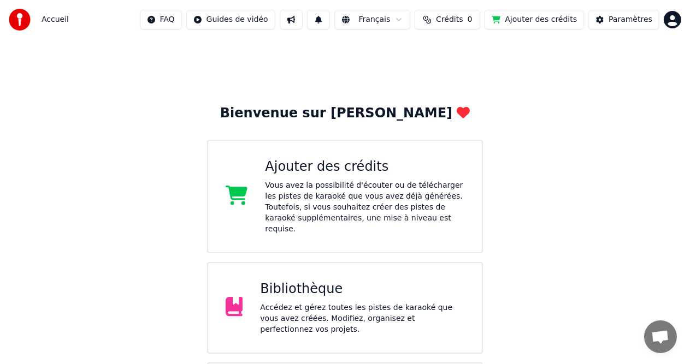
click at [298, 303] on div "Accédez et gérez toutes les pistes de karaoké que vous avez créées. Modifiez, o…" at bounding box center [362, 319] width 204 height 33
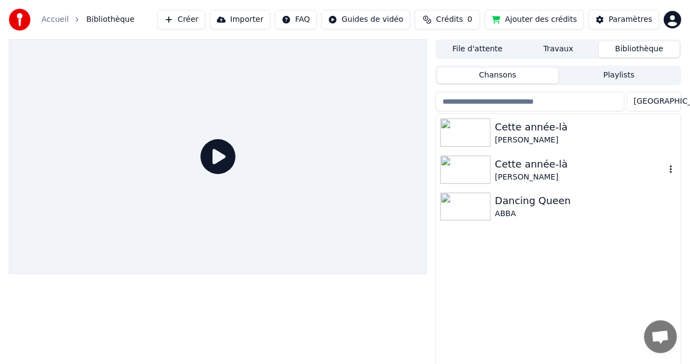
click at [543, 172] on div "[PERSON_NAME]" at bounding box center [580, 177] width 170 height 11
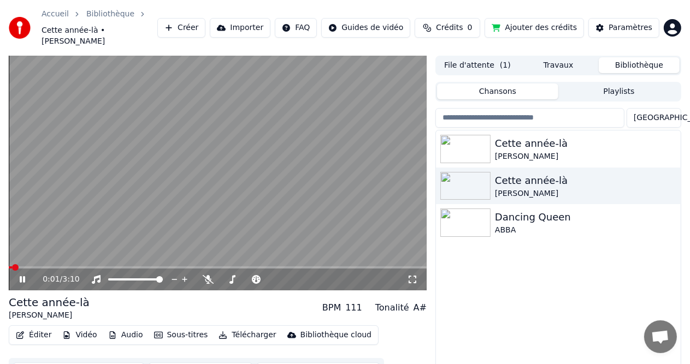
click at [170, 328] on button "Sous-titres" at bounding box center [181, 335] width 63 height 15
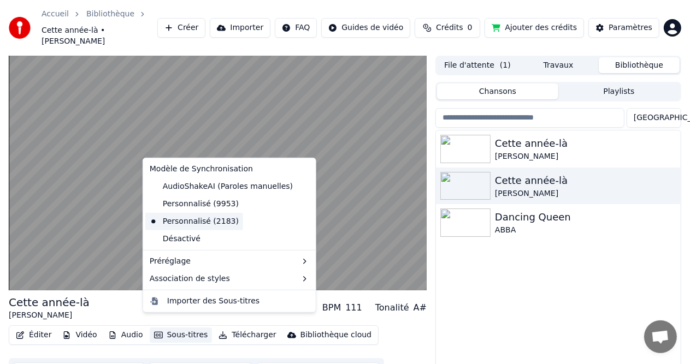
click at [210, 227] on div "Personnalisé (2183)" at bounding box center [194, 221] width 98 height 17
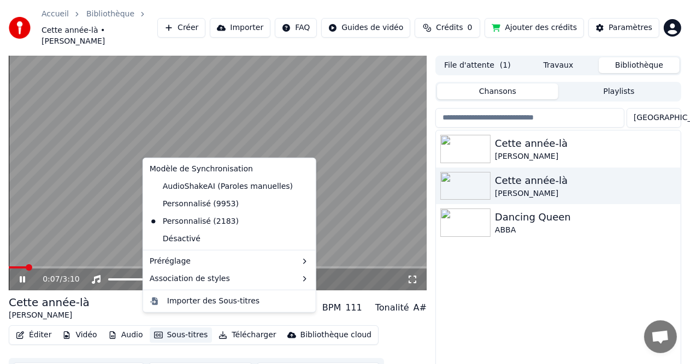
click at [188, 328] on button "Sous-titres" at bounding box center [181, 335] width 63 height 15
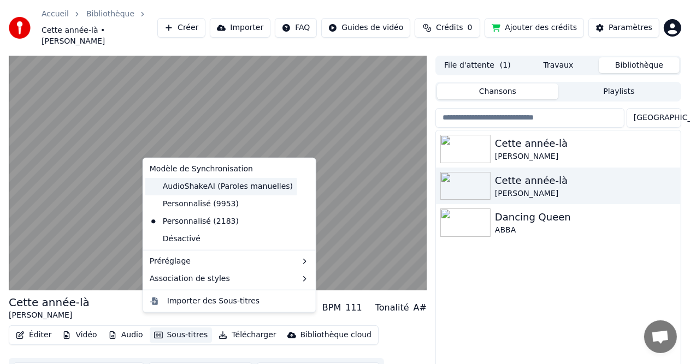
click at [215, 182] on div "AudioShakeAI (Paroles manuelles)" at bounding box center [221, 186] width 152 height 17
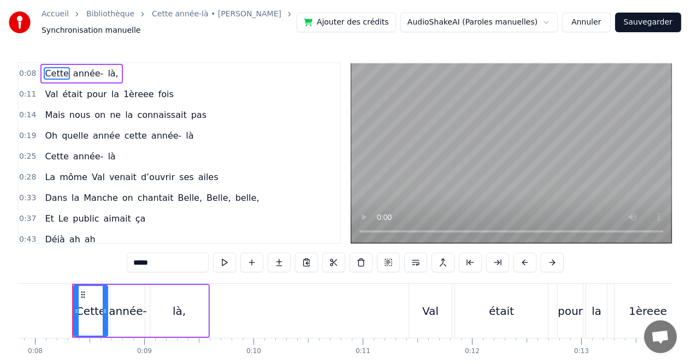
click at [122, 92] on span "1èreee" at bounding box center [138, 94] width 33 height 13
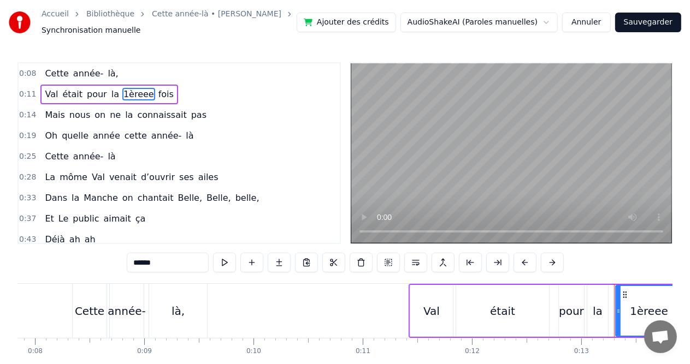
click at [122, 92] on span "1èreee" at bounding box center [138, 94] width 33 height 13
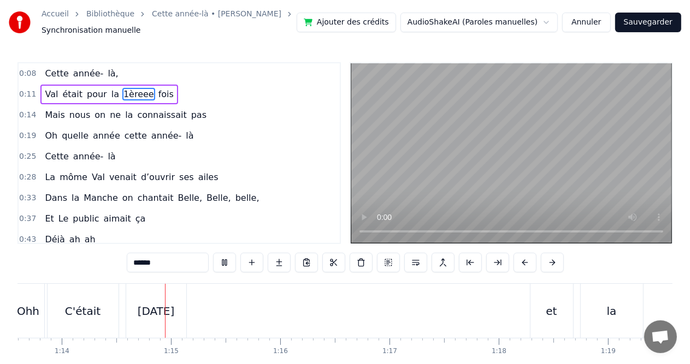
scroll to position [0, 8078]
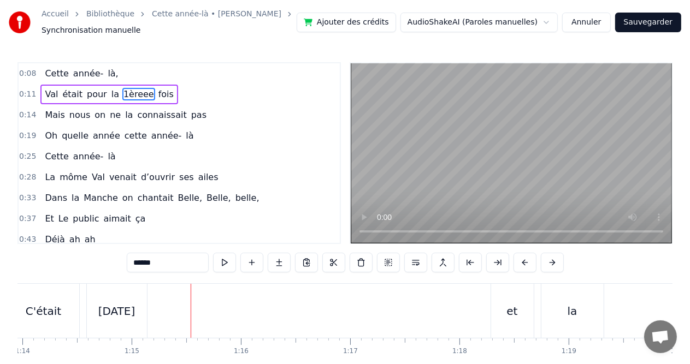
click at [29, 309] on div "C'était" at bounding box center [44, 311] width 36 height 16
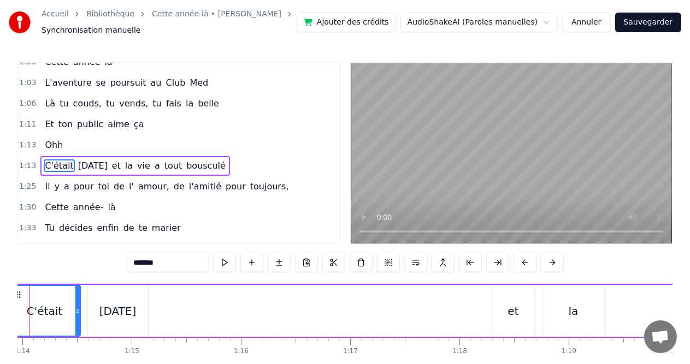
scroll to position [0, 8035]
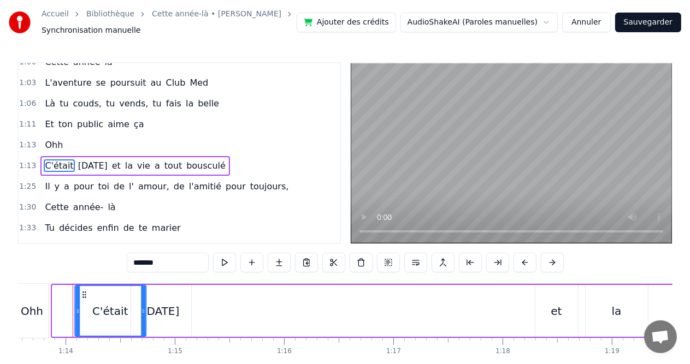
drag, startPoint x: 60, startPoint y: 294, endPoint x: 82, endPoint y: 292, distance: 23.0
click at [82, 292] on icon at bounding box center [84, 295] width 9 height 9
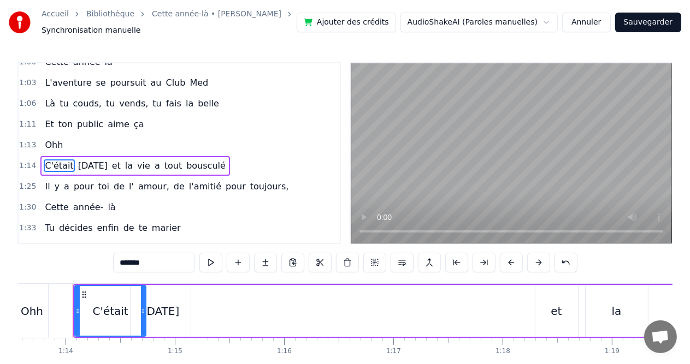
click at [157, 318] on div "[DATE]" at bounding box center [161, 311] width 37 height 16
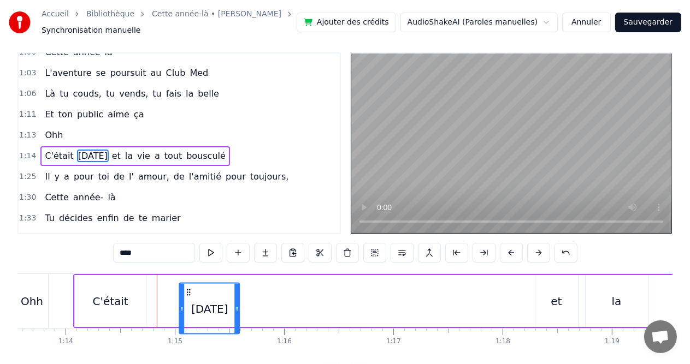
drag, startPoint x: 139, startPoint y: 295, endPoint x: 188, endPoint y: 297, distance: 48.7
click at [188, 297] on icon at bounding box center [189, 292] width 9 height 9
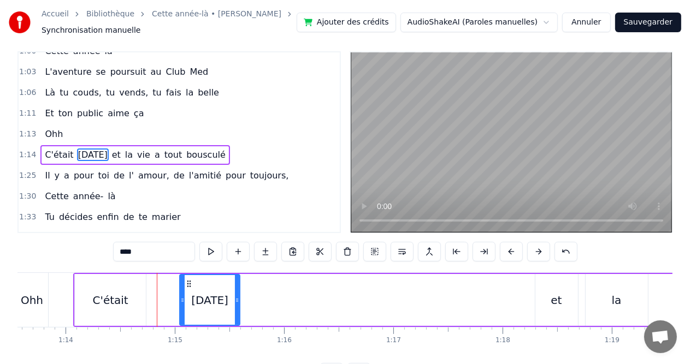
click at [27, 293] on div "Ohh" at bounding box center [32, 300] width 22 height 16
type input "***"
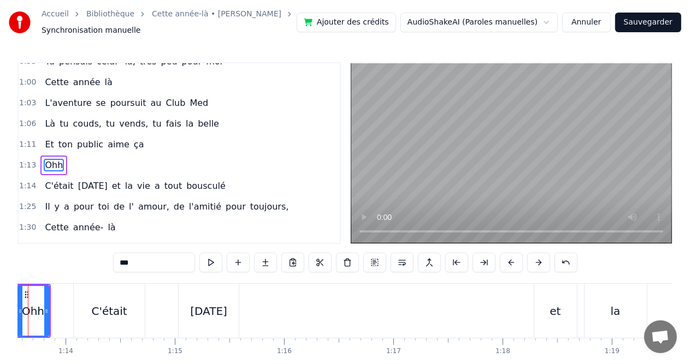
scroll to position [0, 7990]
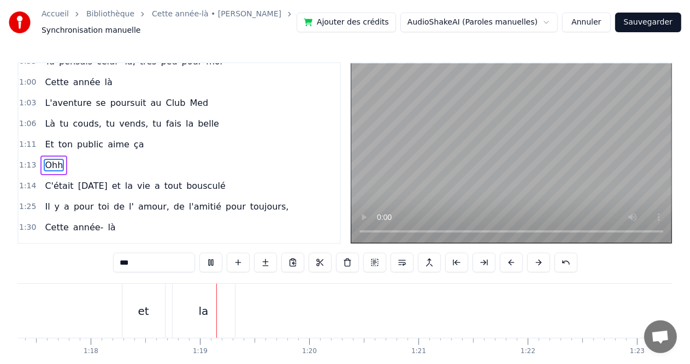
click at [69, 295] on div "C'était [DATE] et la vie a tout bousculé" at bounding box center [302, 311] width 1283 height 54
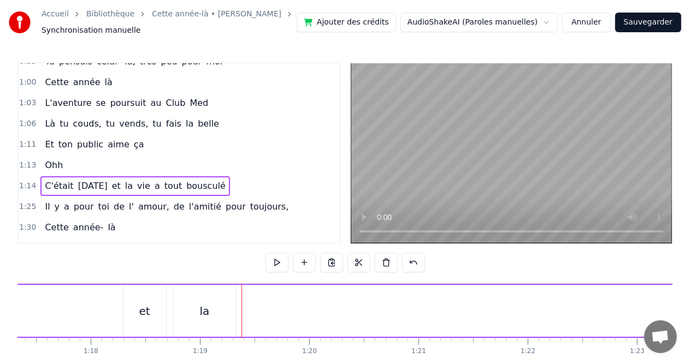
scroll to position [0, 8560]
click at [594, 23] on button "Annuler" at bounding box center [586, 23] width 48 height 20
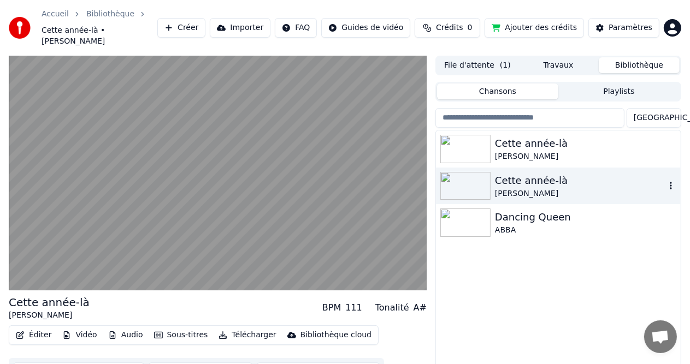
click at [489, 173] on img at bounding box center [465, 186] width 50 height 28
click at [668, 181] on icon "button" at bounding box center [670, 185] width 11 height 9
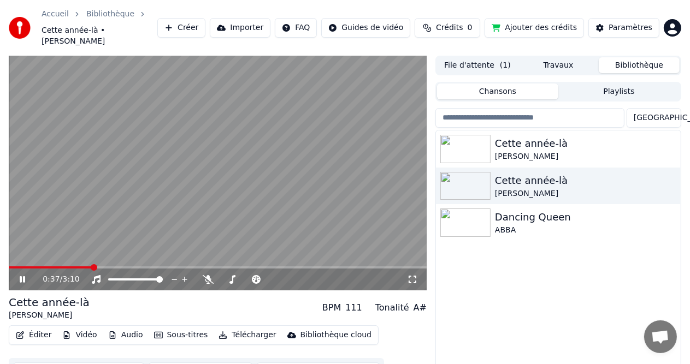
click at [23, 276] on icon at bounding box center [22, 279] width 5 height 7
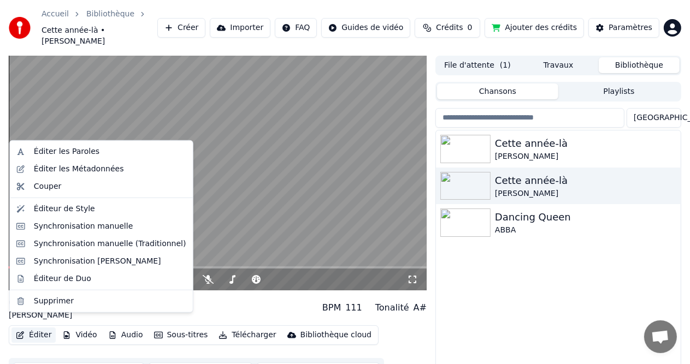
click at [37, 328] on button "Éditer" at bounding box center [33, 335] width 44 height 15
click at [72, 258] on div "Synchronisation [PERSON_NAME]" at bounding box center [97, 261] width 127 height 11
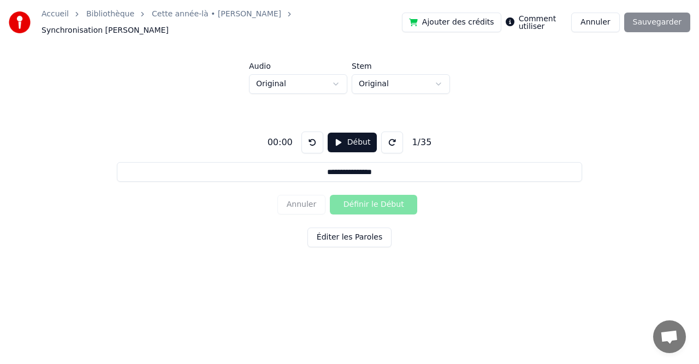
click at [603, 15] on button "Annuler" at bounding box center [595, 23] width 48 height 20
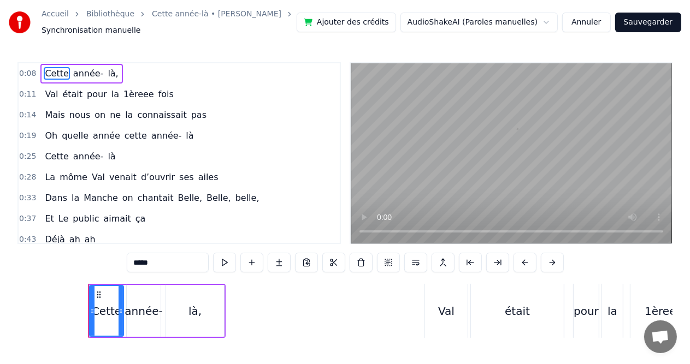
scroll to position [0, 856]
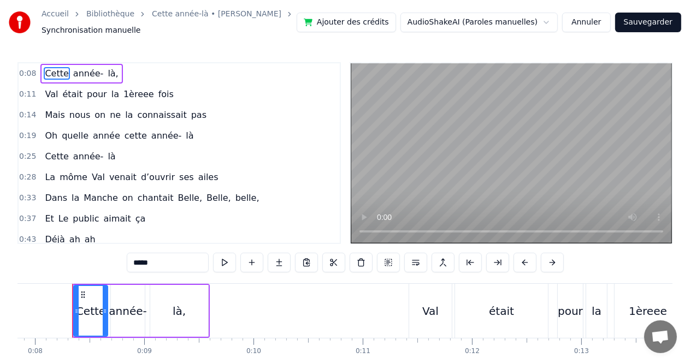
click at [90, 94] on span "pour" at bounding box center [97, 94] width 22 height 13
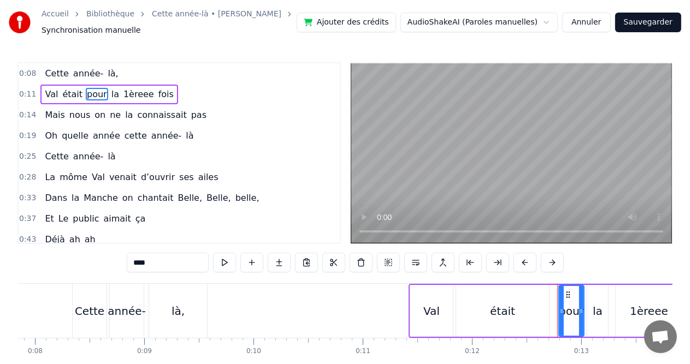
click at [134, 218] on span "ça" at bounding box center [140, 218] width 13 height 13
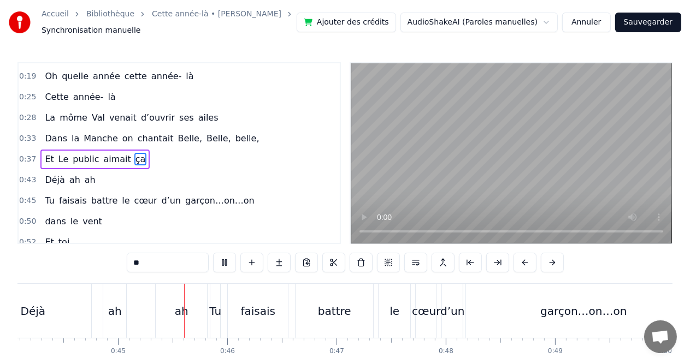
scroll to position [0, 4861]
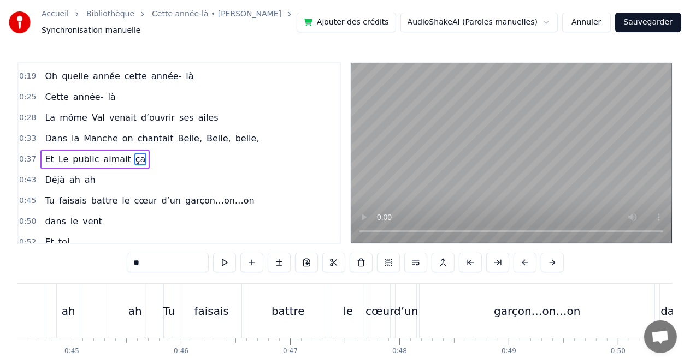
click at [74, 326] on div "ah" at bounding box center [68, 311] width 23 height 54
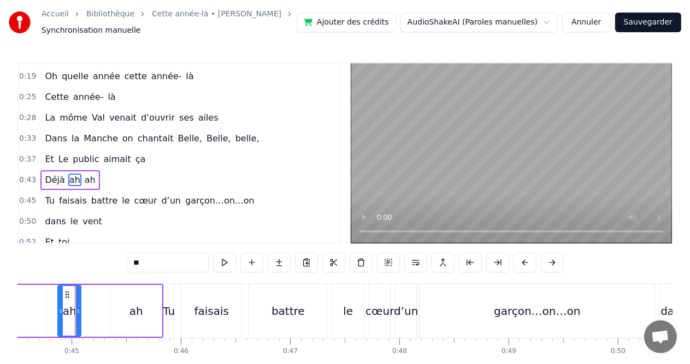
scroll to position [80, 0]
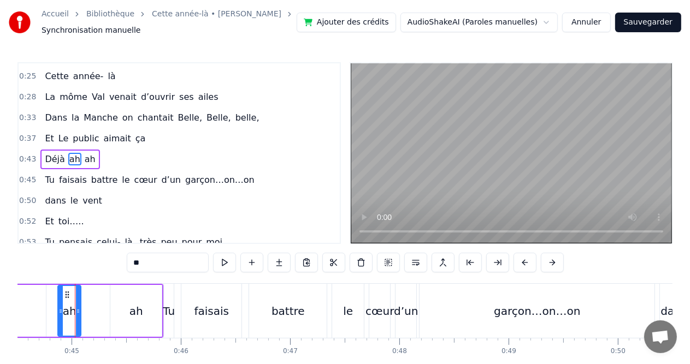
type input "****"
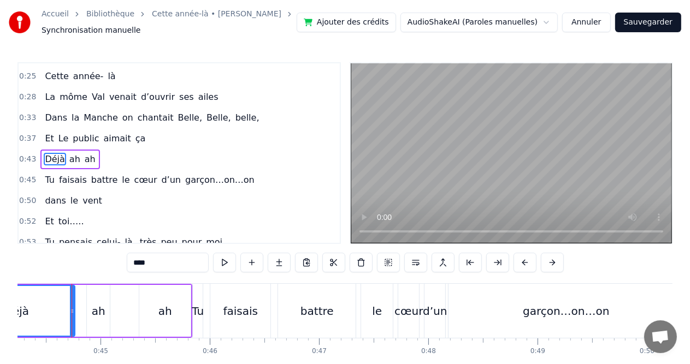
scroll to position [0, 4831]
click at [43, 320] on div "Déjà" at bounding box center [18, 311] width 116 height 50
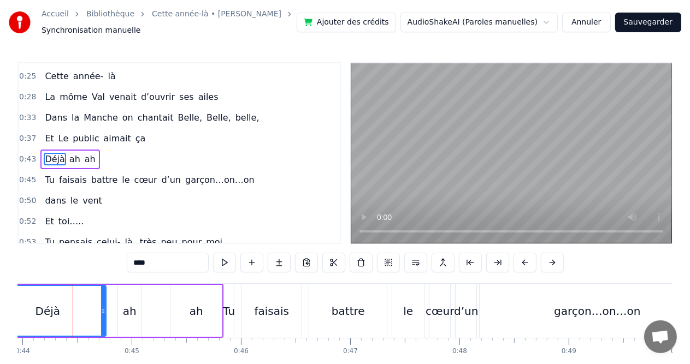
click at [43, 320] on div "Déjà" at bounding box center [48, 311] width 116 height 50
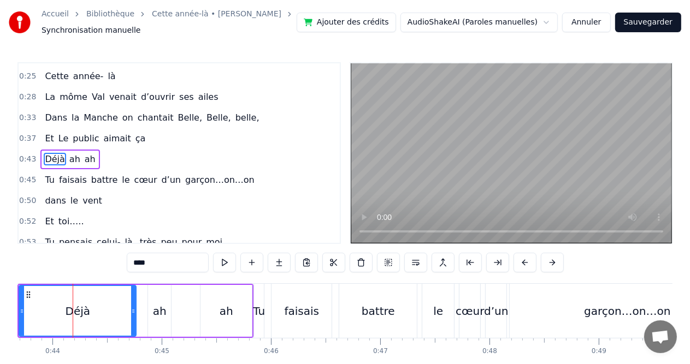
click at [168, 284] on div "Déjà ah ah" at bounding box center [135, 311] width 236 height 54
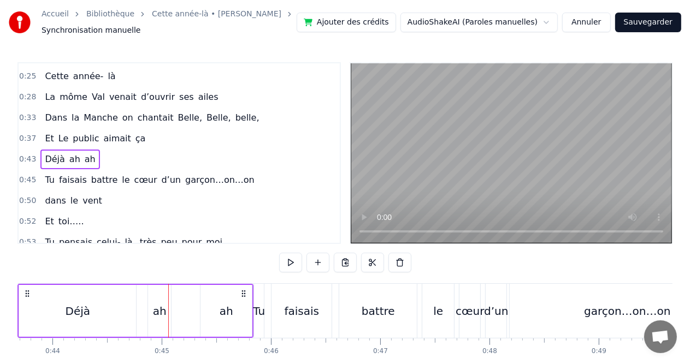
click at [168, 284] on div at bounding box center [168, 311] width 1 height 54
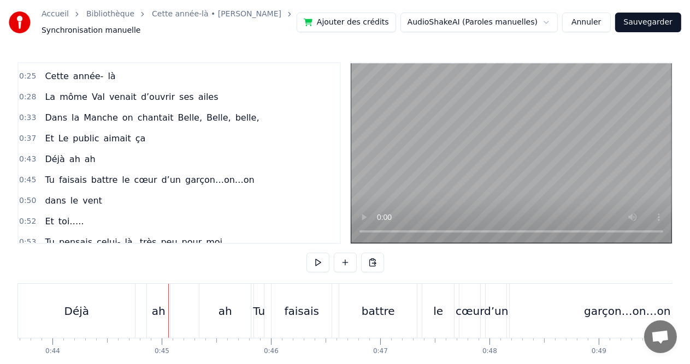
click at [138, 313] on div "Déjà ah ah" at bounding box center [135, 311] width 236 height 54
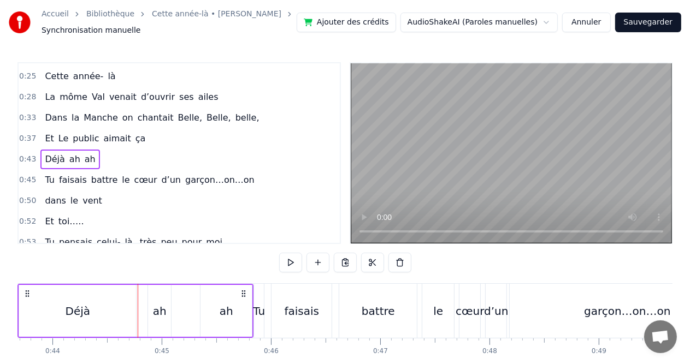
click at [76, 288] on div "Déjà" at bounding box center [77, 311] width 117 height 52
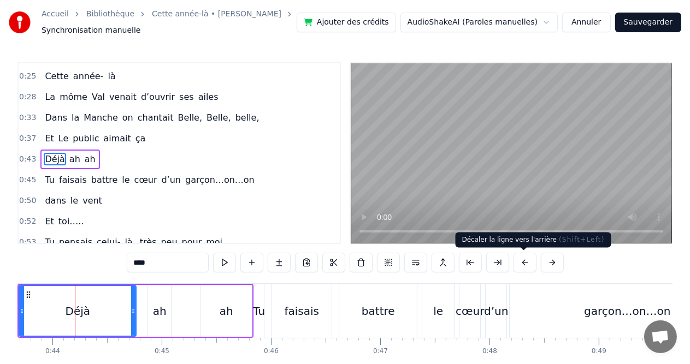
click at [523, 262] on button at bounding box center [524, 263] width 23 height 20
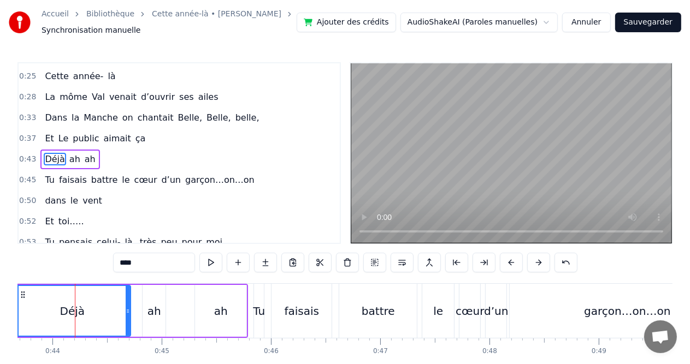
click at [523, 262] on div "****" at bounding box center [345, 263] width 464 height 20
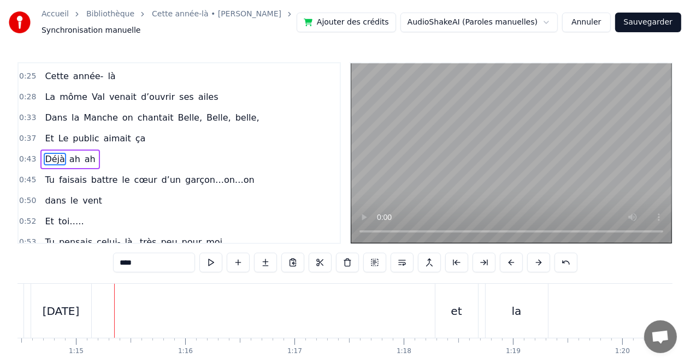
scroll to position [0, 8137]
click at [59, 312] on div "[DATE]" at bounding box center [57, 311] width 37 height 16
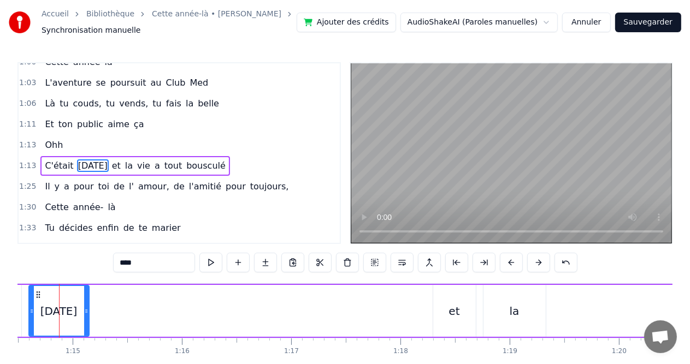
scroll to position [0, 8124]
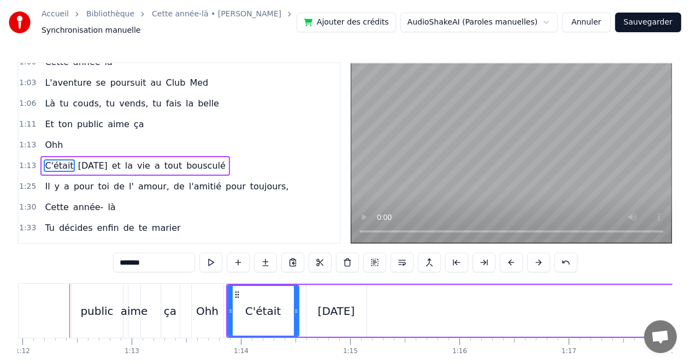
scroll to position [0, 7856]
click at [222, 323] on div "Ohh" at bounding box center [211, 311] width 32 height 54
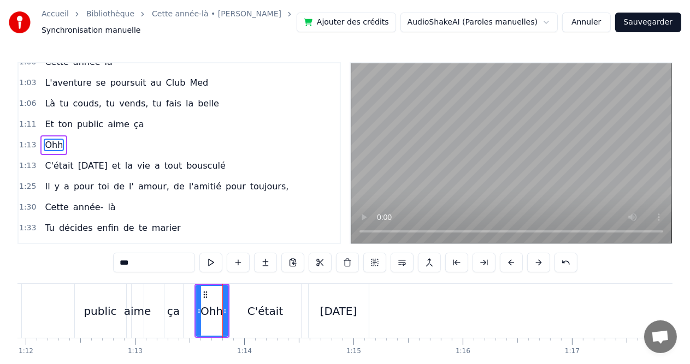
scroll to position [261, 0]
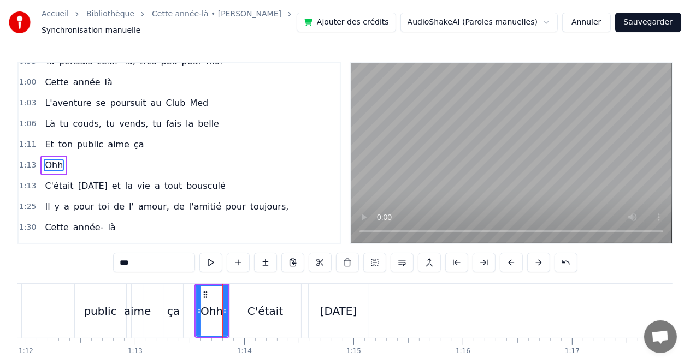
click at [259, 311] on div "C'était" at bounding box center [265, 311] width 36 height 16
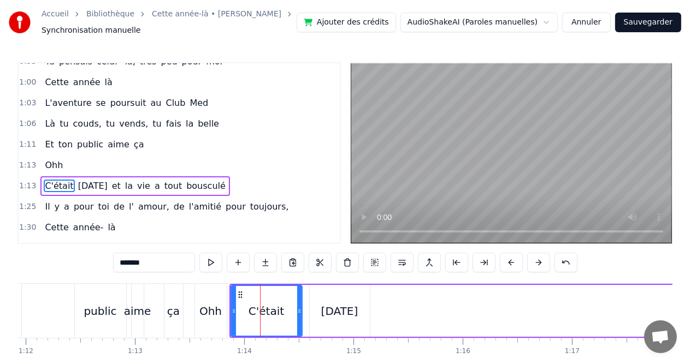
scroll to position [281, 0]
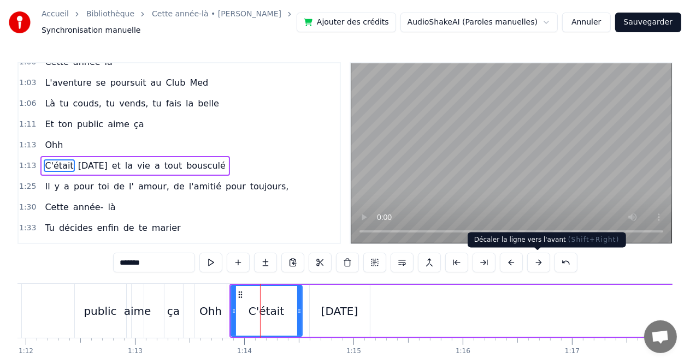
click at [537, 258] on button at bounding box center [538, 263] width 23 height 20
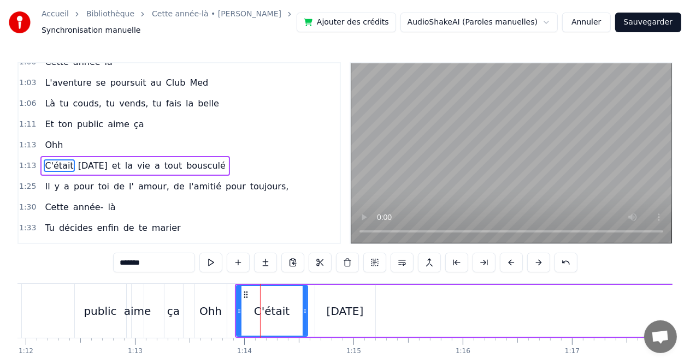
click at [537, 258] on button at bounding box center [538, 263] width 23 height 20
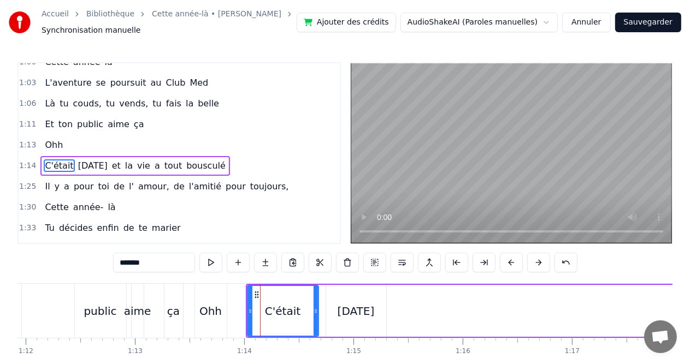
click at [537, 258] on button at bounding box center [538, 263] width 23 height 20
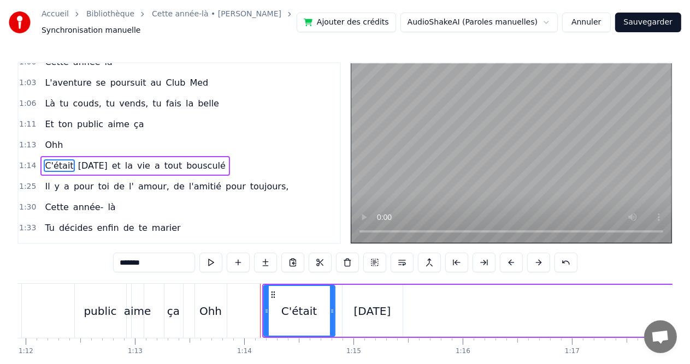
click at [537, 258] on button at bounding box center [538, 263] width 23 height 20
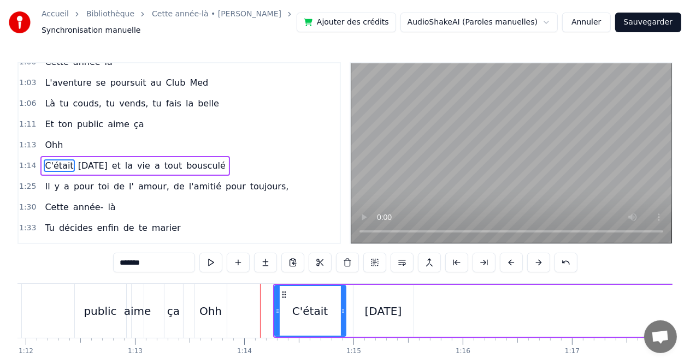
click at [537, 258] on button at bounding box center [538, 263] width 23 height 20
click at [214, 310] on div "Ohh" at bounding box center [210, 311] width 22 height 16
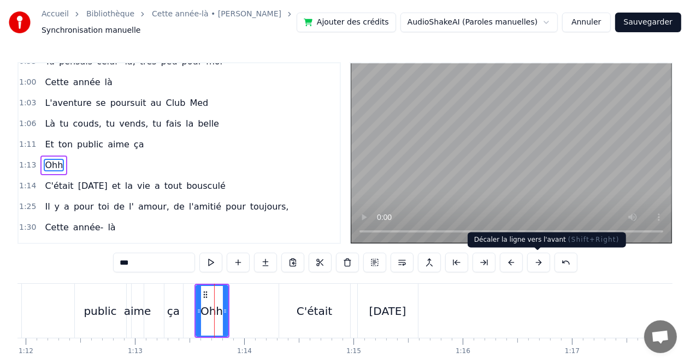
click at [535, 260] on button at bounding box center [538, 263] width 23 height 20
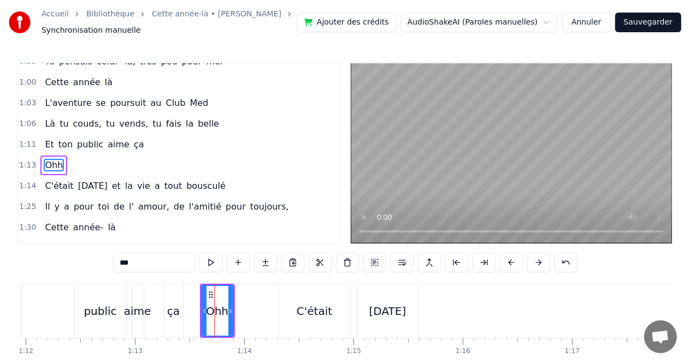
click at [88, 138] on span "public" at bounding box center [90, 144] width 28 height 13
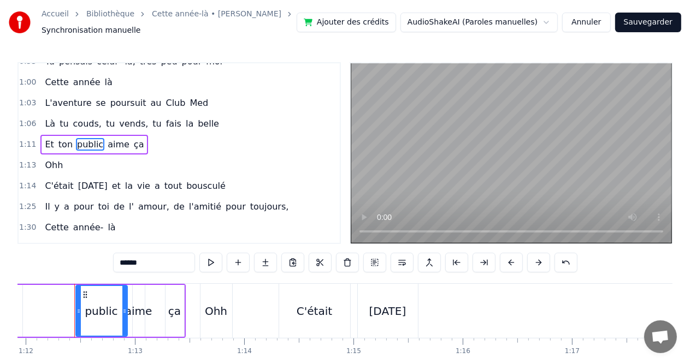
scroll to position [241, 0]
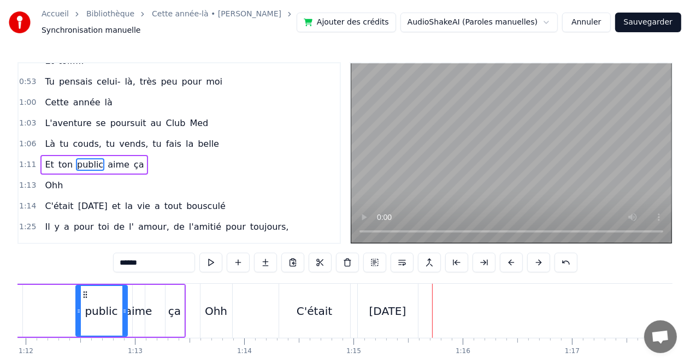
click at [144, 295] on div "aime" at bounding box center [138, 311] width 13 height 52
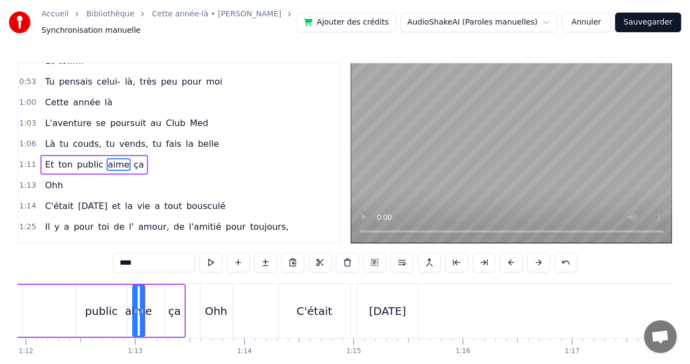
click at [212, 305] on div "Ohh" at bounding box center [216, 311] width 22 height 16
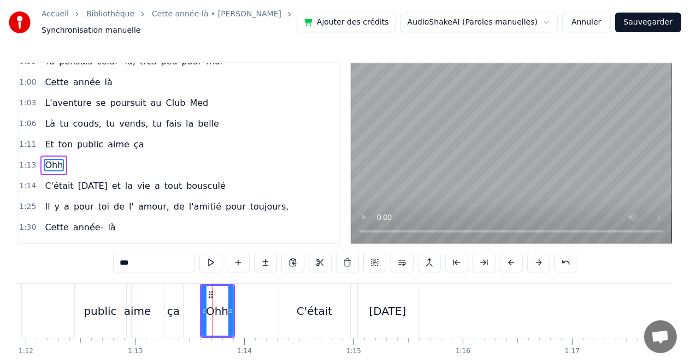
click at [306, 300] on div "C'était" at bounding box center [314, 311] width 71 height 54
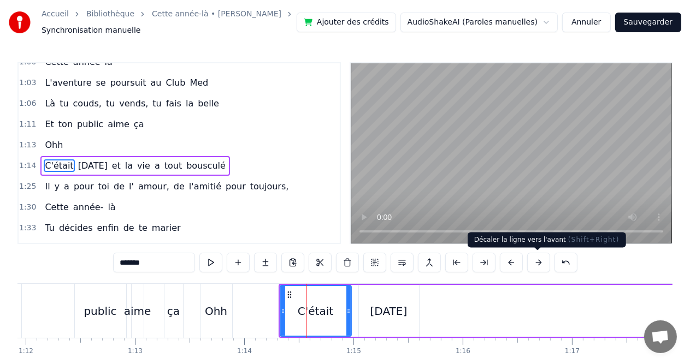
click at [539, 261] on button at bounding box center [538, 263] width 23 height 20
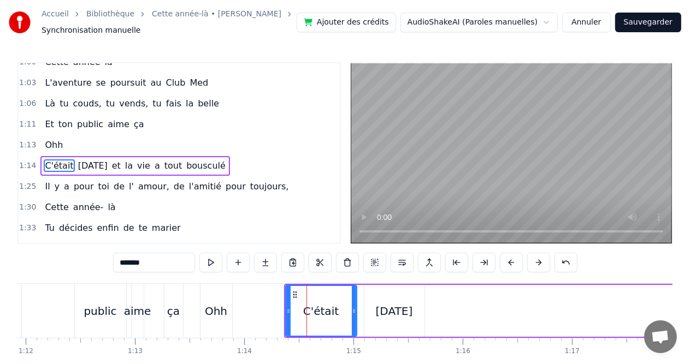
click at [539, 261] on button at bounding box center [538, 263] width 23 height 20
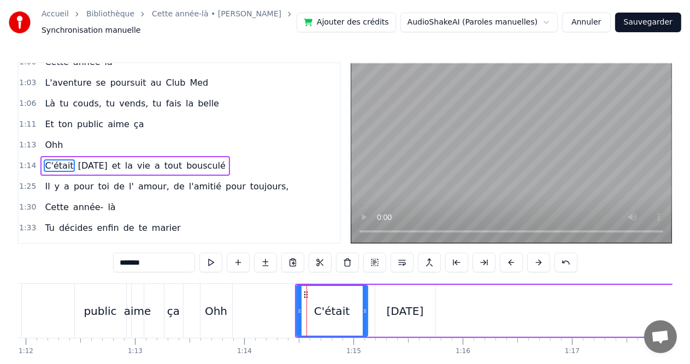
click at [539, 261] on button at bounding box center [538, 263] width 23 height 20
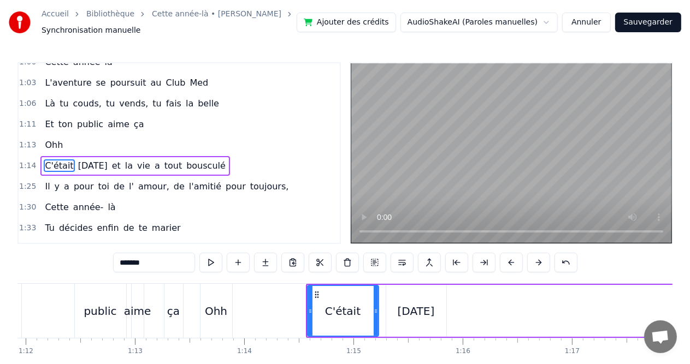
click at [539, 261] on button at bounding box center [538, 263] width 23 height 20
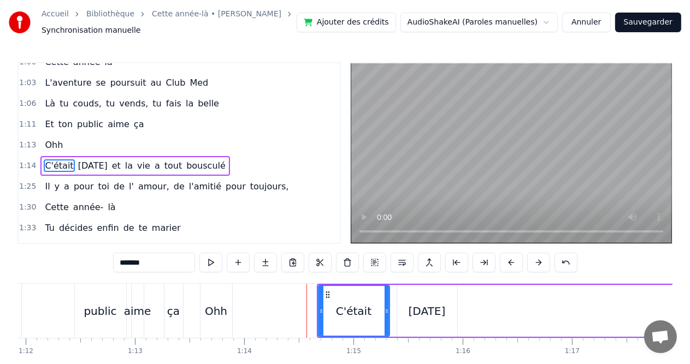
click at [539, 261] on button at bounding box center [538, 263] width 23 height 20
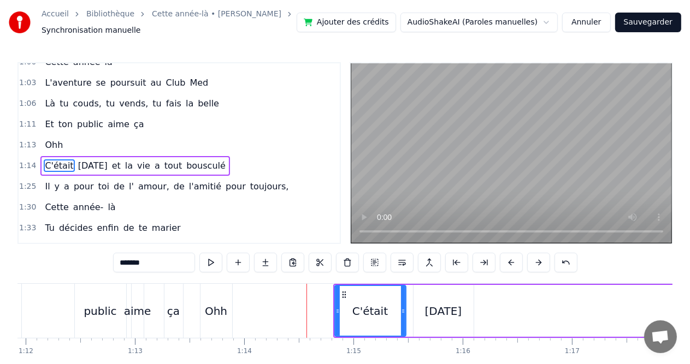
click at [539, 261] on button at bounding box center [538, 263] width 23 height 20
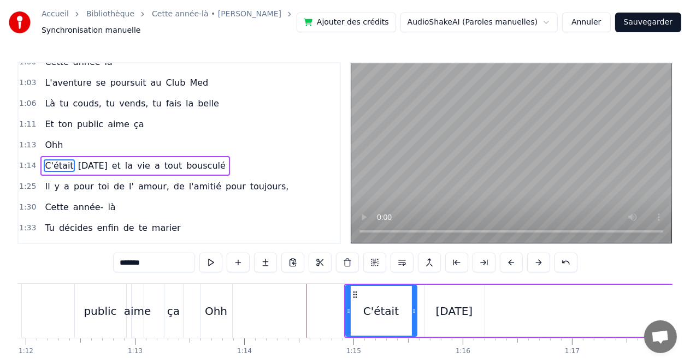
click at [539, 261] on button at bounding box center [538, 263] width 23 height 20
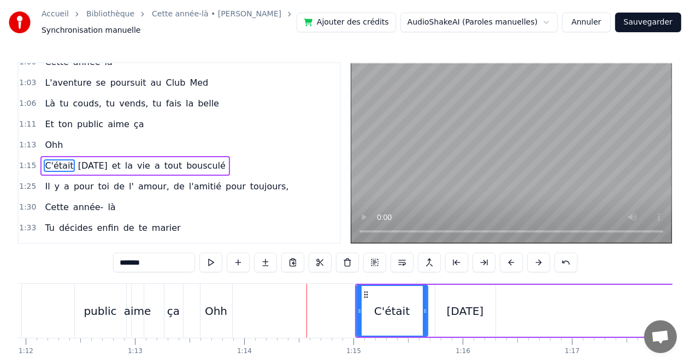
click at [539, 261] on button at bounding box center [538, 263] width 23 height 20
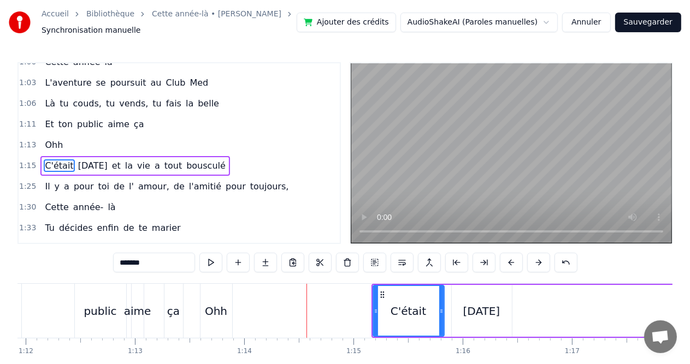
click at [539, 261] on button at bounding box center [538, 263] width 23 height 20
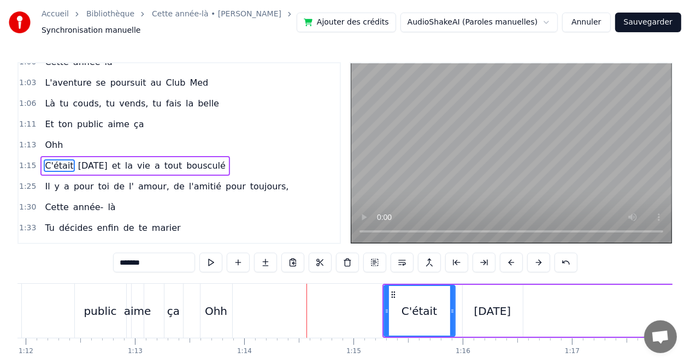
click at [539, 261] on button at bounding box center [538, 263] width 23 height 20
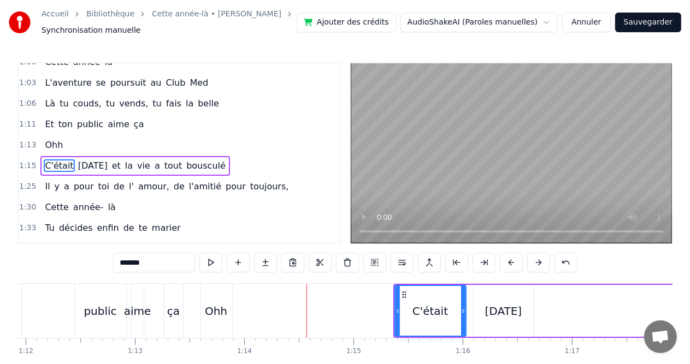
click at [539, 261] on button at bounding box center [538, 263] width 23 height 20
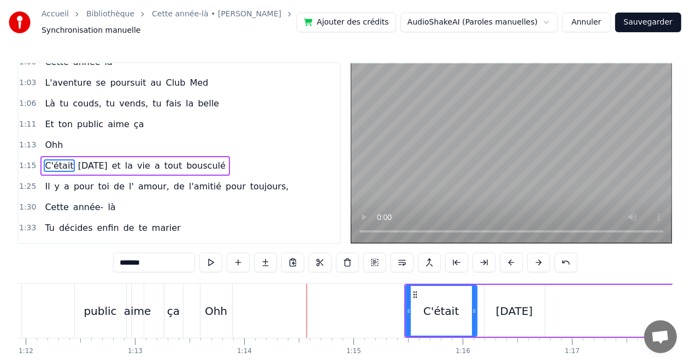
click at [539, 261] on button at bounding box center [538, 263] width 23 height 20
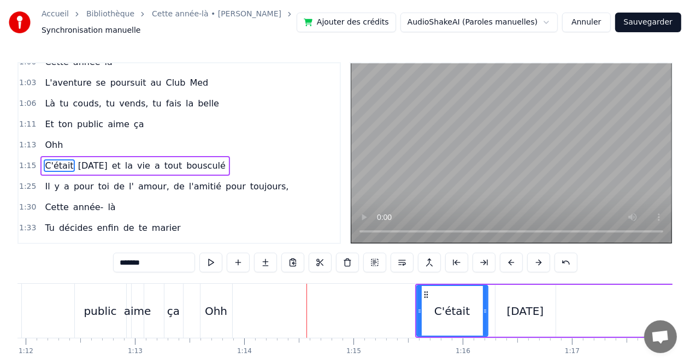
click at [95, 315] on div "public" at bounding box center [100, 311] width 33 height 16
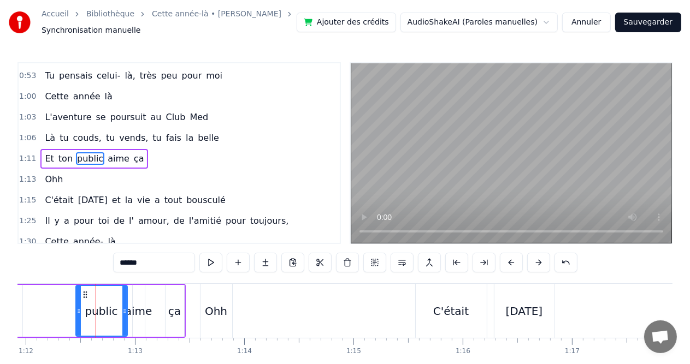
scroll to position [241, 0]
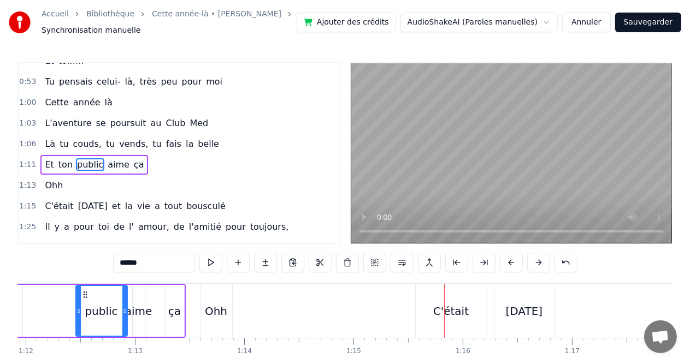
click at [481, 310] on div "C'était" at bounding box center [451, 311] width 71 height 54
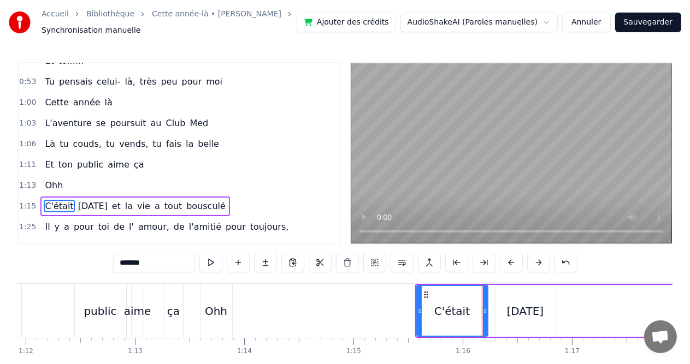
scroll to position [281, 0]
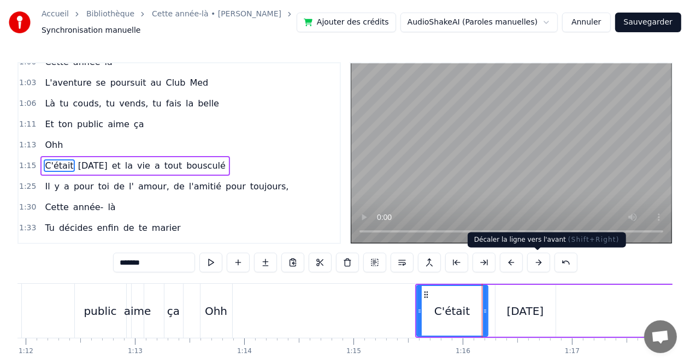
click at [540, 265] on button at bounding box center [538, 263] width 23 height 20
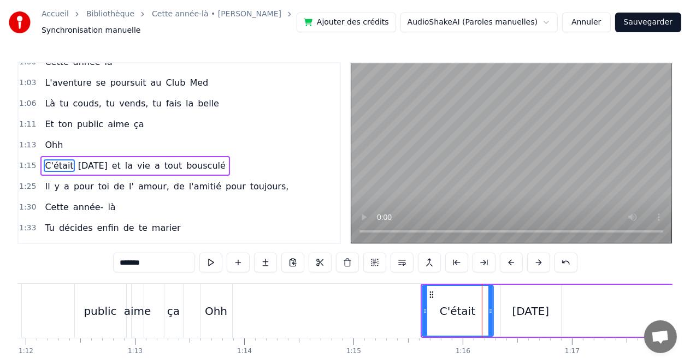
click at [540, 265] on button at bounding box center [538, 263] width 23 height 20
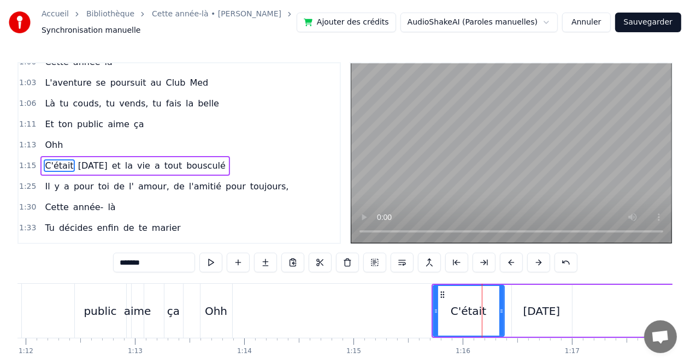
click at [540, 265] on button at bounding box center [538, 263] width 23 height 20
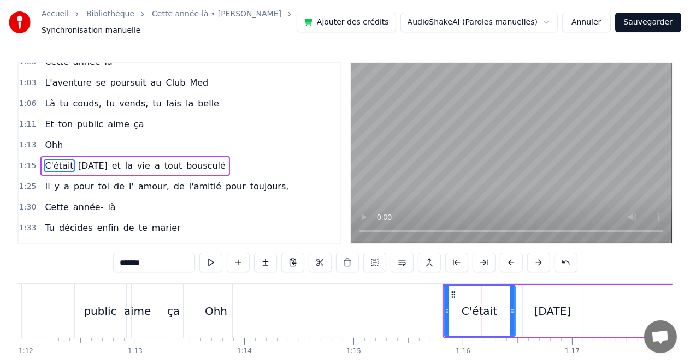
click at [540, 265] on button at bounding box center [538, 263] width 23 height 20
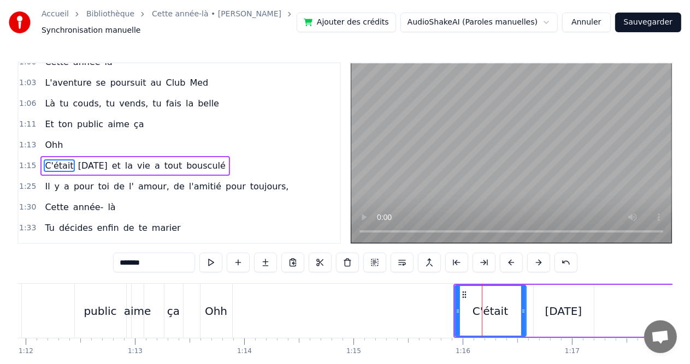
click at [540, 265] on button at bounding box center [538, 263] width 23 height 20
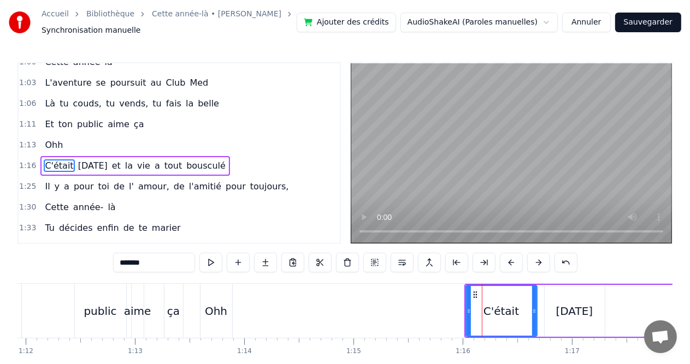
click at [540, 265] on button at bounding box center [538, 263] width 23 height 20
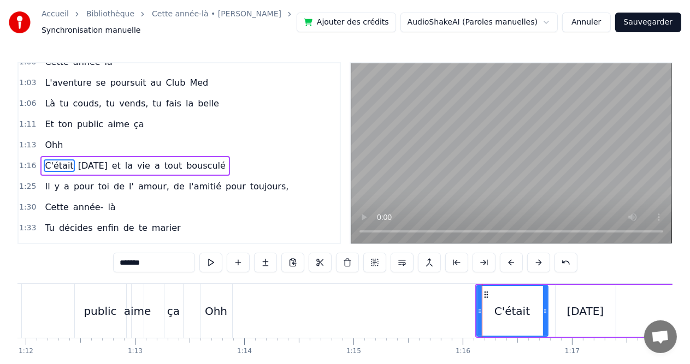
click at [208, 315] on div "Ohh" at bounding box center [216, 311] width 22 height 16
type input "***"
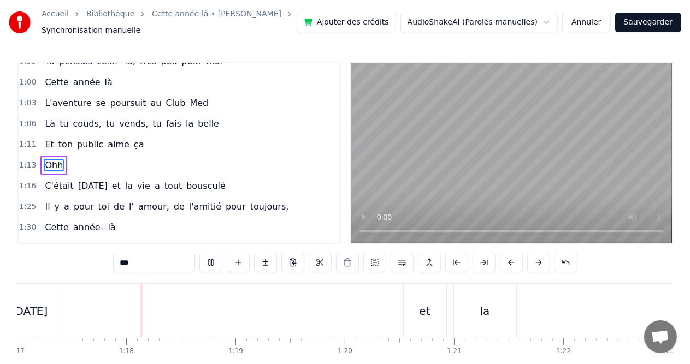
scroll to position [0, 8412]
click at [62, 329] on div "C'était [DATE] et la vie a tout bousculé" at bounding box center [573, 311] width 1306 height 54
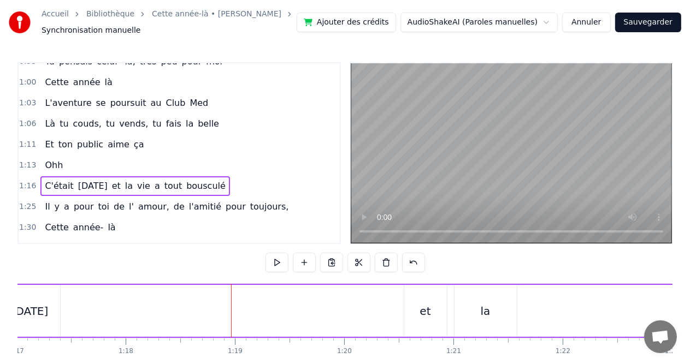
scroll to position [0, 8402]
click at [108, 283] on div "0:08 Cette année- là, 0:11 Val était pour la 1èreee fois 0:14 Mais nous on ne l…" at bounding box center [344, 228] width 655 height 332
click at [275, 286] on div "C'était [DATE] et la vie a tout bousculé" at bounding box center [583, 311] width 1306 height 54
click at [263, 285] on div "C'était [DATE] et la vie a tout bousculé" at bounding box center [583, 311] width 1306 height 54
click at [344, 316] on div "C'était [DATE] et la vie a tout bousculé" at bounding box center [583, 311] width 1306 height 54
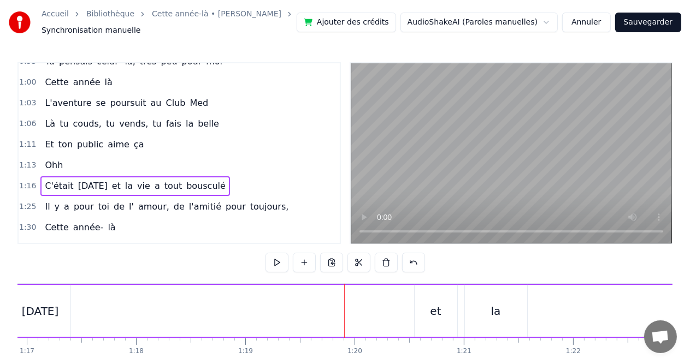
click at [32, 306] on div "[DATE]" at bounding box center [40, 311] width 37 height 16
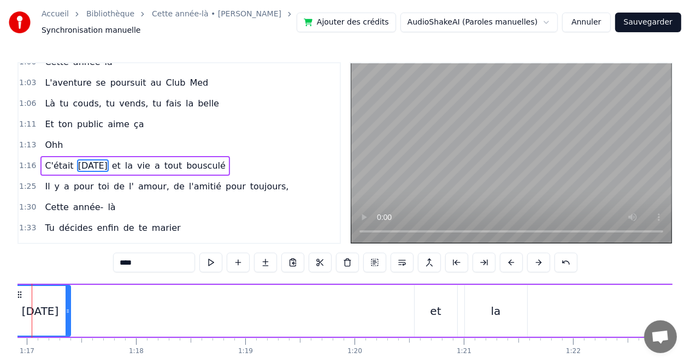
scroll to position [0, 8361]
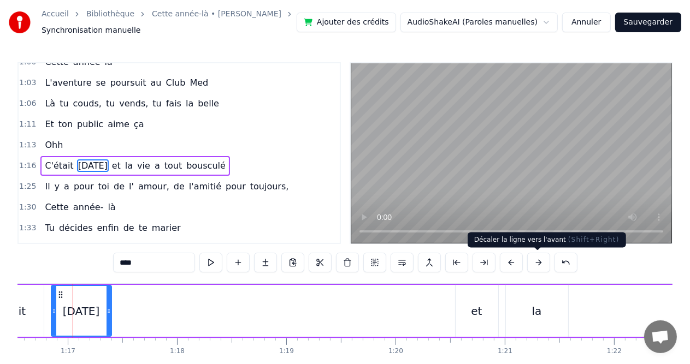
click at [535, 262] on button at bounding box center [538, 263] width 23 height 20
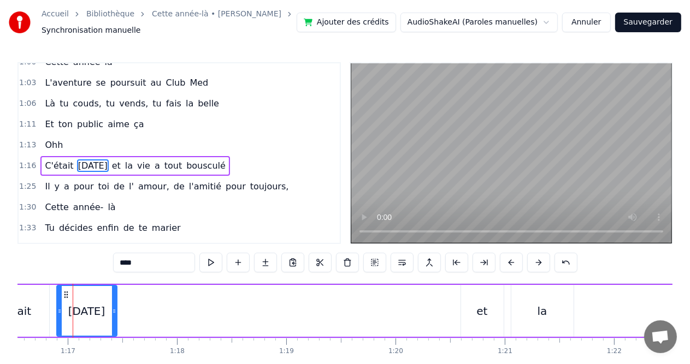
click at [535, 262] on button at bounding box center [538, 263] width 23 height 20
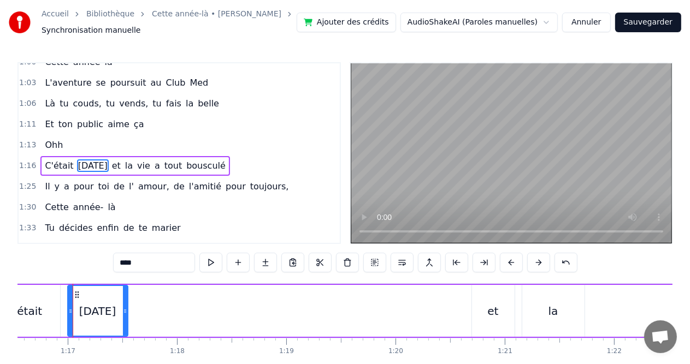
click at [535, 262] on button at bounding box center [538, 263] width 23 height 20
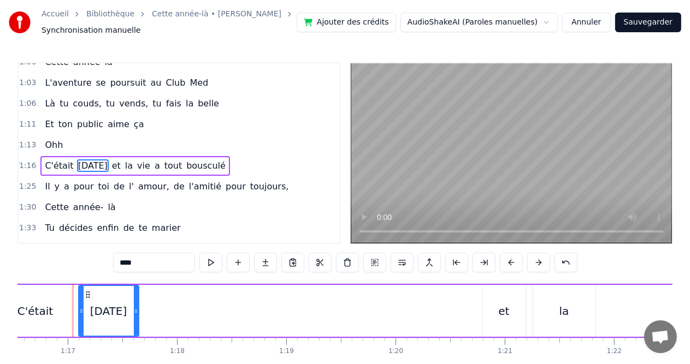
click at [535, 262] on button at bounding box center [538, 263] width 23 height 20
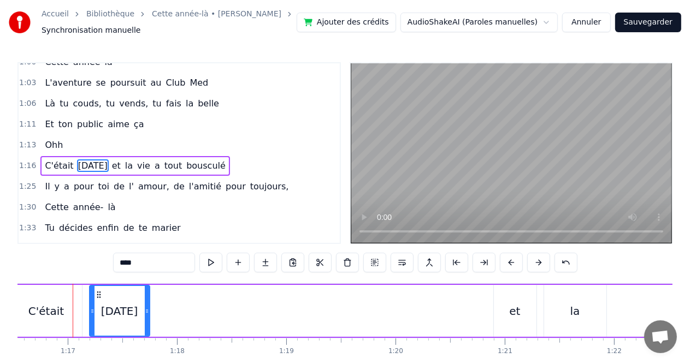
click at [535, 262] on button at bounding box center [538, 263] width 23 height 20
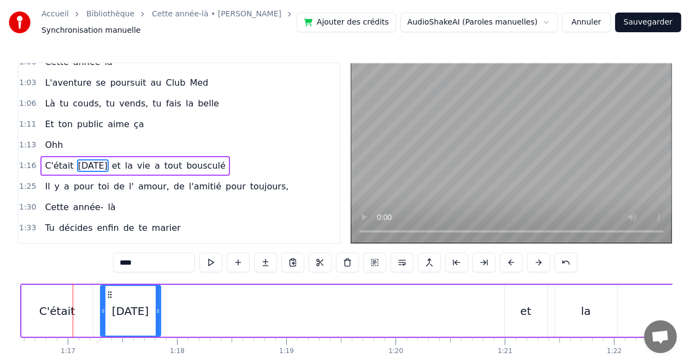
click at [535, 262] on button at bounding box center [538, 263] width 23 height 20
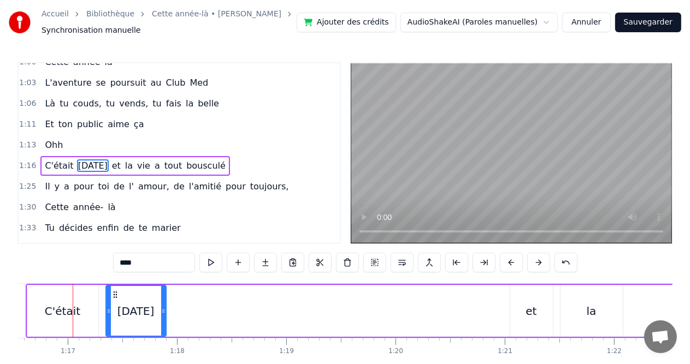
click at [535, 262] on button at bounding box center [538, 263] width 23 height 20
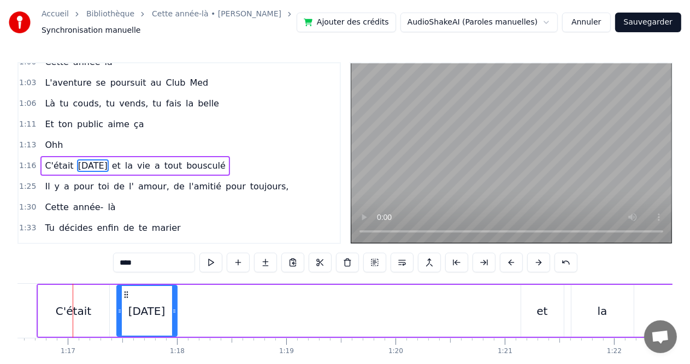
click at [535, 262] on button at bounding box center [538, 263] width 23 height 20
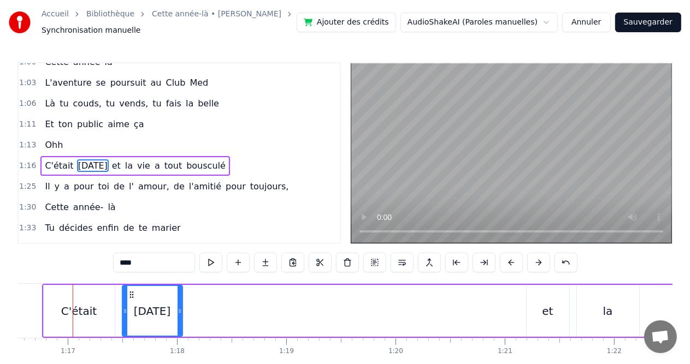
click at [535, 262] on button at bounding box center [538, 263] width 23 height 20
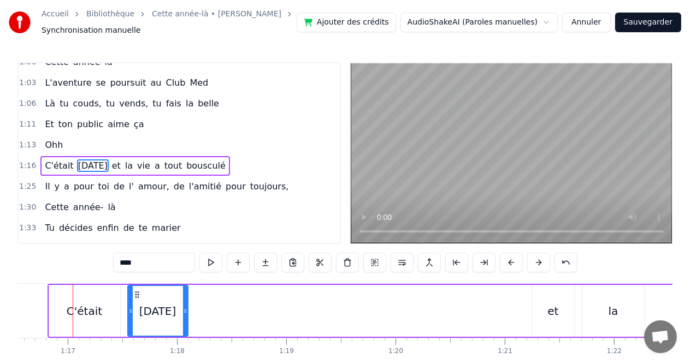
click at [535, 262] on button at bounding box center [538, 263] width 23 height 20
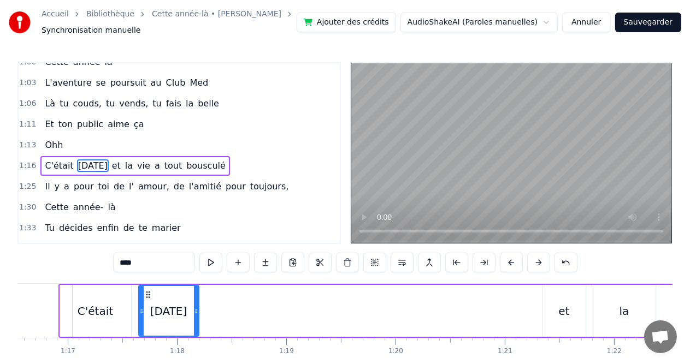
click at [535, 262] on button at bounding box center [538, 263] width 23 height 20
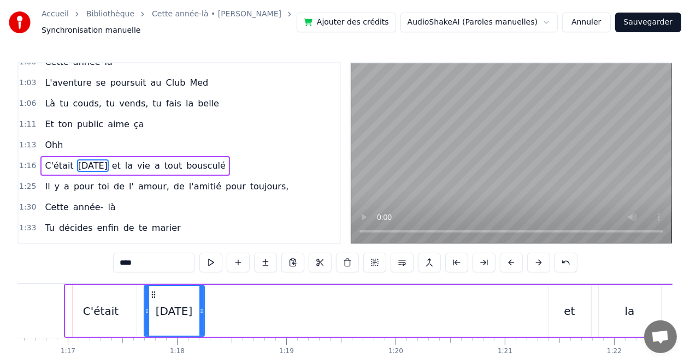
click at [535, 262] on button at bounding box center [538, 263] width 23 height 20
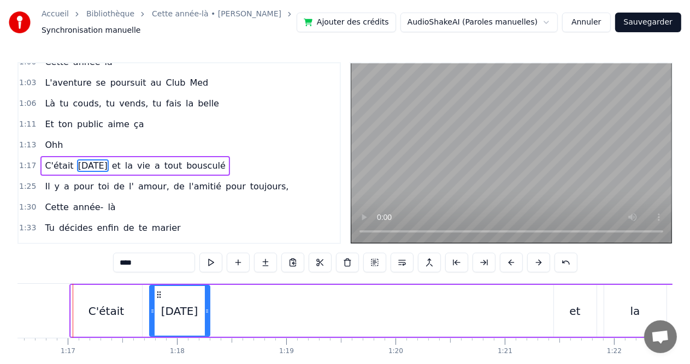
click at [535, 262] on button at bounding box center [538, 263] width 23 height 20
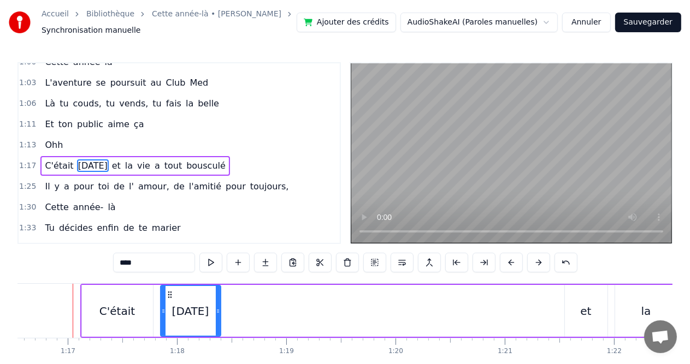
click at [535, 262] on button at bounding box center [538, 263] width 23 height 20
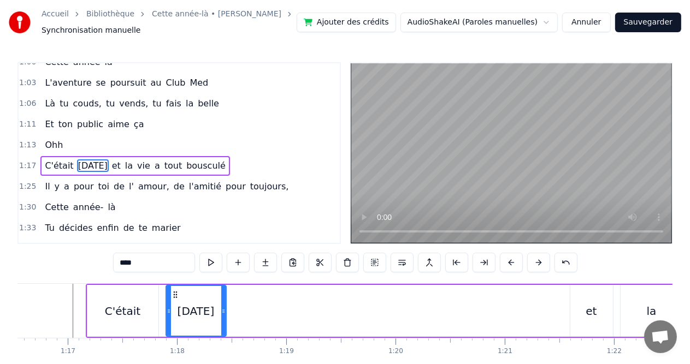
click at [535, 262] on button at bounding box center [538, 263] width 23 height 20
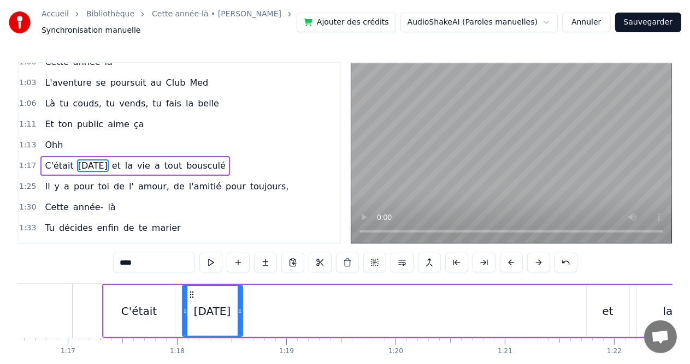
click at [535, 262] on button at bounding box center [538, 263] width 23 height 20
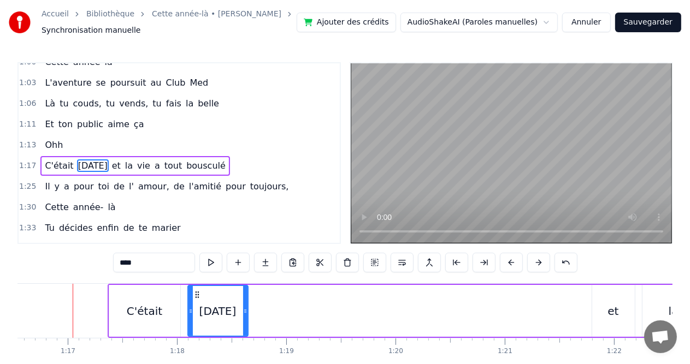
click at [535, 262] on button at bounding box center [538, 263] width 23 height 20
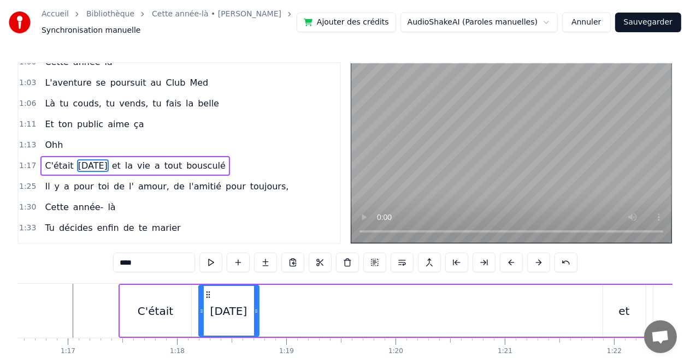
click at [535, 262] on button at bounding box center [538, 263] width 23 height 20
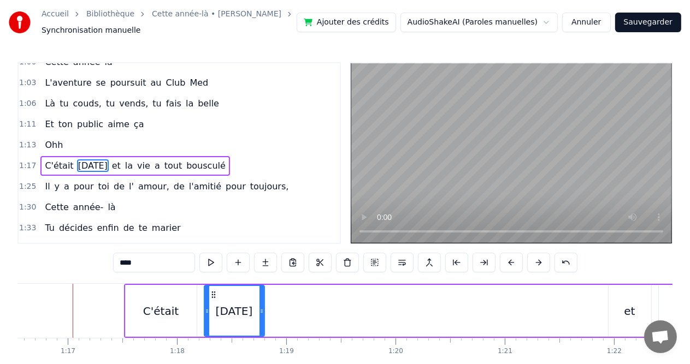
click at [535, 262] on button at bounding box center [538, 263] width 23 height 20
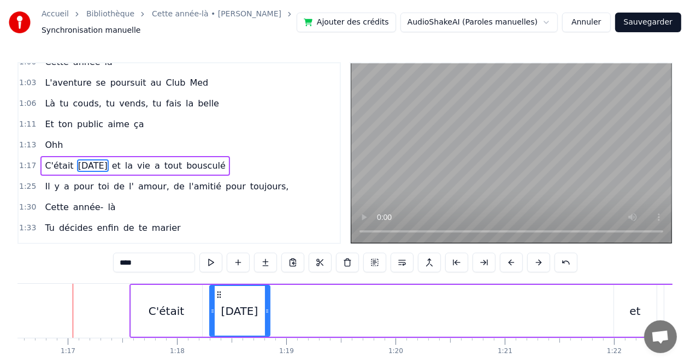
click at [535, 262] on button at bounding box center [538, 263] width 23 height 20
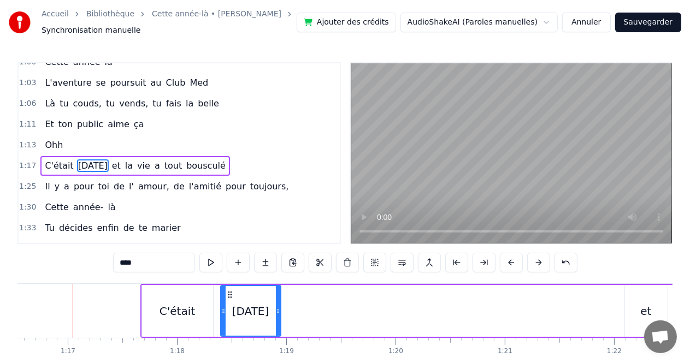
click at [535, 262] on button at bounding box center [538, 263] width 23 height 20
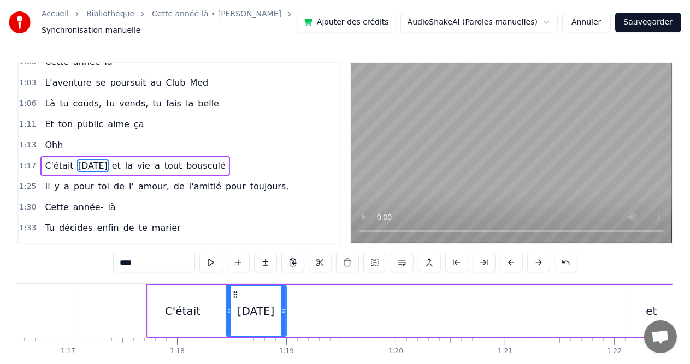
click at [535, 262] on button at bounding box center [538, 263] width 23 height 20
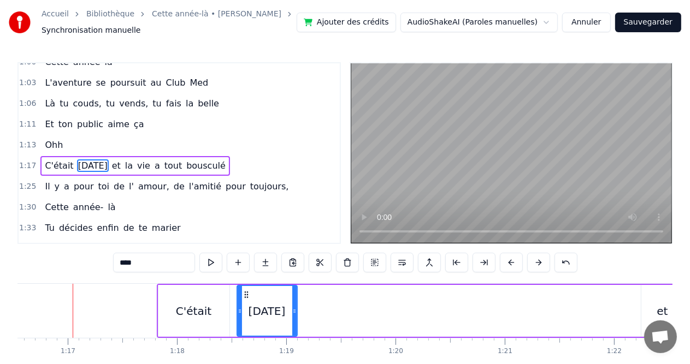
click at [535, 262] on button at bounding box center [538, 263] width 23 height 20
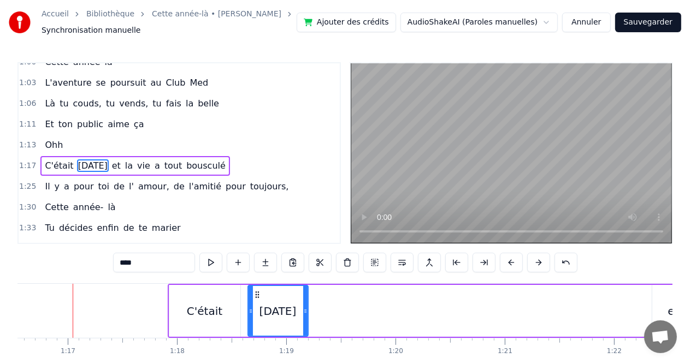
click at [535, 262] on button at bounding box center [538, 263] width 23 height 20
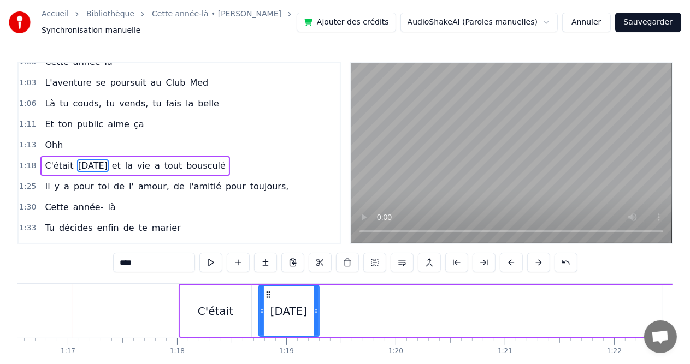
click at [535, 262] on button at bounding box center [538, 263] width 23 height 20
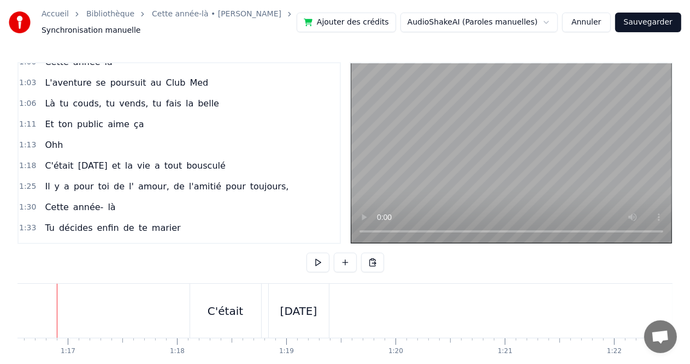
scroll to position [0, 8345]
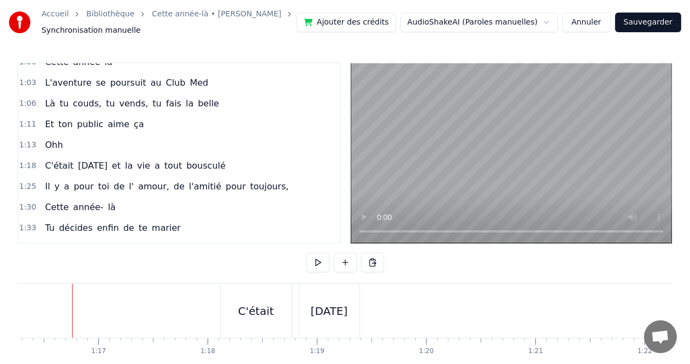
click at [57, 317] on div at bounding box center [57, 311] width 1 height 54
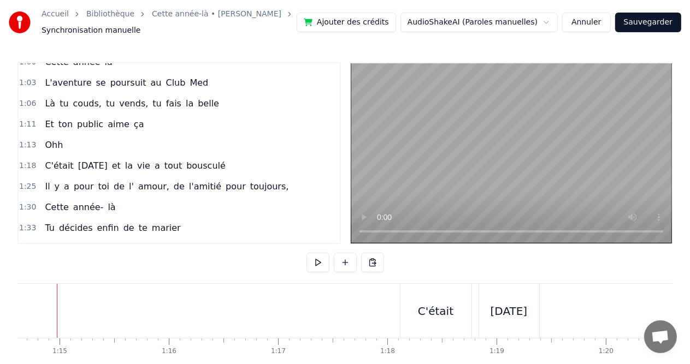
click at [57, 317] on div at bounding box center [57, 311] width 1 height 54
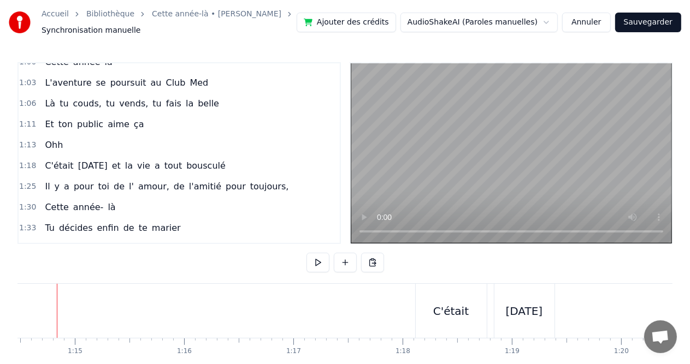
click at [57, 317] on div at bounding box center [57, 311] width 1 height 54
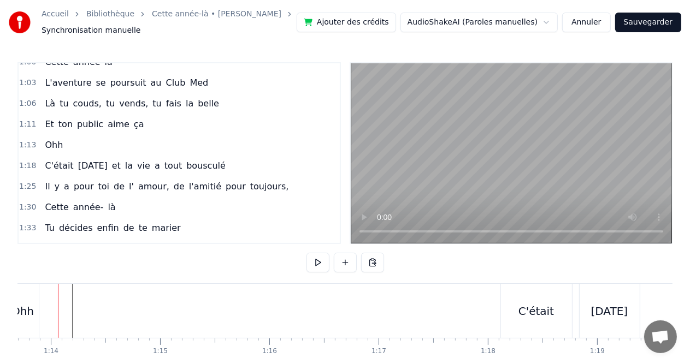
scroll to position [0, 8035]
click at [37, 316] on div "Ohh" at bounding box center [37, 311] width 22 height 16
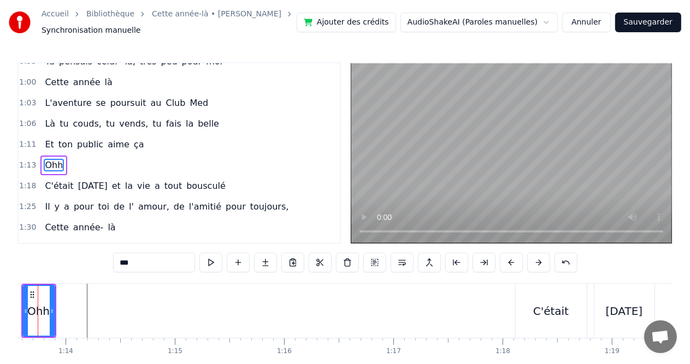
scroll to position [0, 8000]
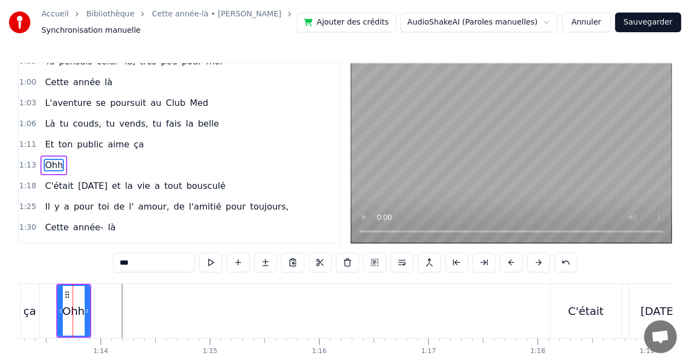
click at [79, 285] on div "Ohh" at bounding box center [73, 311] width 33 height 52
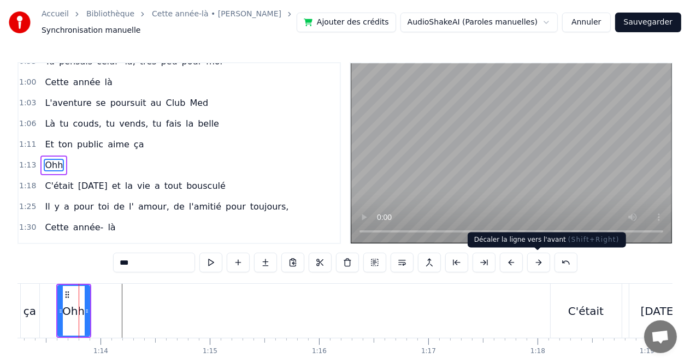
click at [542, 259] on button at bounding box center [538, 263] width 23 height 20
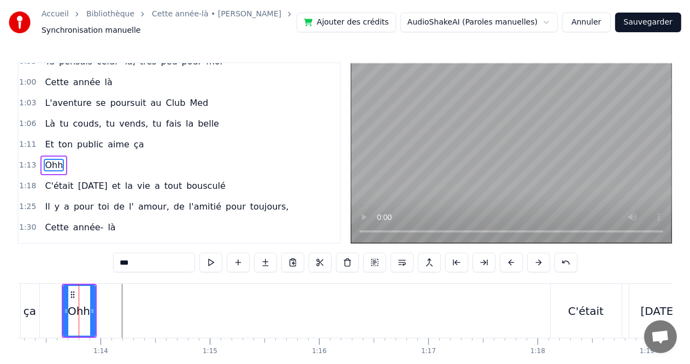
click at [542, 259] on button at bounding box center [538, 263] width 23 height 20
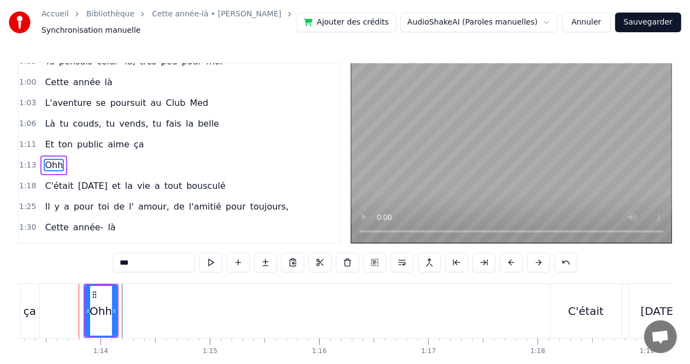
click at [542, 259] on button at bounding box center [538, 263] width 23 height 20
click at [35, 340] on div at bounding box center [35, 340] width 1 height 2
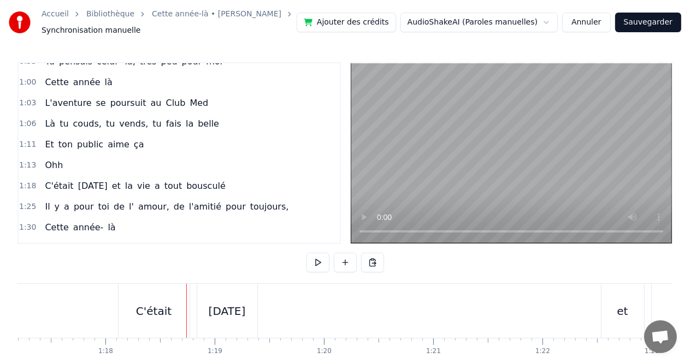
scroll to position [0, 8546]
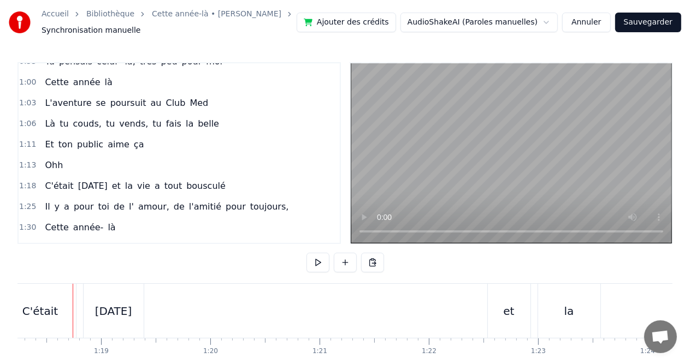
click at [42, 320] on div "C'était" at bounding box center [40, 311] width 71 height 54
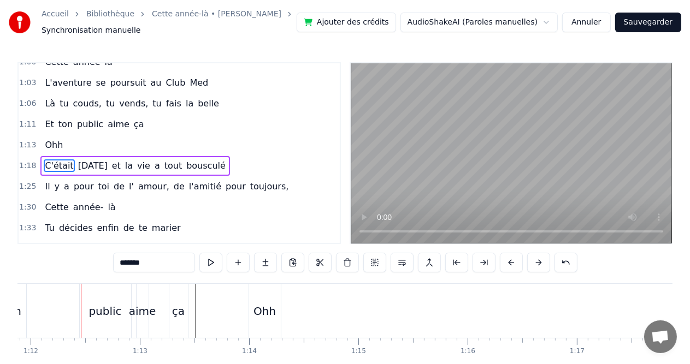
scroll to position [0, 7860]
click at [263, 315] on div "Ohh" at bounding box center [256, 311] width 22 height 16
type input "***"
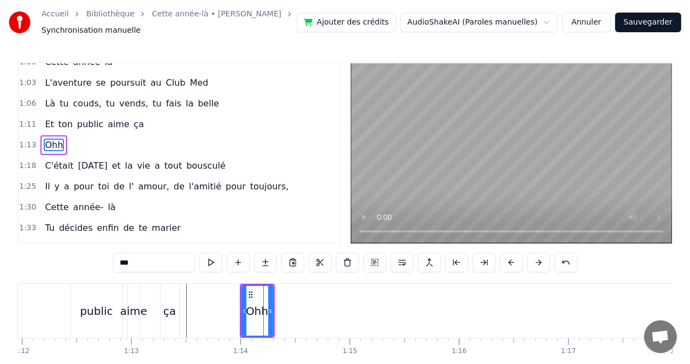
scroll to position [261, 0]
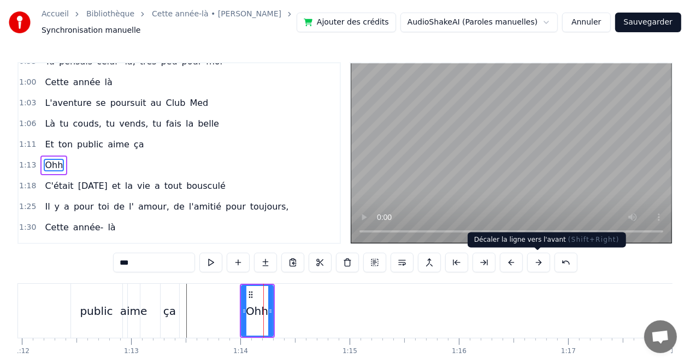
click at [537, 267] on button at bounding box center [538, 263] width 23 height 20
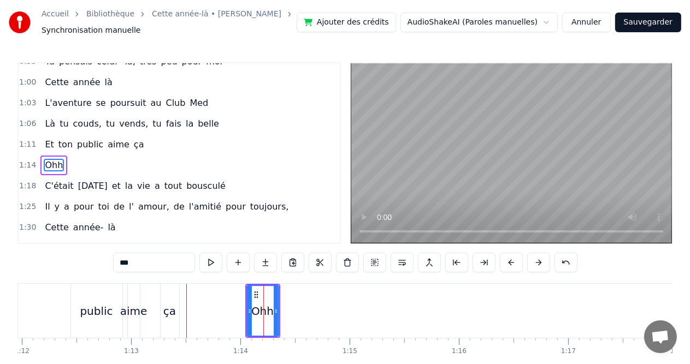
click at [537, 267] on button at bounding box center [538, 263] width 23 height 20
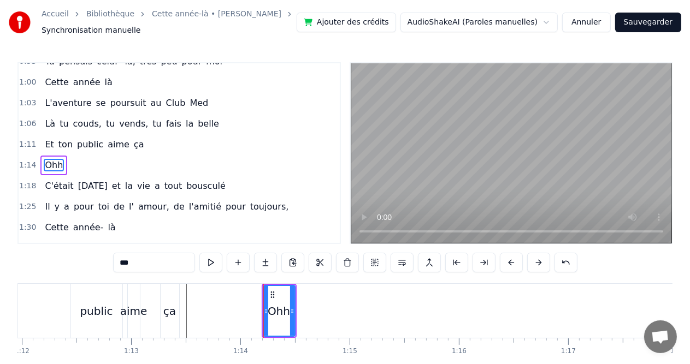
click at [537, 267] on button at bounding box center [538, 263] width 23 height 20
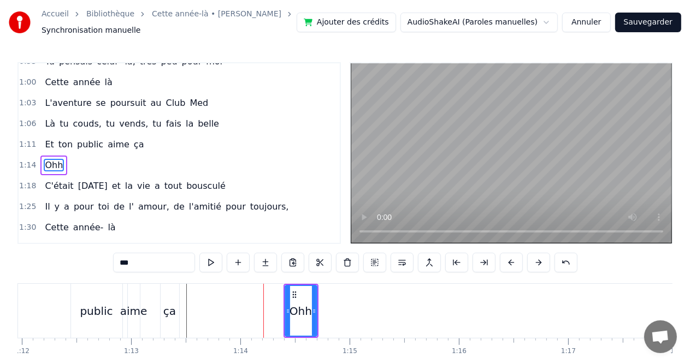
click at [537, 267] on button at bounding box center [538, 263] width 23 height 20
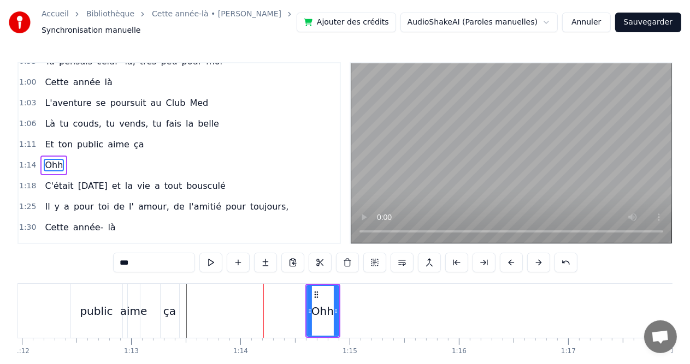
click at [537, 267] on button at bounding box center [538, 263] width 23 height 20
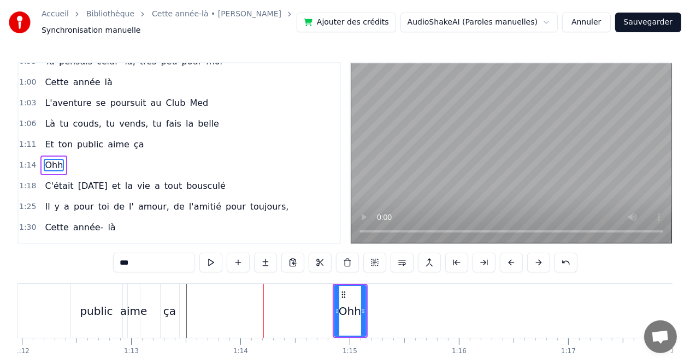
click at [537, 267] on button at bounding box center [538, 263] width 23 height 20
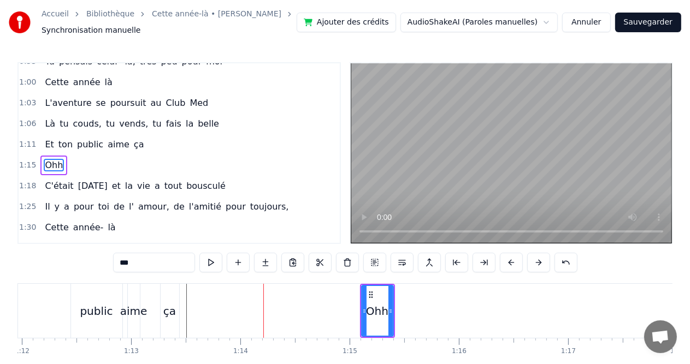
click at [537, 267] on button at bounding box center [538, 263] width 23 height 20
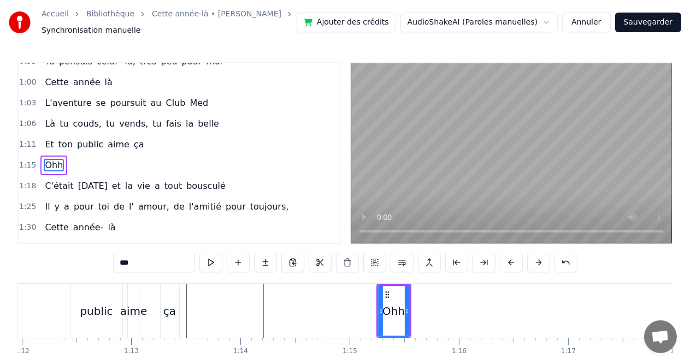
click at [537, 267] on button at bounding box center [538, 263] width 23 height 20
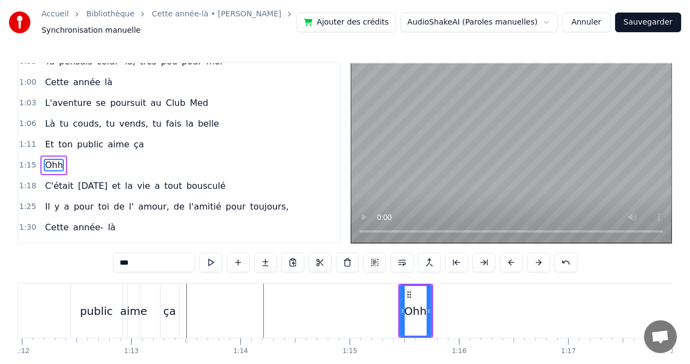
click at [537, 267] on button at bounding box center [538, 263] width 23 height 20
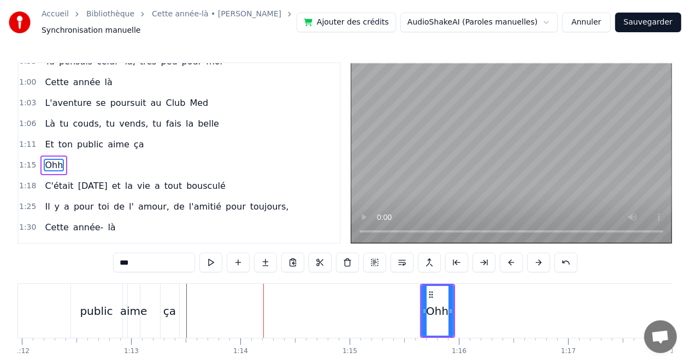
click at [537, 267] on button at bounding box center [538, 263] width 23 height 20
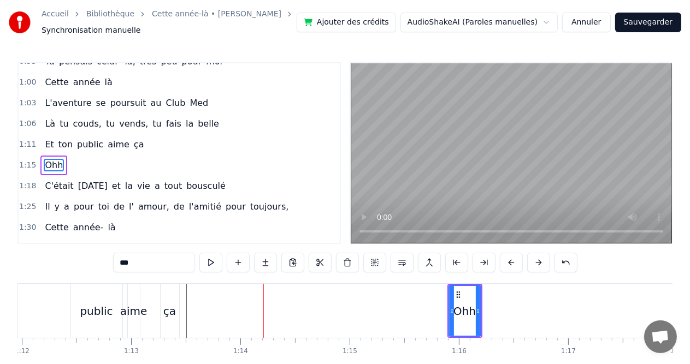
click at [537, 267] on button at bounding box center [538, 263] width 23 height 20
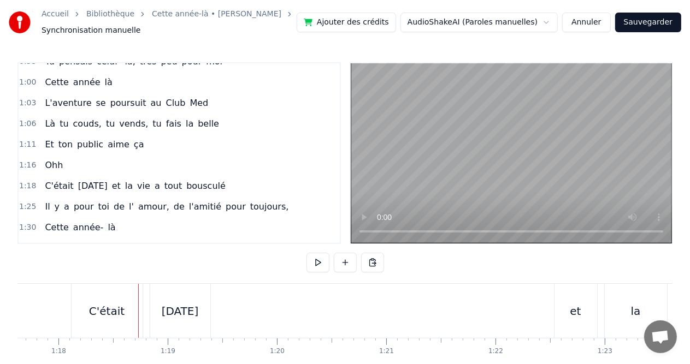
scroll to position [0, 8545]
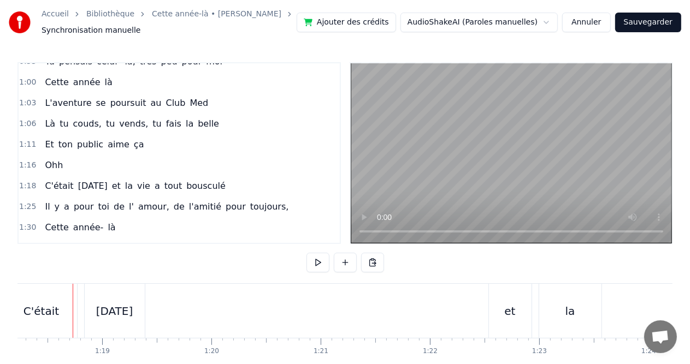
click at [35, 308] on div "C'était" at bounding box center [41, 311] width 36 height 16
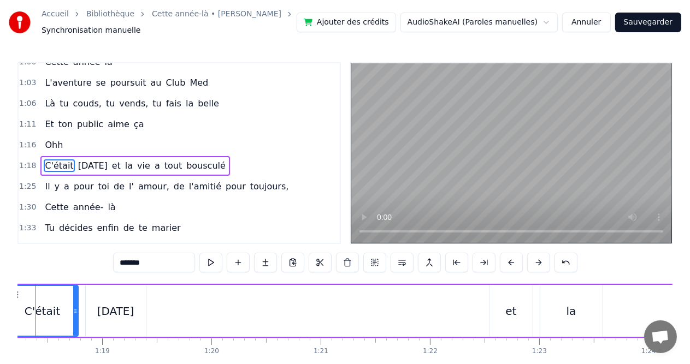
scroll to position [0, 8508]
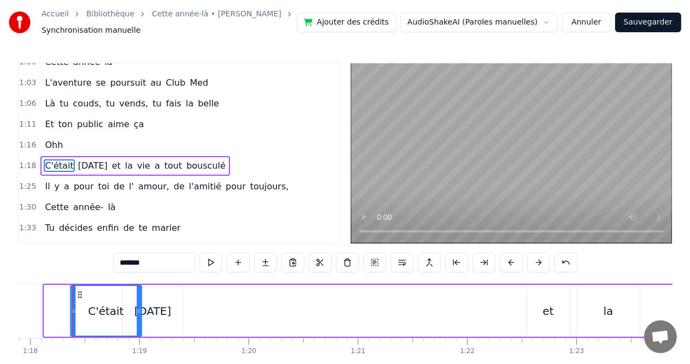
drag, startPoint x: 55, startPoint y: 295, endPoint x: 81, endPoint y: 294, distance: 26.8
click at [81, 294] on icon at bounding box center [79, 295] width 9 height 9
click at [162, 283] on div "0:08 Cette année- là, 0:11 Val était pour la 1èreee fois 0:14 Mais nous on ne l…" at bounding box center [344, 228] width 655 height 332
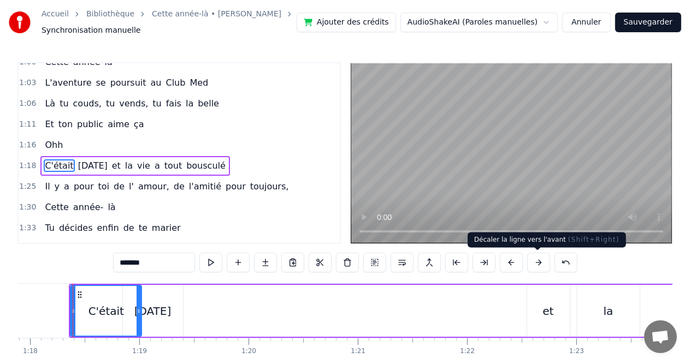
click at [542, 263] on button at bounding box center [538, 263] width 23 height 20
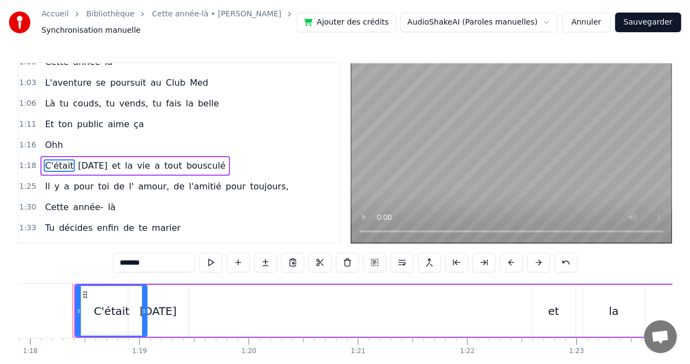
click at [542, 263] on button at bounding box center [538, 263] width 23 height 20
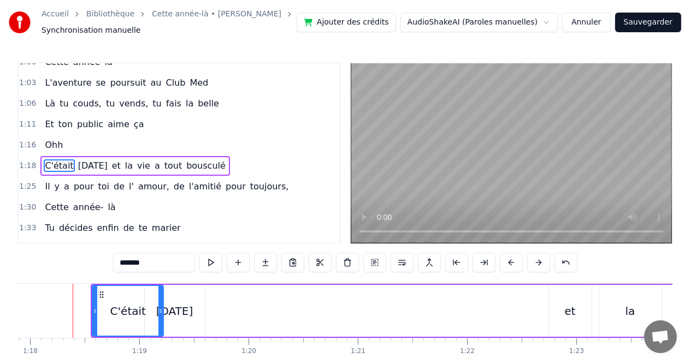
click at [542, 263] on button at bounding box center [538, 263] width 23 height 20
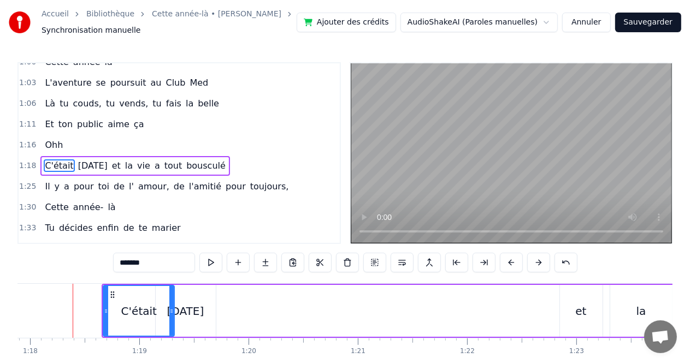
click at [542, 263] on button at bounding box center [538, 263] width 23 height 20
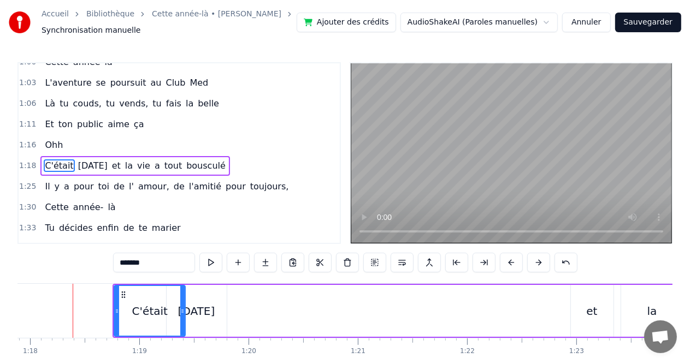
click at [542, 263] on button at bounding box center [538, 263] width 23 height 20
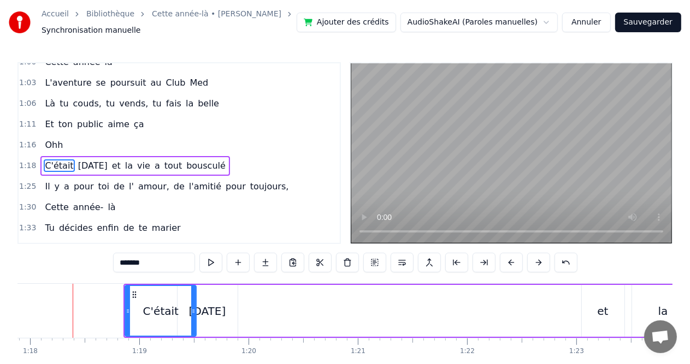
click at [542, 263] on button at bounding box center [538, 263] width 23 height 20
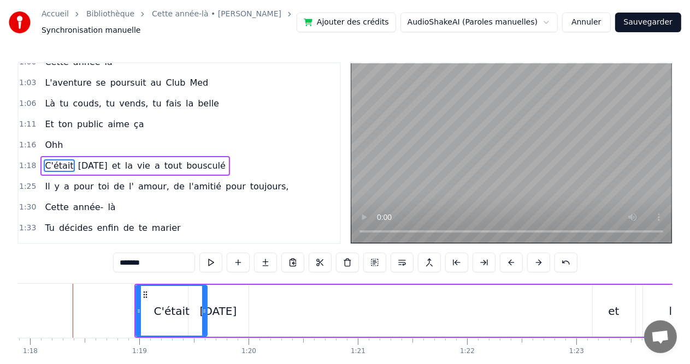
click at [542, 263] on button at bounding box center [538, 263] width 23 height 20
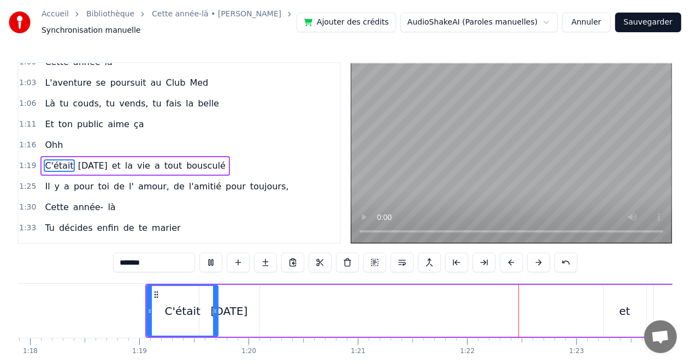
click at [329, 283] on div "0:08 Cette année- là, 0:11 Val était pour la 1èreee fois 0:14 Mais nous on ne l…" at bounding box center [344, 228] width 655 height 332
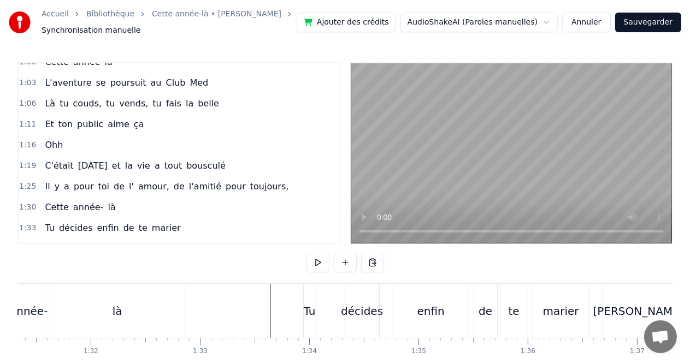
scroll to position [0, 9846]
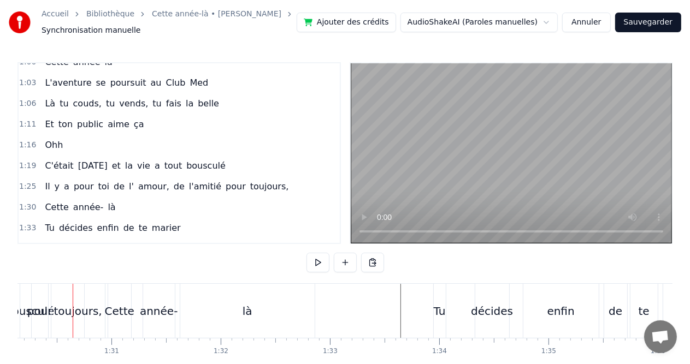
click at [33, 312] on div "pour" at bounding box center [39, 311] width 25 height 16
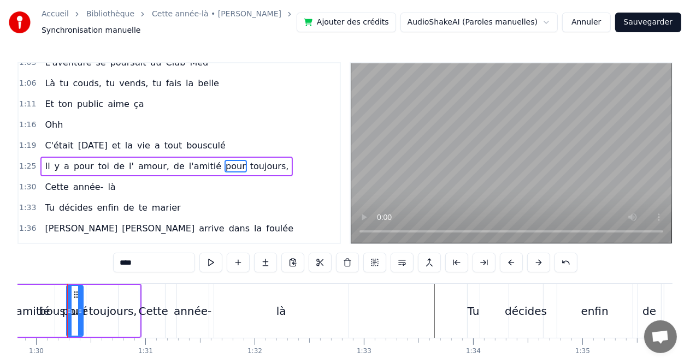
scroll to position [0, 9807]
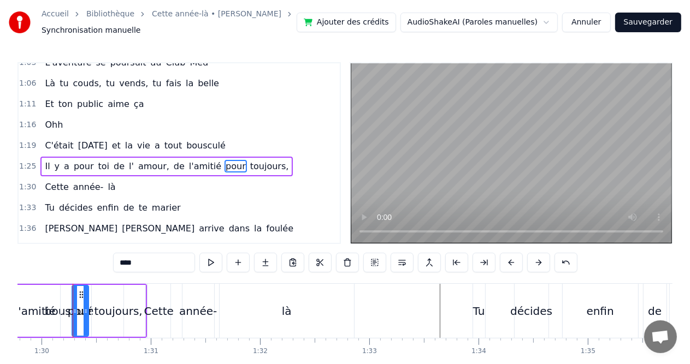
click at [204, 332] on div "année-" at bounding box center [198, 311] width 32 height 54
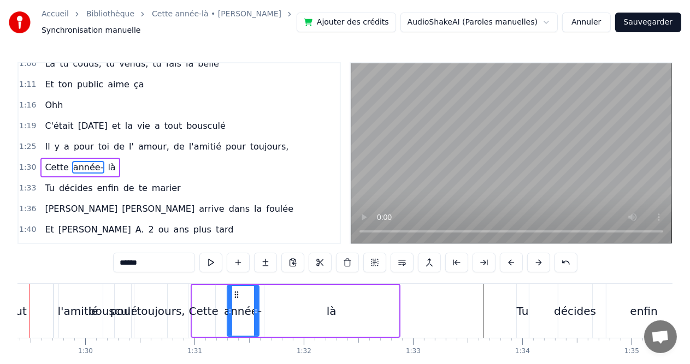
scroll to position [0, 9720]
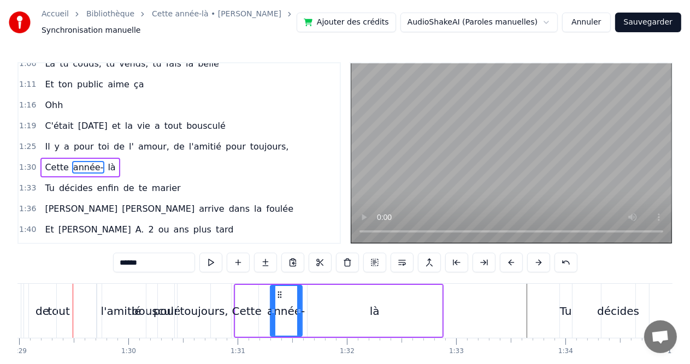
click at [39, 318] on div "de" at bounding box center [43, 311] width 14 height 16
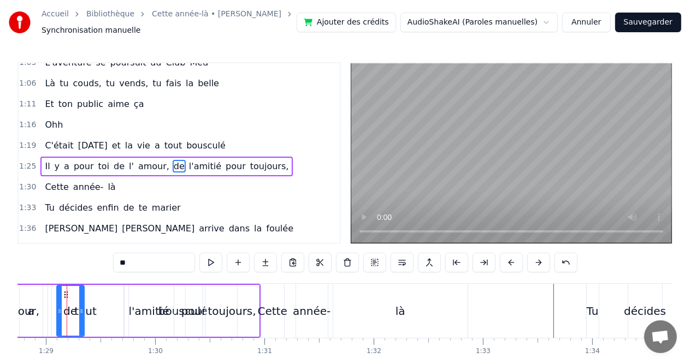
scroll to position [0, 9687]
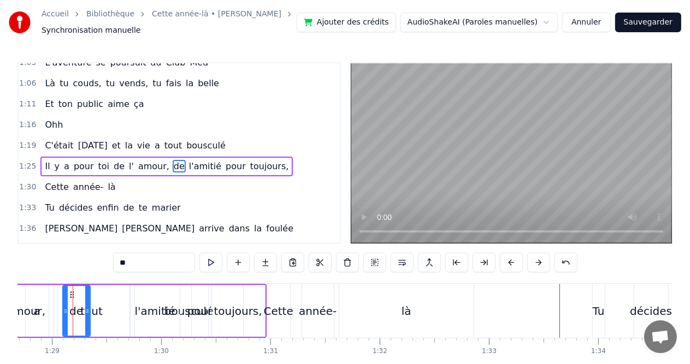
click at [83, 265] on div "0:08 Cette année- là, 0:11 Val était pour la 1èreee fois 0:14 Mais nous on ne l…" at bounding box center [344, 228] width 655 height 332
click at [21, 334] on div "amour," at bounding box center [26, 311] width 62 height 52
type input "******"
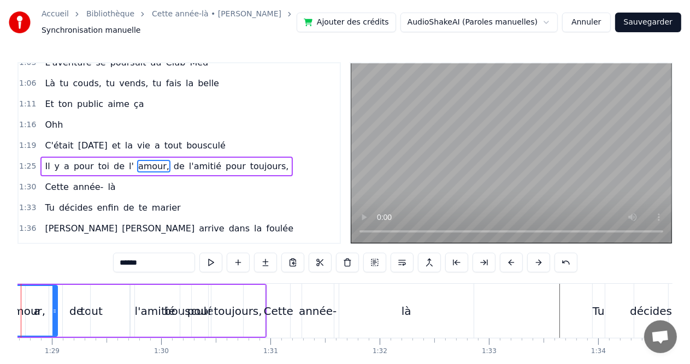
scroll to position [0, 9635]
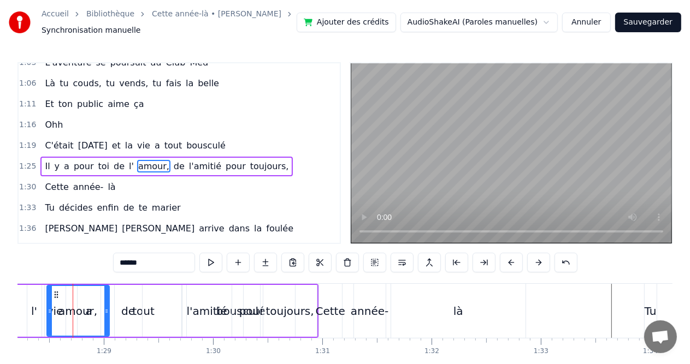
click at [22, 327] on div "Il y a pour toi de l' amour, de l'amitié pour toujours," at bounding box center [41, 311] width 555 height 54
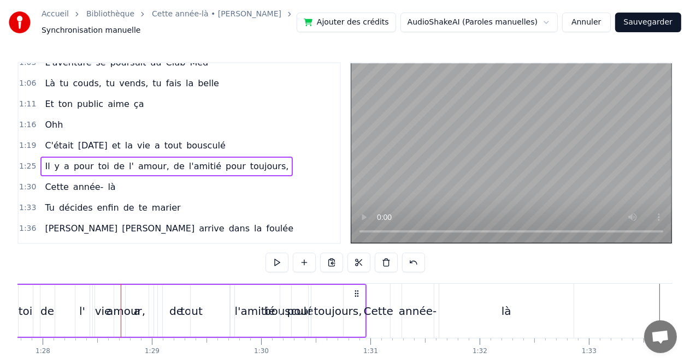
scroll to position [0, 9585]
click at [22, 327] on div "toi" at bounding box center [28, 311] width 14 height 52
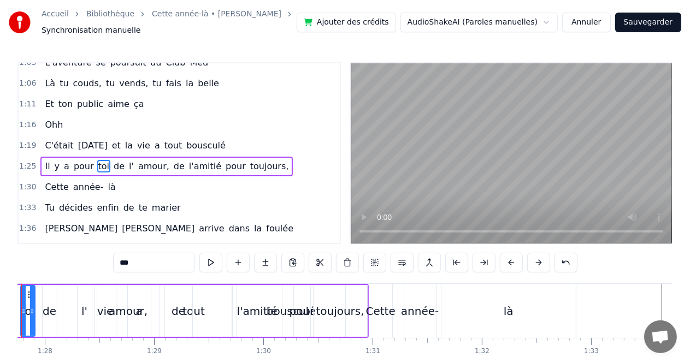
click at [22, 327] on div at bounding box center [23, 311] width 4 height 50
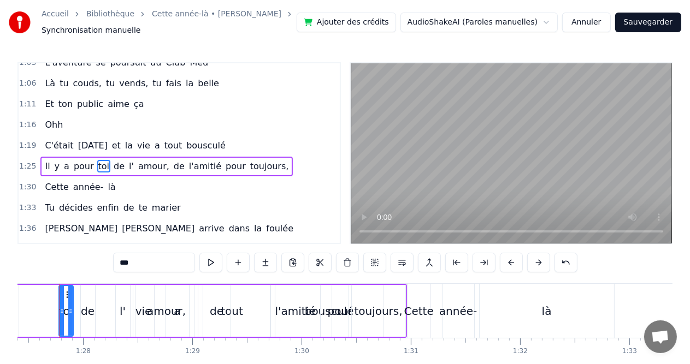
scroll to position [0, 9534]
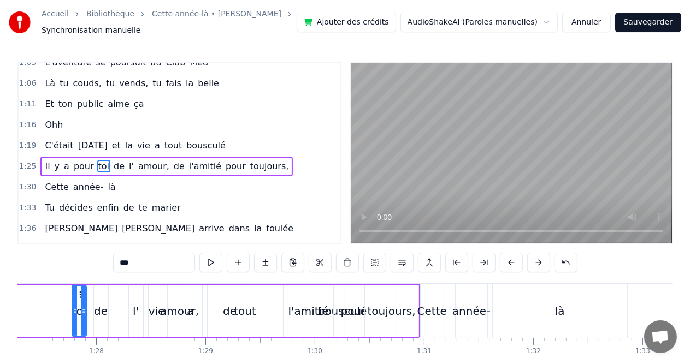
click at [52, 257] on div "0:08 Cette année- là, 0:11 Val était pour la 1èreee fois 0:14 Mais nous on ne l…" at bounding box center [344, 228] width 655 height 332
click at [33, 328] on div "Il y a pour toi de l' amour, de l'amitié pour toujours," at bounding box center [142, 311] width 555 height 54
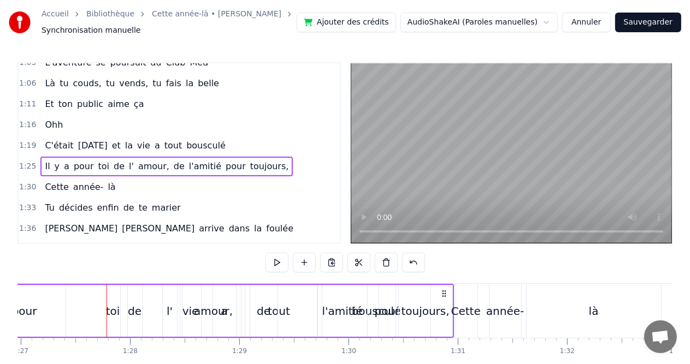
scroll to position [0, 9494]
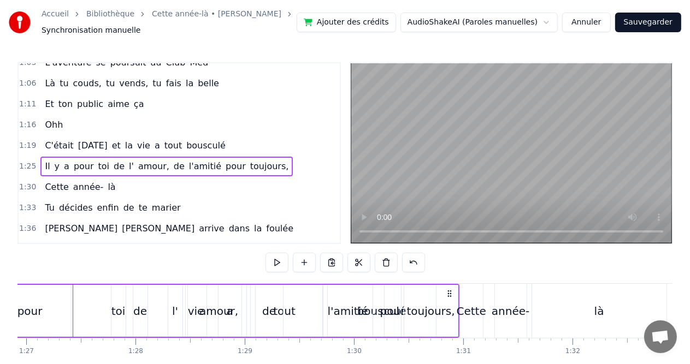
click at [33, 328] on div "pour" at bounding box center [30, 311] width 82 height 52
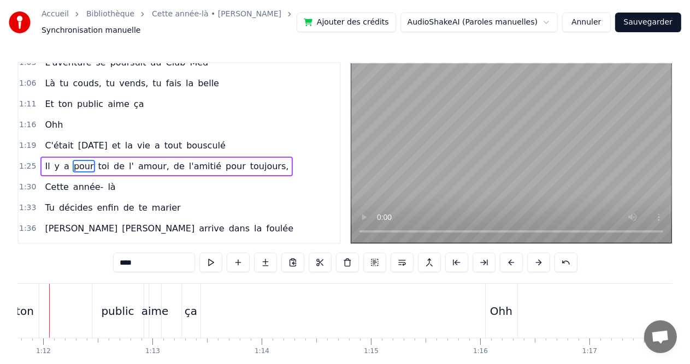
scroll to position [0, 7816]
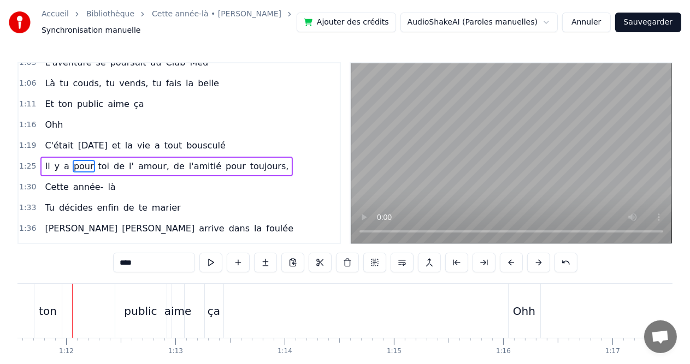
click at [59, 321] on div "ton" at bounding box center [47, 311] width 27 height 54
type input "***"
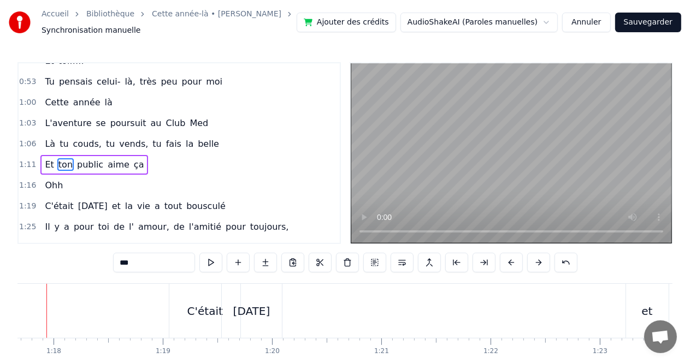
scroll to position [0, 8458]
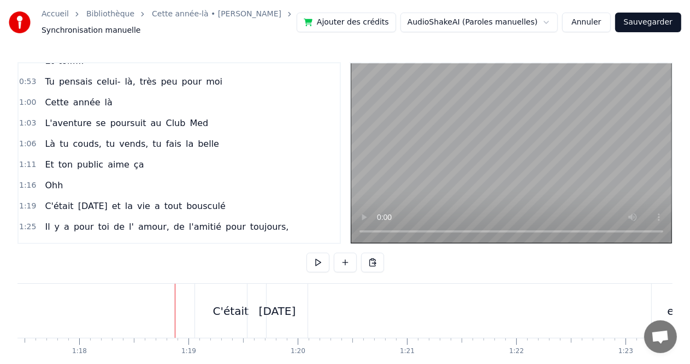
click at [227, 314] on div "C'était" at bounding box center [231, 311] width 36 height 16
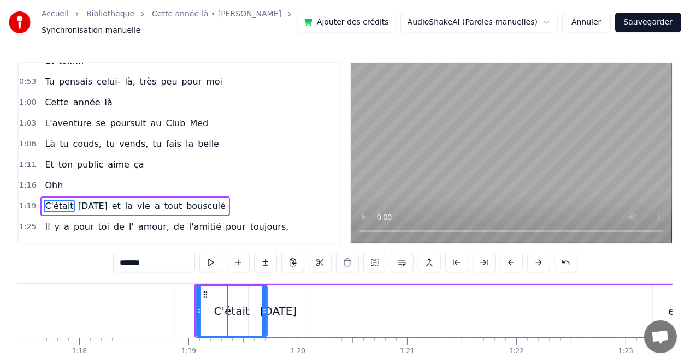
scroll to position [281, 0]
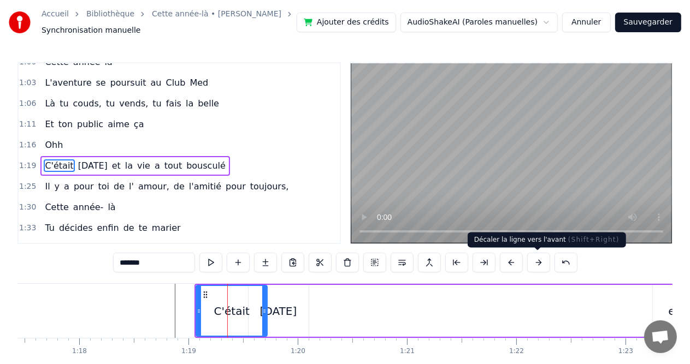
click at [539, 262] on button at bounding box center [538, 263] width 23 height 20
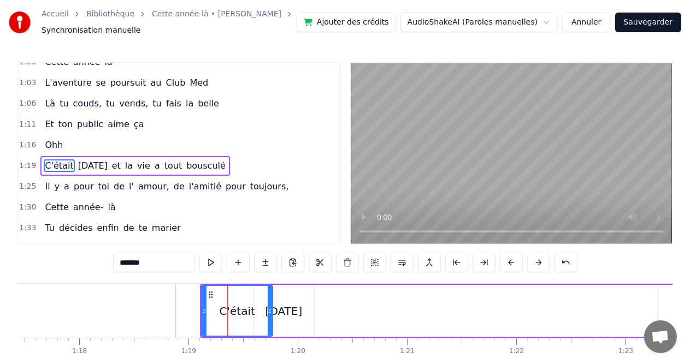
click at [539, 262] on button at bounding box center [538, 263] width 23 height 20
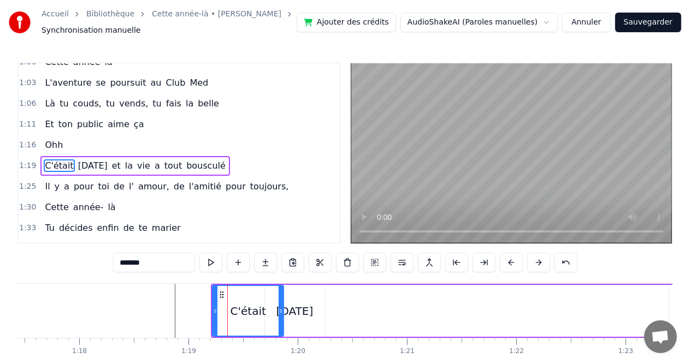
click at [539, 262] on button at bounding box center [538, 263] width 23 height 20
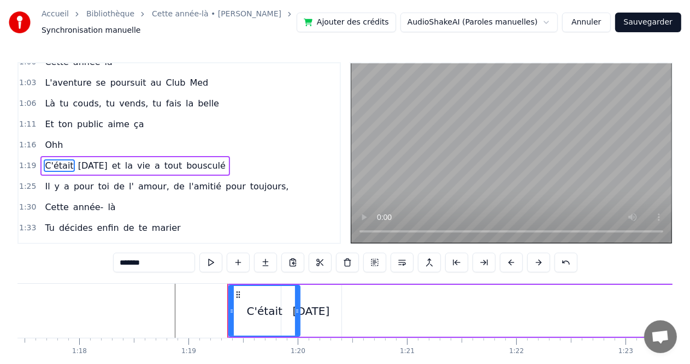
click at [539, 262] on button at bounding box center [538, 263] width 23 height 20
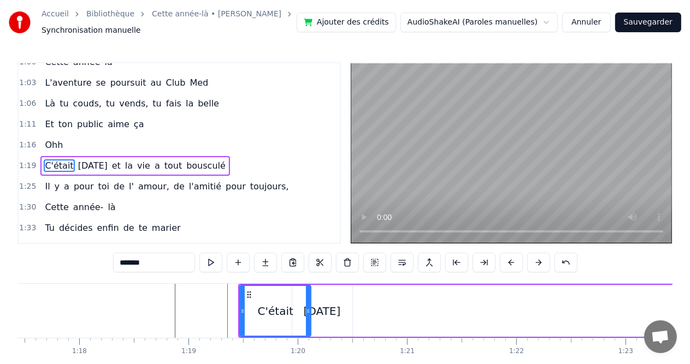
click at [539, 262] on button at bounding box center [538, 263] width 23 height 20
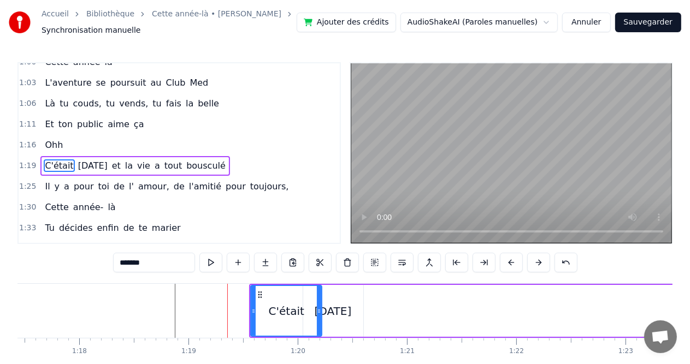
click at [539, 262] on button at bounding box center [538, 263] width 23 height 20
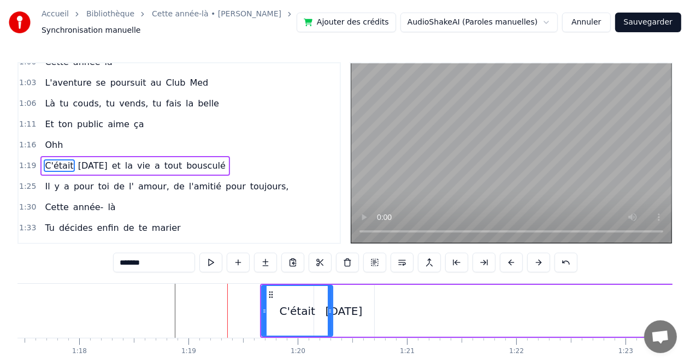
click at [539, 262] on button at bounding box center [538, 263] width 23 height 20
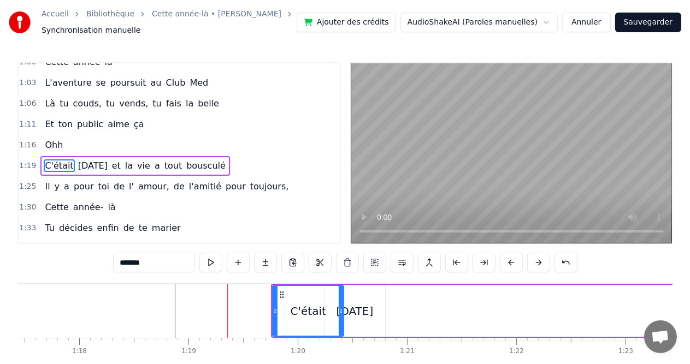
click at [539, 262] on button at bounding box center [538, 263] width 23 height 20
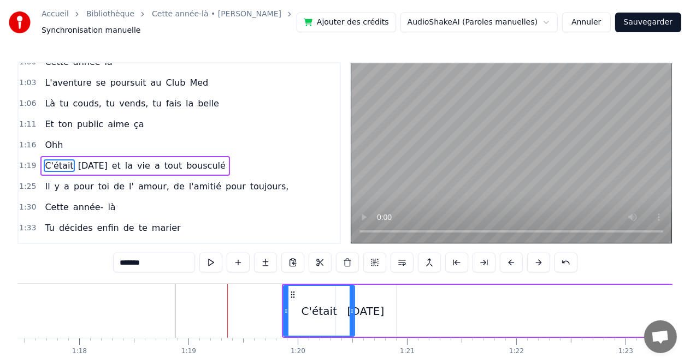
click at [539, 262] on button at bounding box center [538, 263] width 23 height 20
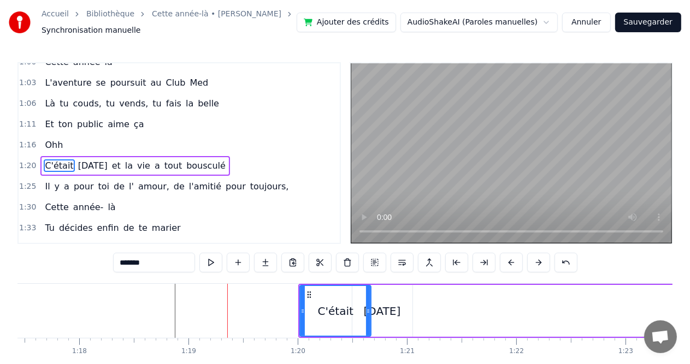
click at [539, 262] on button at bounding box center [538, 263] width 23 height 20
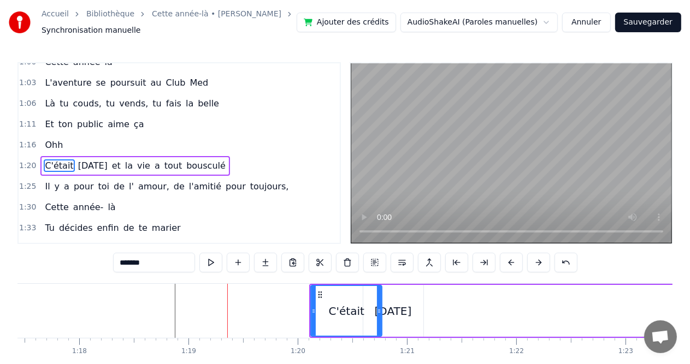
click at [539, 262] on button at bounding box center [538, 263] width 23 height 20
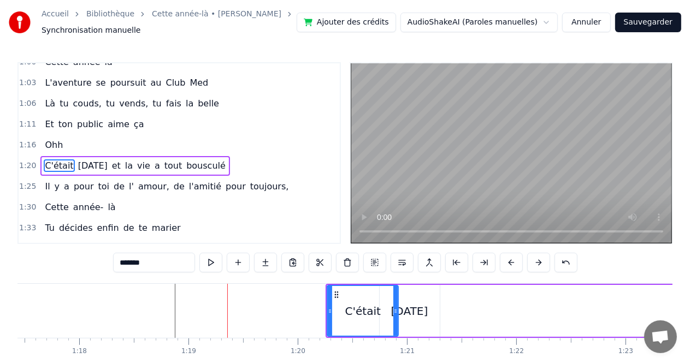
click at [539, 262] on button at bounding box center [538, 263] width 23 height 20
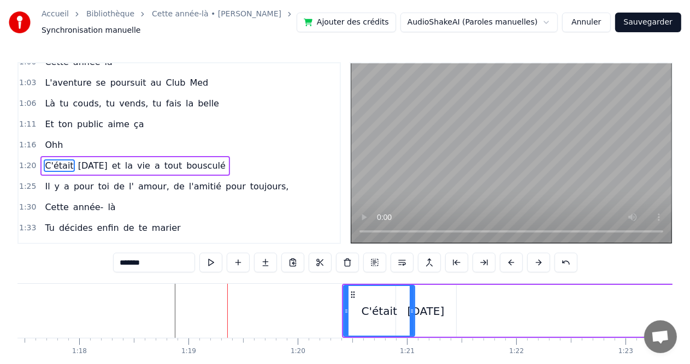
click at [539, 262] on button at bounding box center [538, 263] width 23 height 20
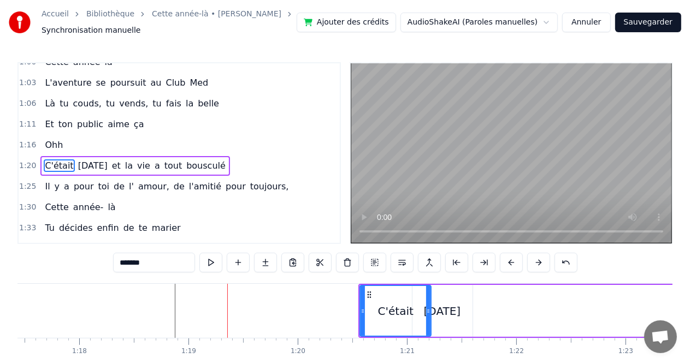
click at [539, 262] on button at bounding box center [538, 263] width 23 height 20
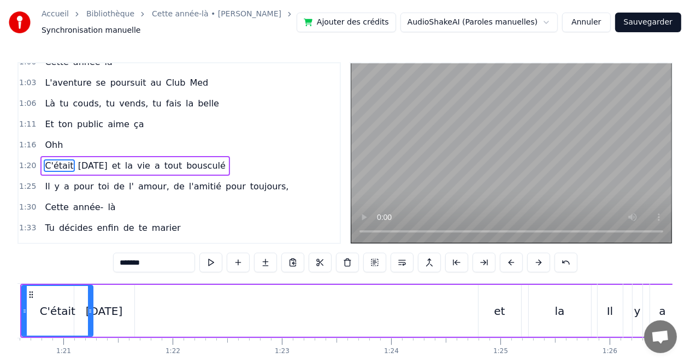
scroll to position [0, 8812]
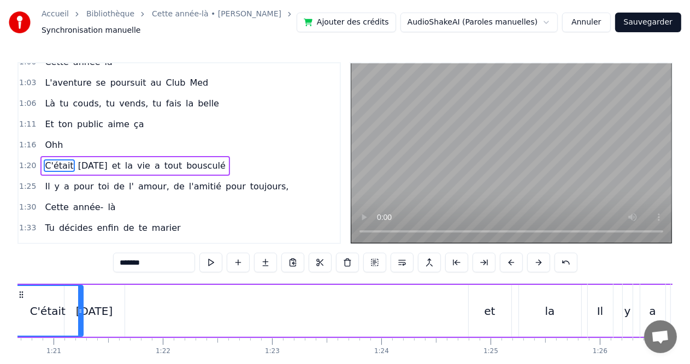
click at [258, 311] on div "C'était [DATE] et la vie a tout bousculé" at bounding box center [650, 311] width 1280 height 54
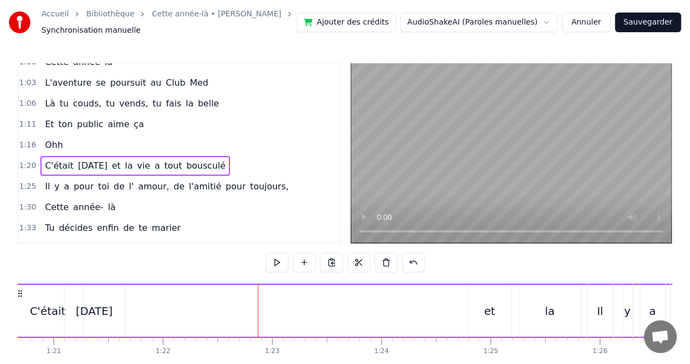
click at [258, 311] on div at bounding box center [258, 311] width 1 height 54
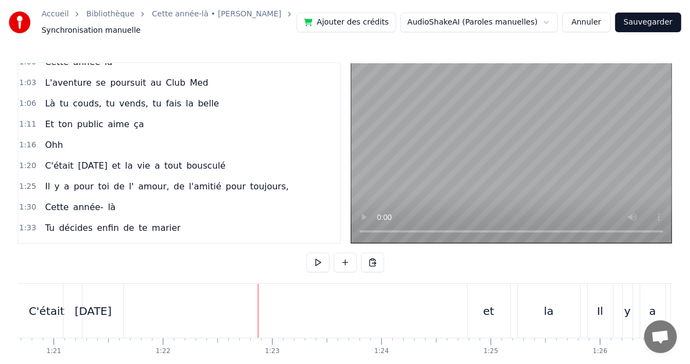
click at [443, 312] on div "C'était [DATE] et la vie a tout bousculé" at bounding box center [650, 311] width 1280 height 54
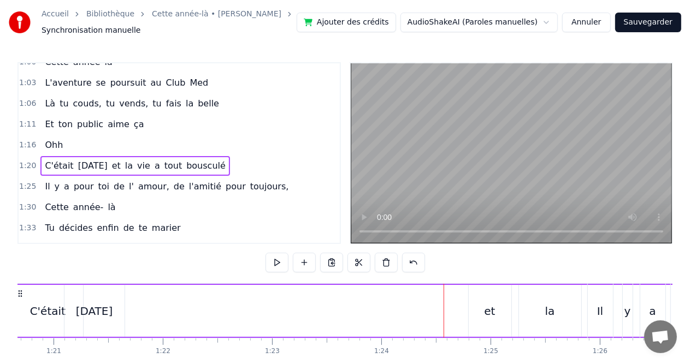
click at [459, 310] on div "C'était [DATE] et la vie a tout bousculé" at bounding box center [650, 311] width 1280 height 54
click at [486, 312] on div "et" at bounding box center [489, 311] width 11 height 16
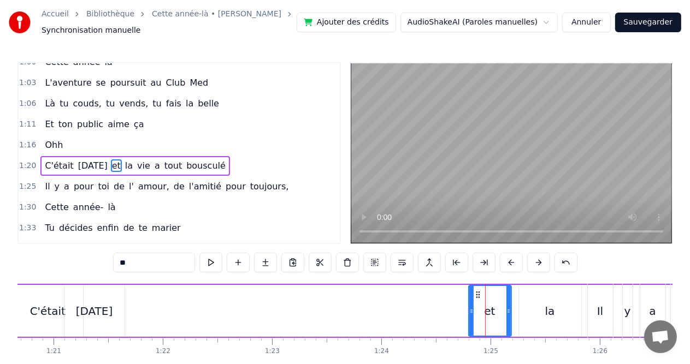
click at [533, 306] on div "la" at bounding box center [550, 311] width 62 height 52
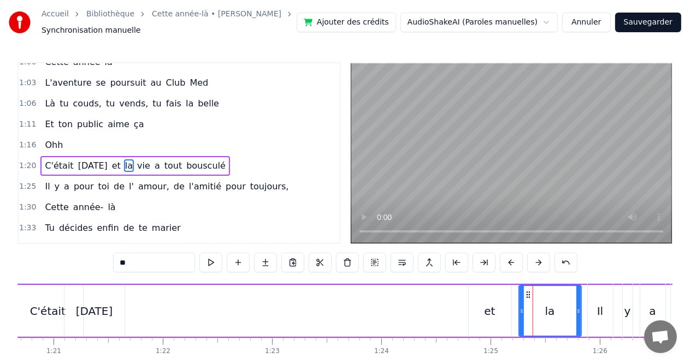
click at [485, 307] on div "et" at bounding box center [489, 311] width 11 height 16
type input "**"
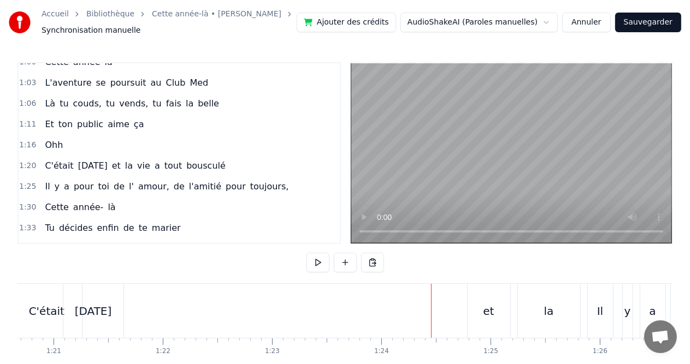
click at [450, 291] on div "C'était [DATE] et la vie a tout bousculé" at bounding box center [650, 311] width 1280 height 54
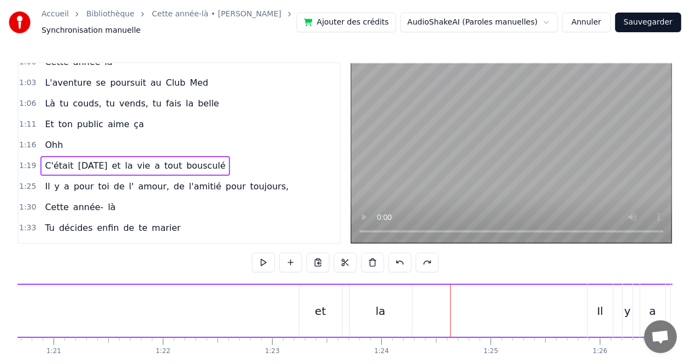
click at [360, 293] on div "la" at bounding box center [381, 311] width 62 height 52
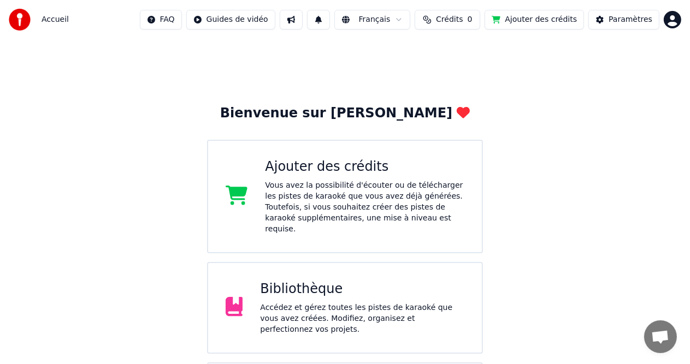
click at [356, 306] on div "Accédez et gérez toutes les pistes de karaoké que vous avez créées. Modifiez, o…" at bounding box center [362, 319] width 204 height 33
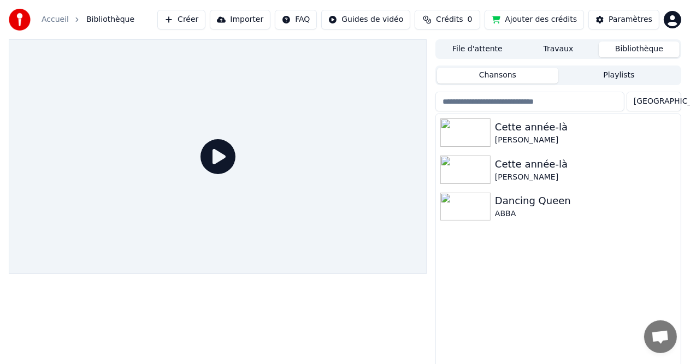
click at [507, 281] on div "Cette année-là [PERSON_NAME] Cette année-là [PERSON_NAME] Dancing Queen ABBA" at bounding box center [558, 250] width 245 height 272
click at [531, 168] on div "Cette année-là" at bounding box center [580, 164] width 170 height 15
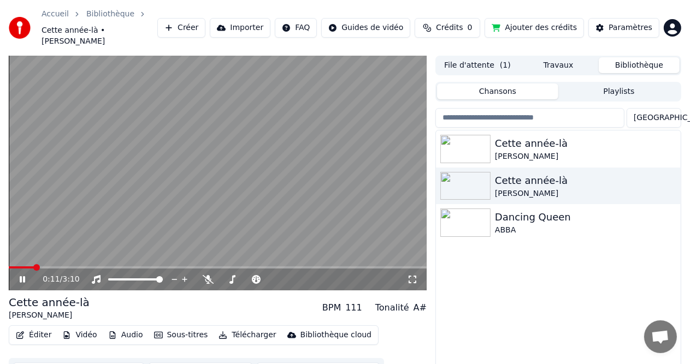
click at [481, 58] on button "File d'attente ( 1 )" at bounding box center [477, 65] width 81 height 16
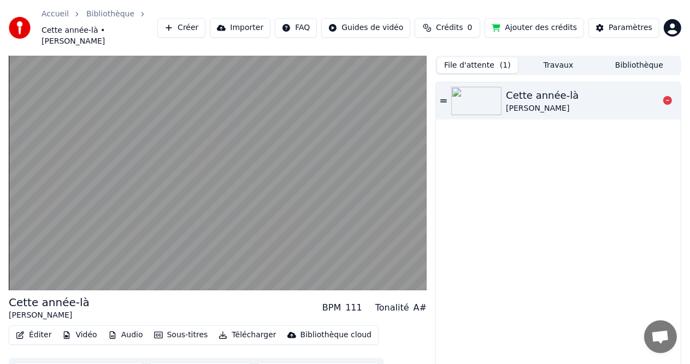
click at [629, 92] on div "Cette année-là Claude François" at bounding box center [582, 101] width 153 height 26
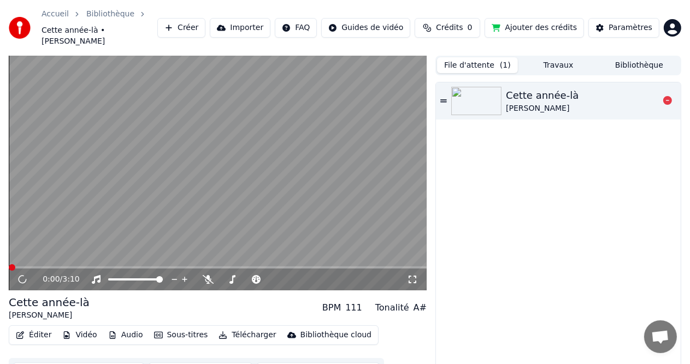
click at [561, 88] on div "Cette année-là" at bounding box center [542, 95] width 73 height 15
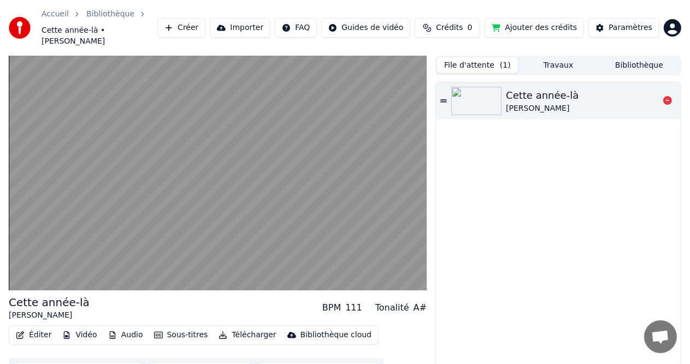
click at [548, 103] on div "[PERSON_NAME]" at bounding box center [542, 108] width 73 height 11
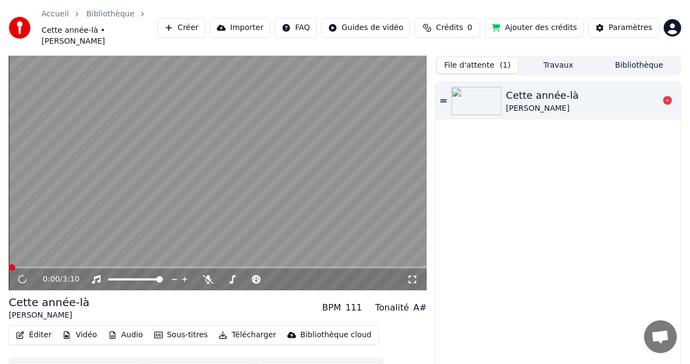
click at [501, 96] on div at bounding box center [478, 101] width 55 height 28
click at [20, 269] on div "1:16 / 3:10" at bounding box center [218, 280] width 418 height 22
click at [19, 275] on icon at bounding box center [29, 279] width 25 height 9
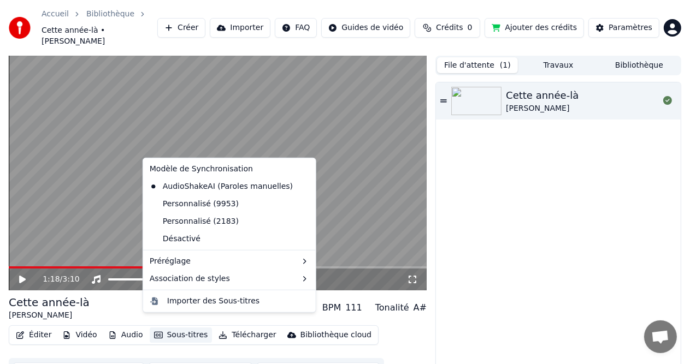
click at [175, 328] on button "Sous-titres" at bounding box center [181, 335] width 63 height 15
click at [191, 220] on div "Personnalisé (2183)" at bounding box center [194, 221] width 98 height 17
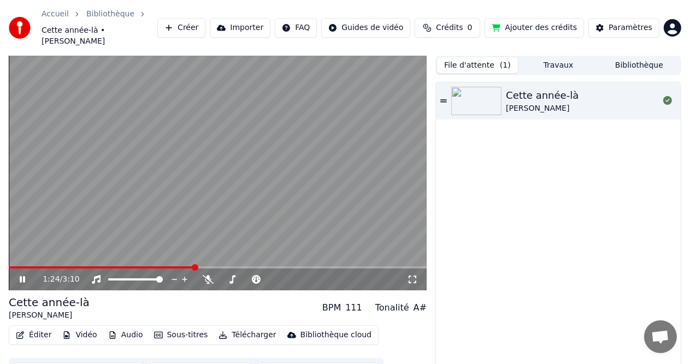
click at [41, 186] on video at bounding box center [218, 173] width 418 height 235
click at [40, 235] on video at bounding box center [218, 173] width 418 height 235
click at [20, 276] on icon at bounding box center [22, 279] width 5 height 7
click at [70, 267] on span at bounding box center [40, 268] width 62 height 2
click at [20, 276] on icon at bounding box center [22, 280] width 7 height 8
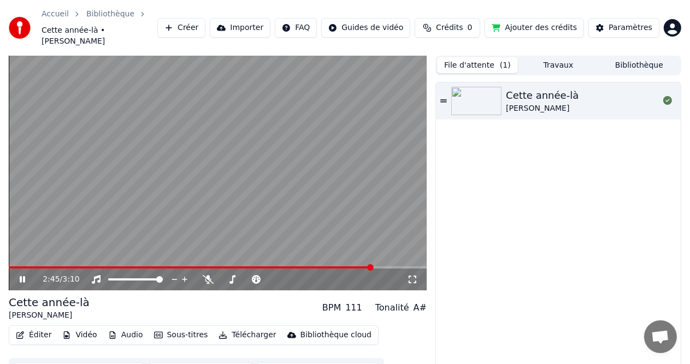
click at [20, 276] on icon at bounding box center [22, 279] width 5 height 7
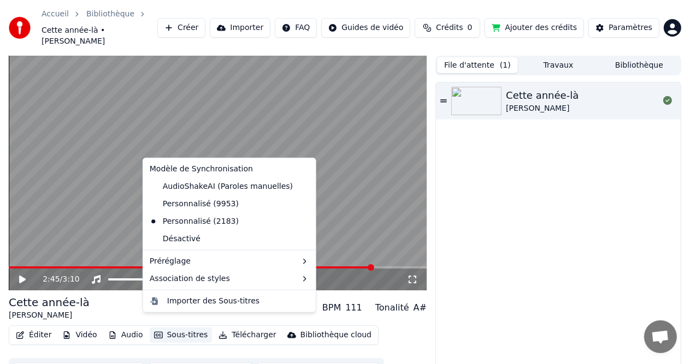
click at [163, 328] on button "Sous-titres" at bounding box center [181, 335] width 63 height 15
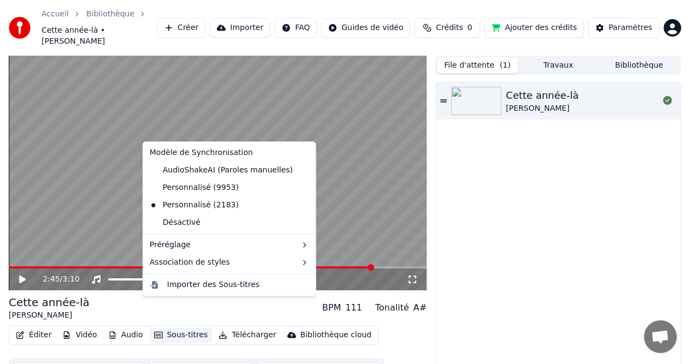
scroll to position [16, 0]
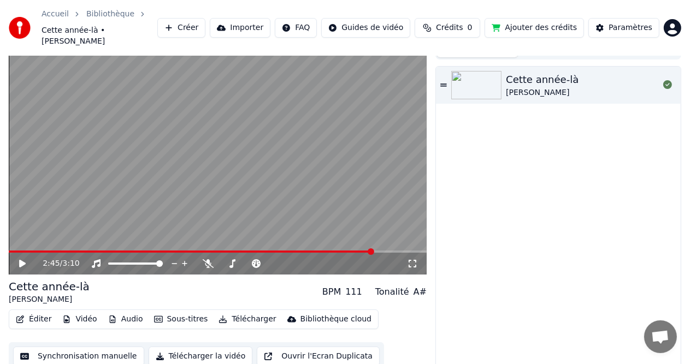
click at [117, 347] on button "Synchronisation manuelle" at bounding box center [78, 357] width 131 height 20
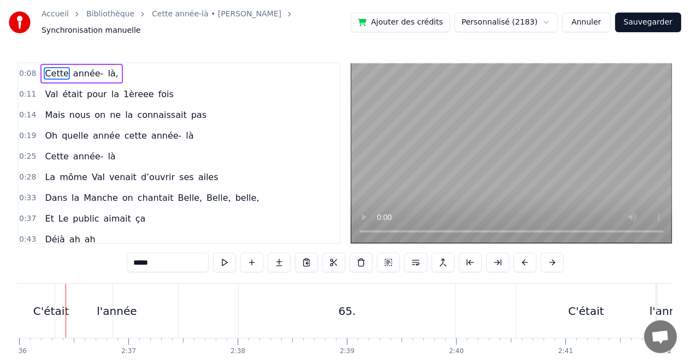
scroll to position [0, 17031]
click at [27, 304] on div "C'était" at bounding box center [58, 311] width 123 height 54
type input "*******"
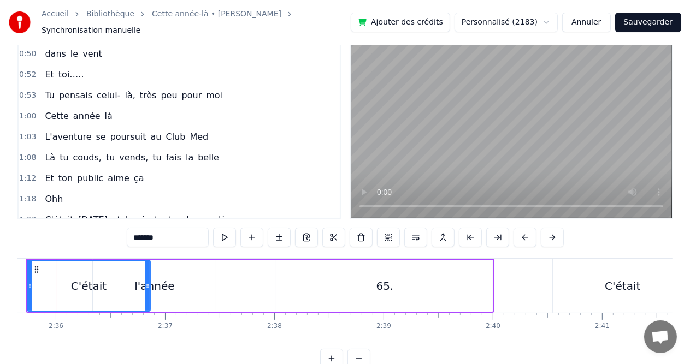
scroll to position [0, 16986]
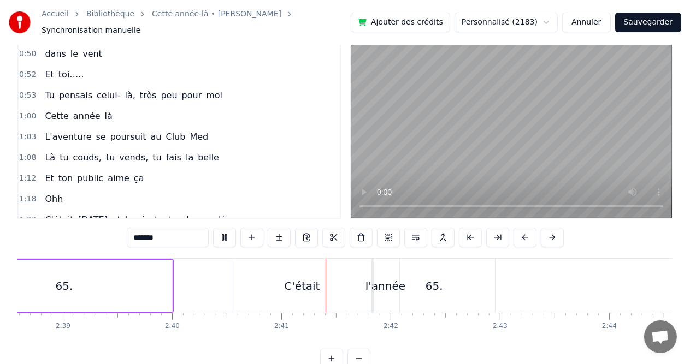
click at [398, 274] on div "C'était l'année 65." at bounding box center [365, 286] width 266 height 54
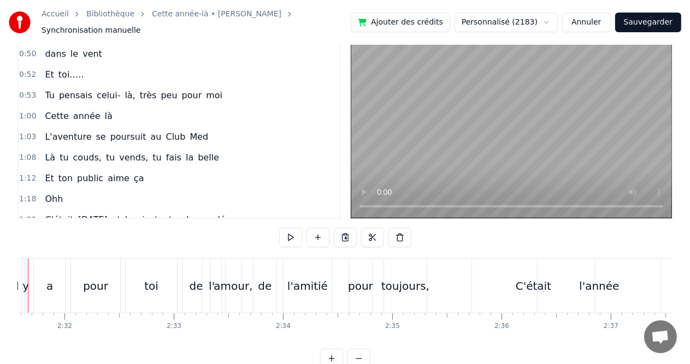
scroll to position [0, 16511]
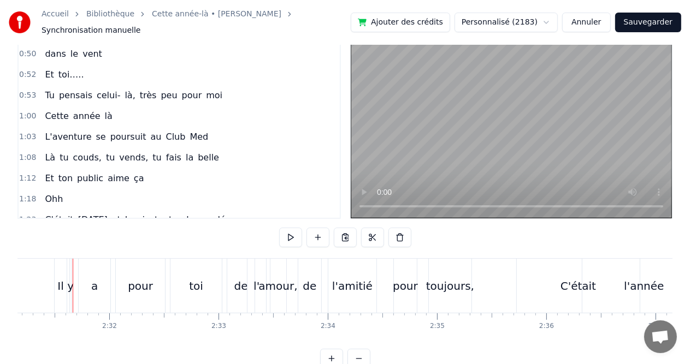
click at [525, 279] on div "C'était" at bounding box center [578, 286] width 123 height 54
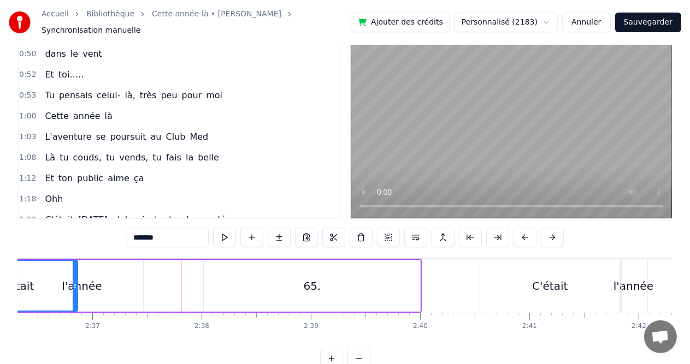
scroll to position [0, 17183]
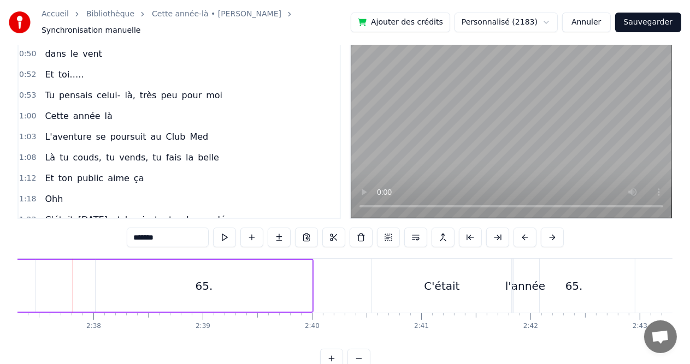
click at [202, 284] on div "65." at bounding box center [204, 286] width 17 height 16
type input "***"
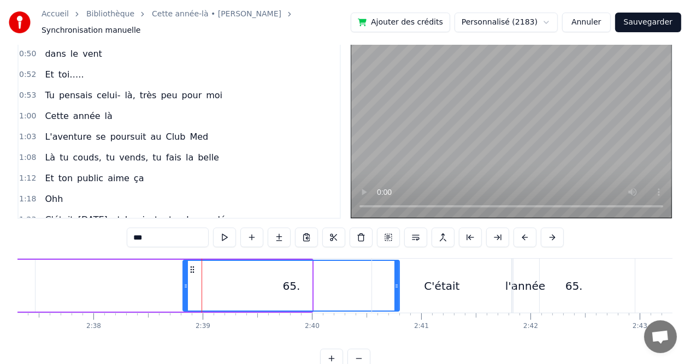
drag, startPoint x: 104, startPoint y: 264, endPoint x: 191, endPoint y: 265, distance: 87.4
click at [191, 265] on icon at bounding box center [192, 269] width 9 height 9
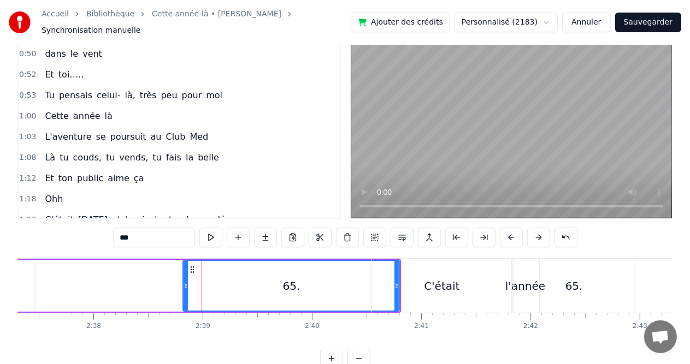
click at [101, 271] on div "C'était l'année 65." at bounding box center [123, 286] width 556 height 54
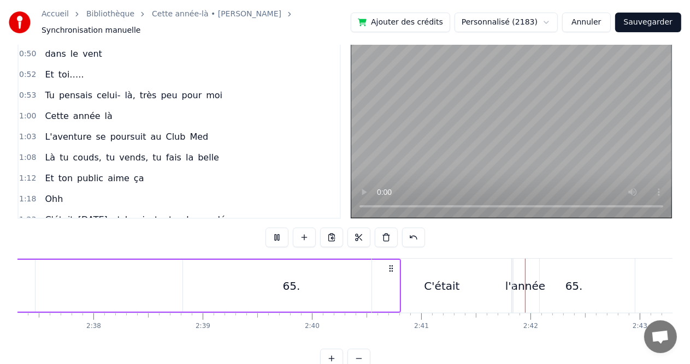
click at [326, 269] on div "65." at bounding box center [291, 286] width 216 height 52
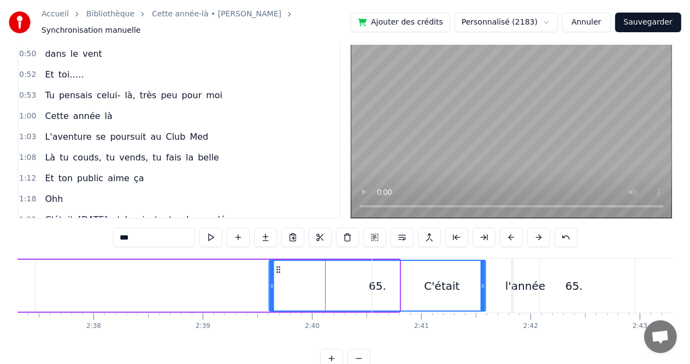
drag, startPoint x: 194, startPoint y: 262, endPoint x: 281, endPoint y: 262, distance: 86.3
click at [281, 265] on icon at bounding box center [278, 269] width 9 height 9
click at [83, 297] on div "C'était l'année 65." at bounding box center [166, 286] width 642 height 54
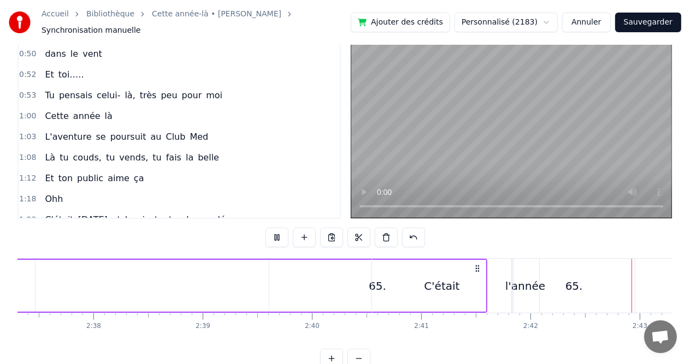
click at [437, 283] on div "C'était" at bounding box center [442, 286] width 36 height 16
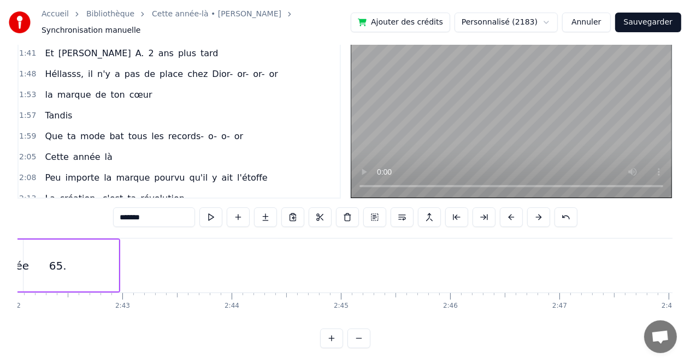
scroll to position [0, 17741]
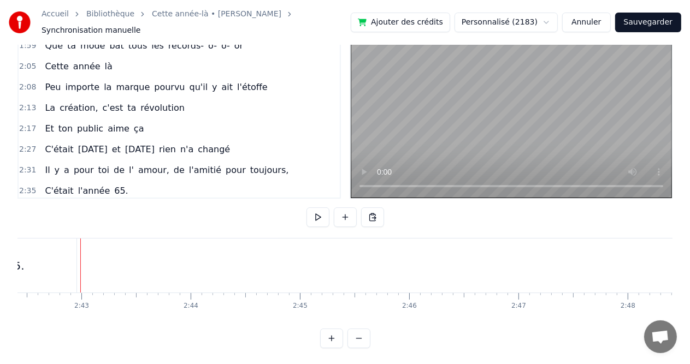
click at [68, 272] on div "65." at bounding box center [15, 266] width 121 height 54
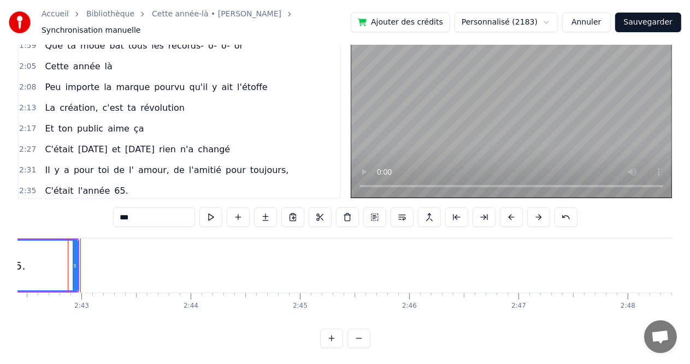
scroll to position [0, 17737]
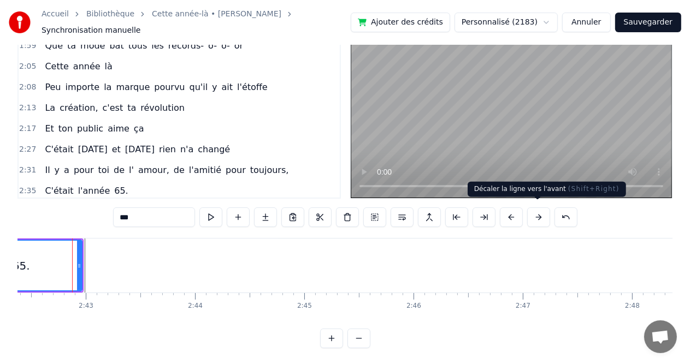
click at [538, 215] on button at bounding box center [538, 218] width 23 height 20
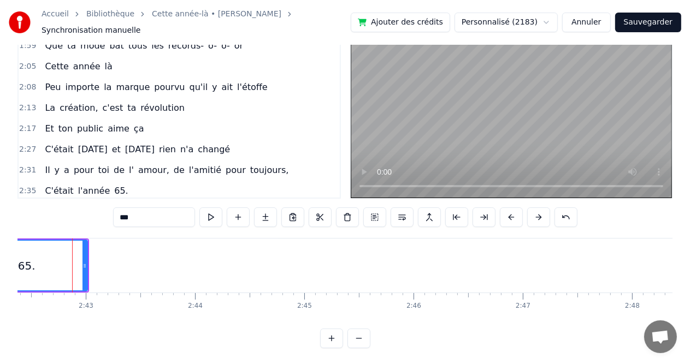
click at [538, 215] on button at bounding box center [538, 218] width 23 height 20
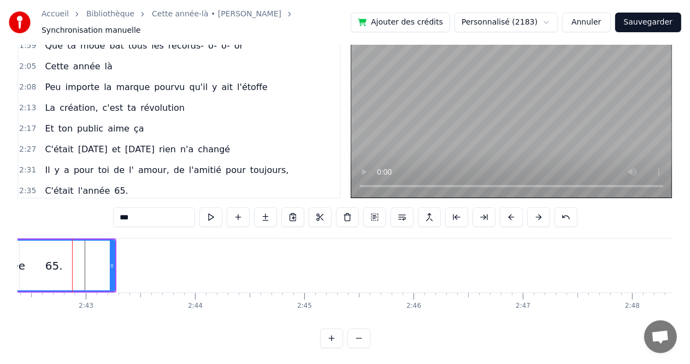
click at [538, 215] on button at bounding box center [538, 218] width 23 height 20
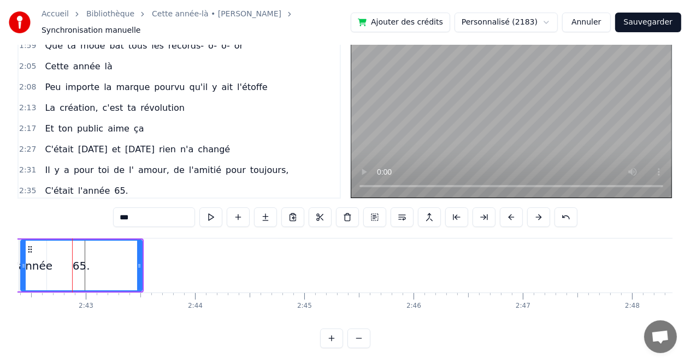
click at [538, 215] on button at bounding box center [538, 218] width 23 height 20
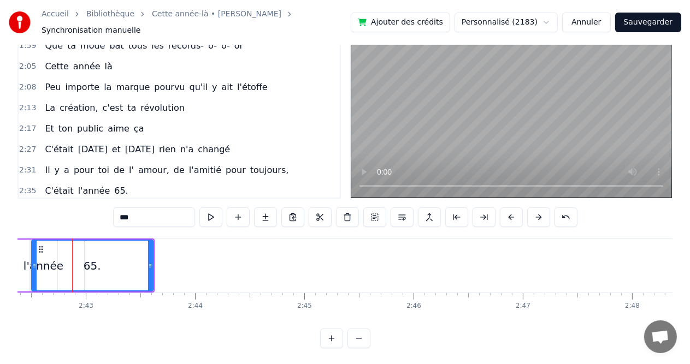
click at [538, 215] on button at bounding box center [538, 218] width 23 height 20
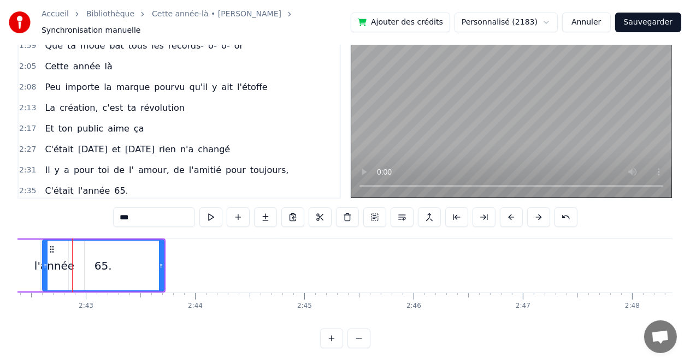
click at [537, 214] on button at bounding box center [538, 218] width 23 height 20
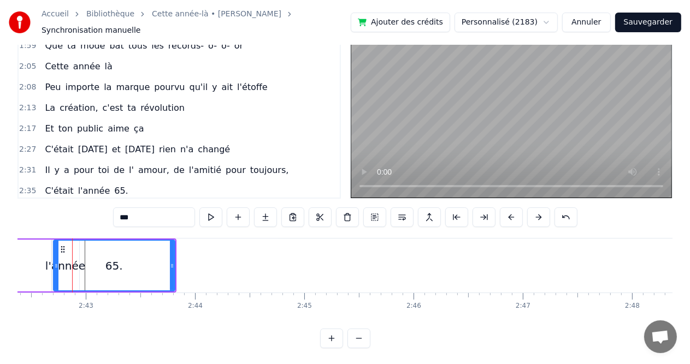
click at [537, 214] on button at bounding box center [538, 218] width 23 height 20
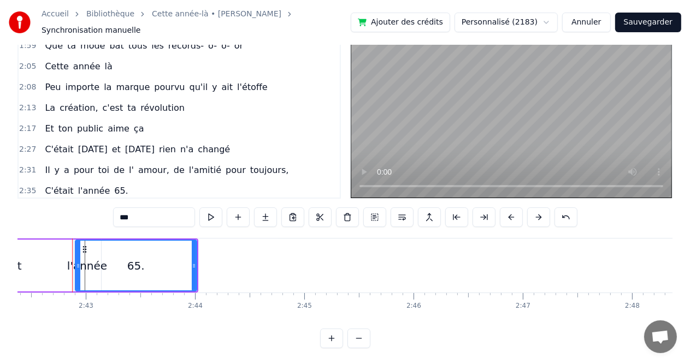
click at [537, 214] on button at bounding box center [538, 218] width 23 height 20
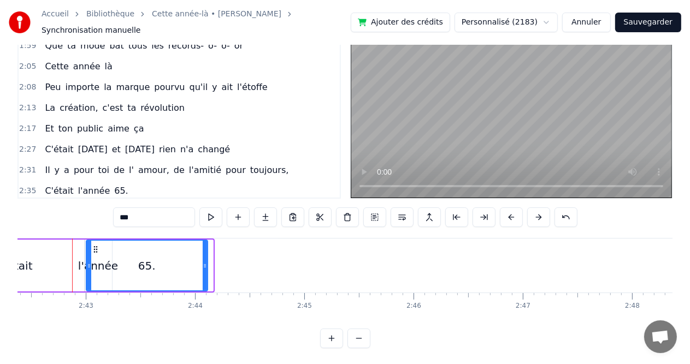
click at [537, 214] on button at bounding box center [538, 218] width 23 height 20
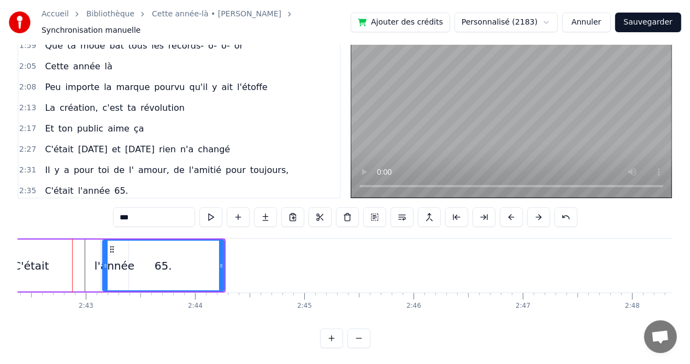
click at [537, 214] on button at bounding box center [538, 218] width 23 height 20
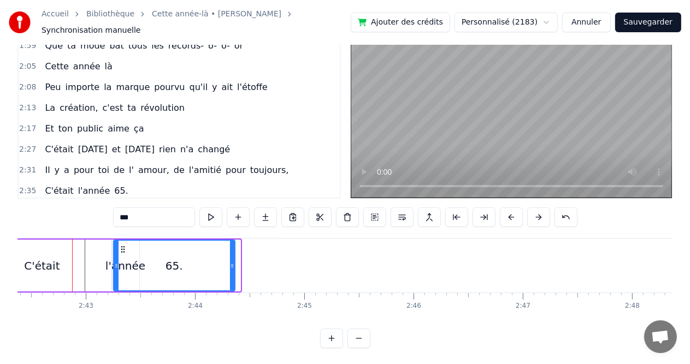
click at [537, 214] on button at bounding box center [538, 218] width 23 height 20
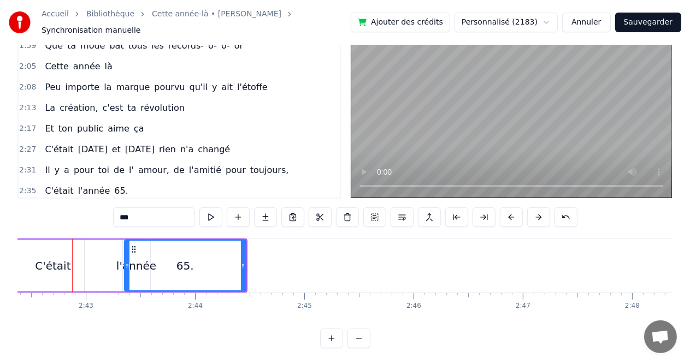
click at [537, 214] on button at bounding box center [538, 218] width 23 height 20
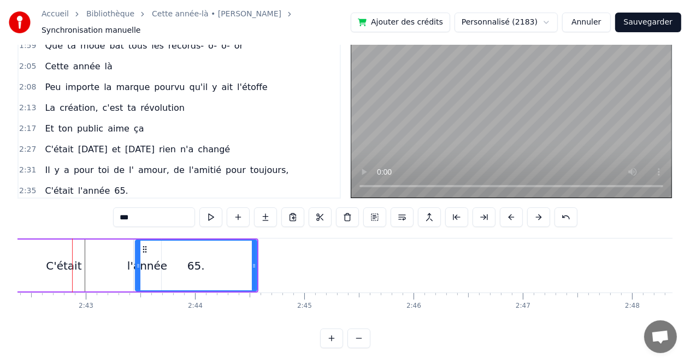
click at [537, 214] on button at bounding box center [538, 218] width 23 height 20
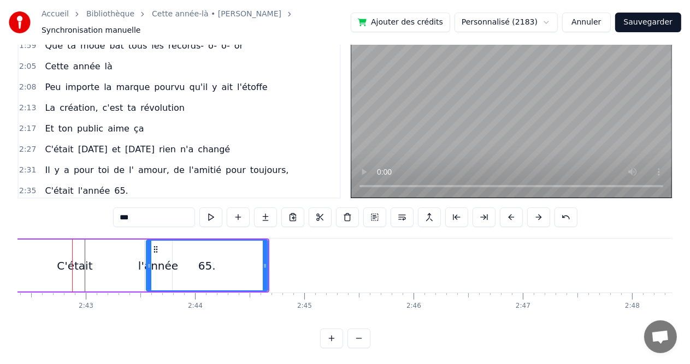
click at [537, 214] on button at bounding box center [538, 218] width 23 height 20
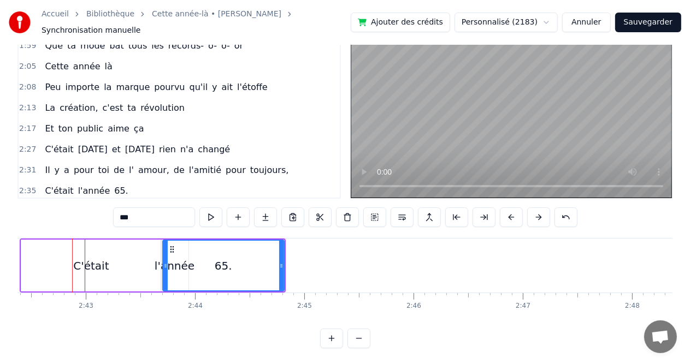
click at [537, 214] on button at bounding box center [538, 218] width 23 height 20
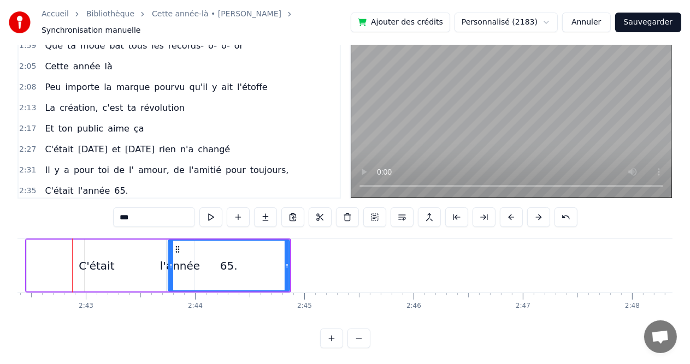
click at [537, 214] on button at bounding box center [538, 218] width 23 height 20
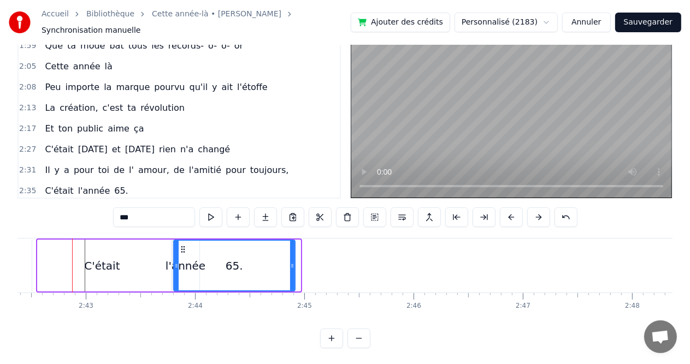
click at [537, 214] on button at bounding box center [538, 218] width 23 height 20
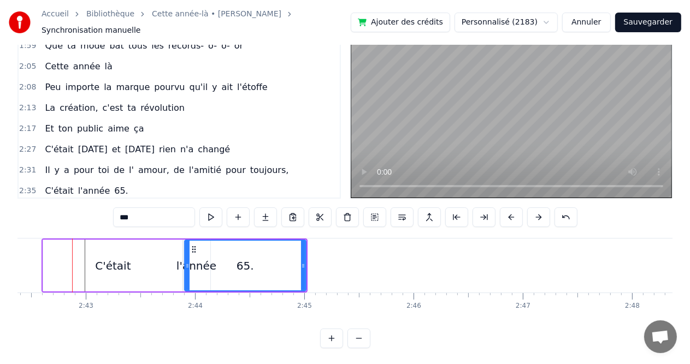
click at [537, 214] on button at bounding box center [538, 218] width 23 height 20
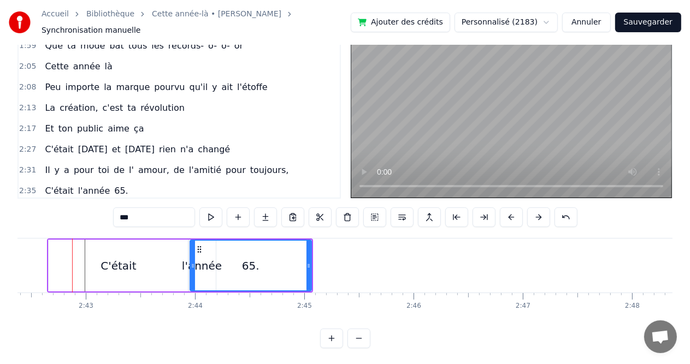
click at [537, 214] on button at bounding box center [538, 218] width 23 height 20
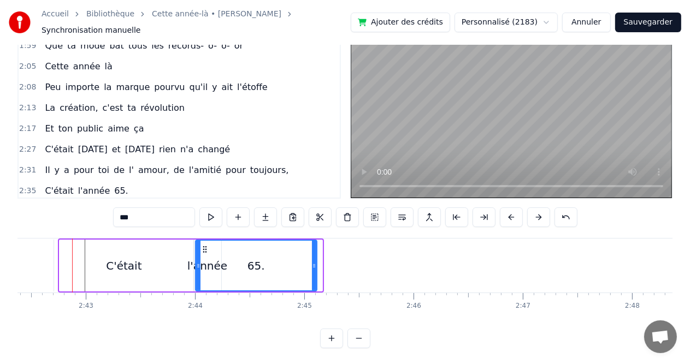
click at [537, 214] on button at bounding box center [538, 218] width 23 height 20
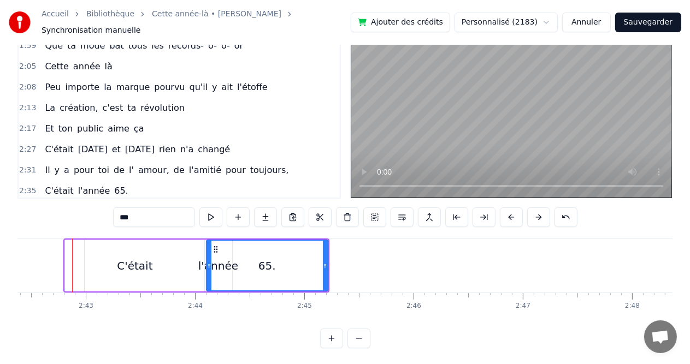
click at [537, 214] on button at bounding box center [538, 218] width 23 height 20
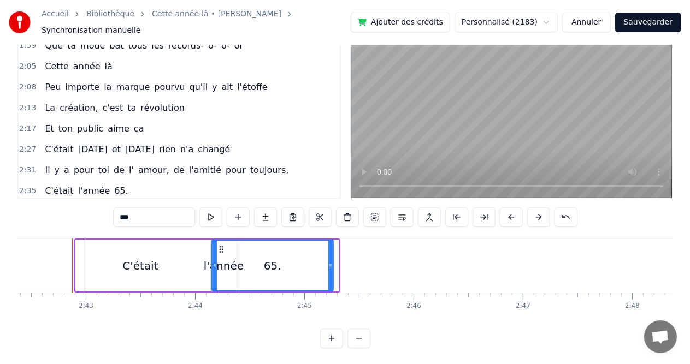
click at [537, 214] on button at bounding box center [538, 218] width 23 height 20
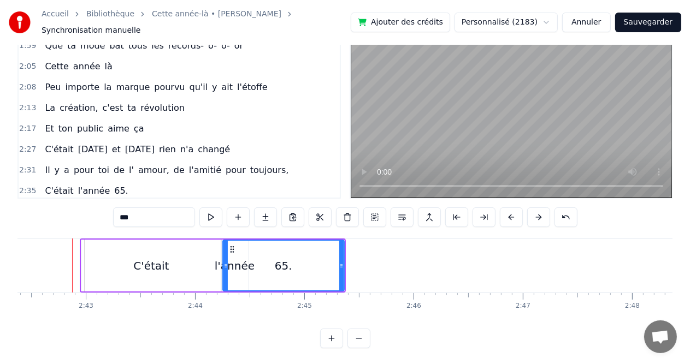
click at [537, 214] on button at bounding box center [538, 218] width 23 height 20
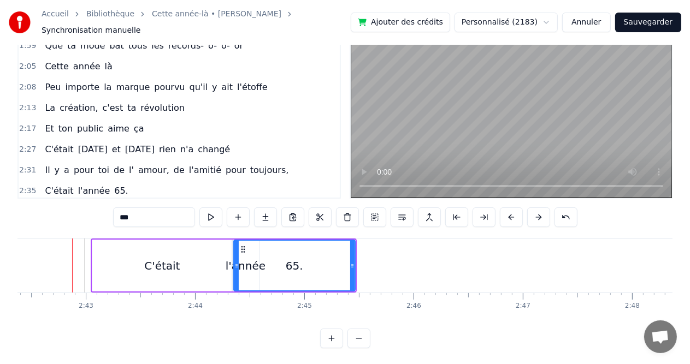
click at [537, 214] on button at bounding box center [538, 218] width 23 height 20
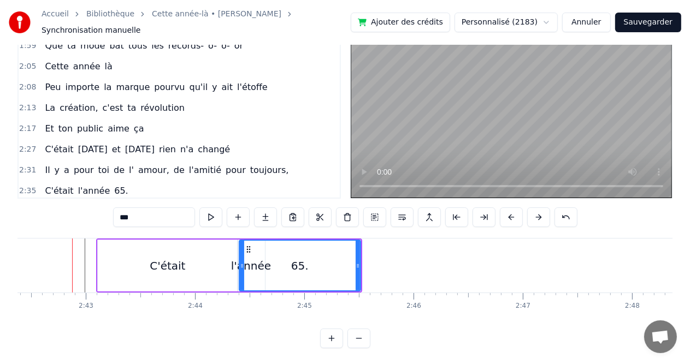
click at [537, 214] on button at bounding box center [538, 218] width 23 height 20
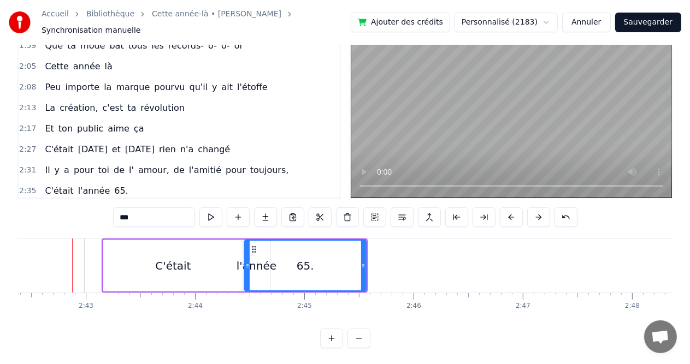
click at [537, 214] on button at bounding box center [538, 218] width 23 height 20
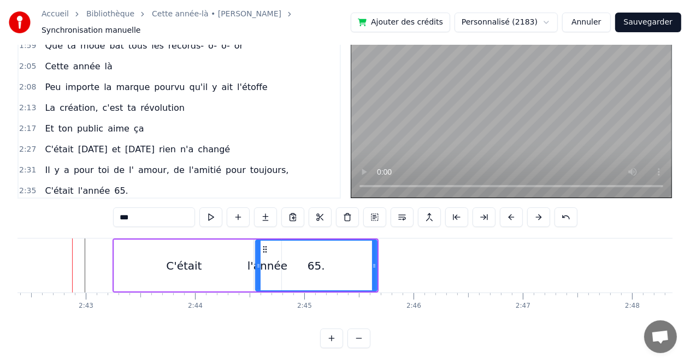
click at [537, 214] on button at bounding box center [538, 218] width 23 height 20
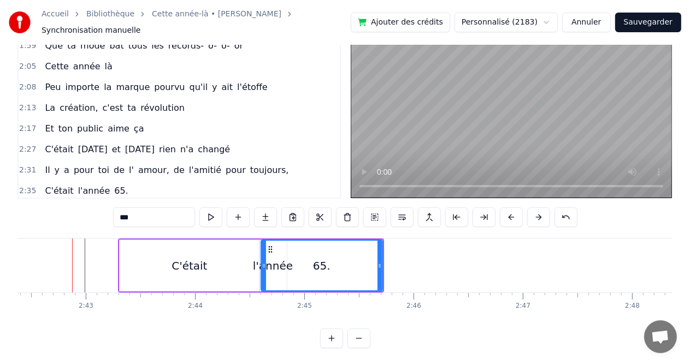
click at [537, 214] on button at bounding box center [538, 218] width 23 height 20
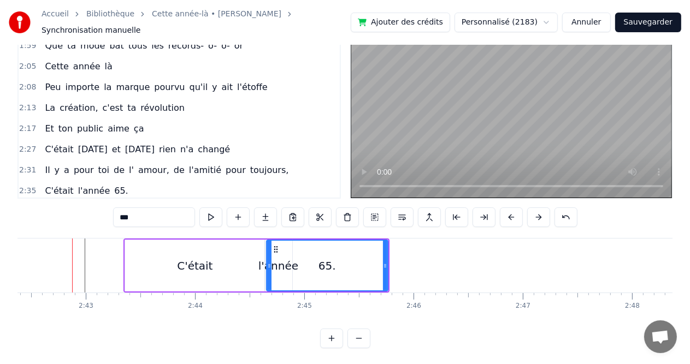
click at [537, 214] on button at bounding box center [538, 218] width 23 height 20
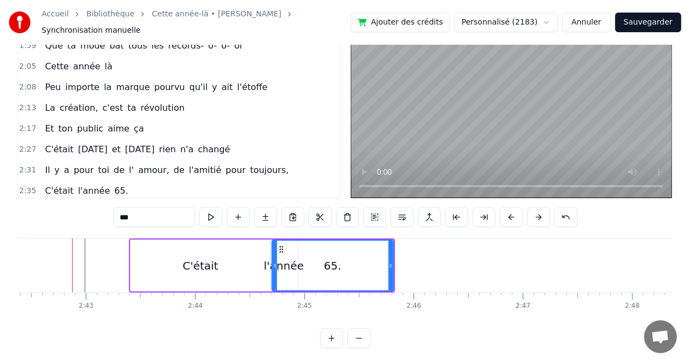
click at [537, 214] on button at bounding box center [538, 218] width 23 height 20
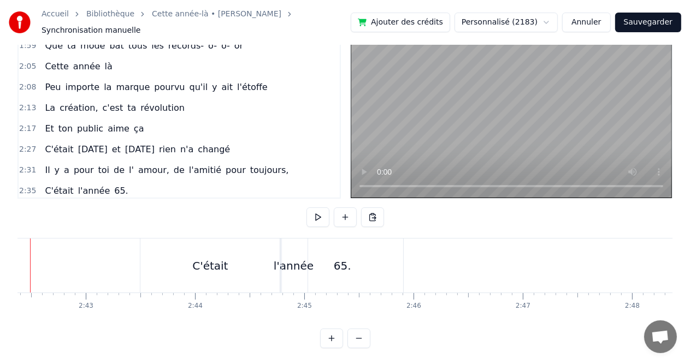
scroll to position [0, 17694]
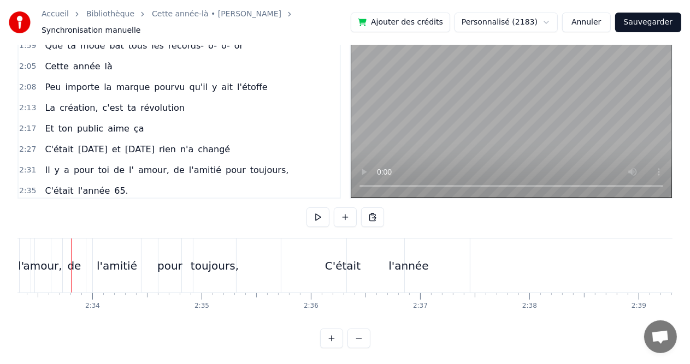
scroll to position [0, 16745]
click at [424, 261] on div "l'année" at bounding box center [410, 266] width 40 height 16
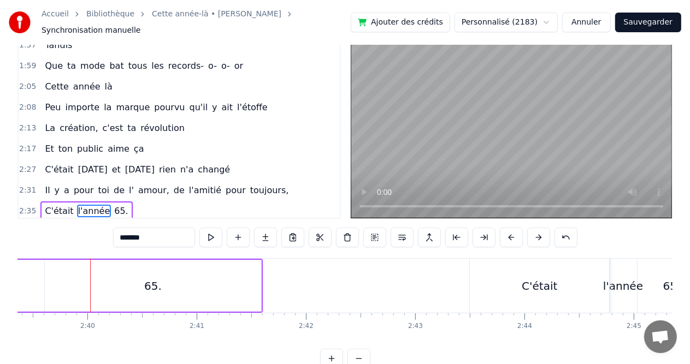
scroll to position [0, 17425]
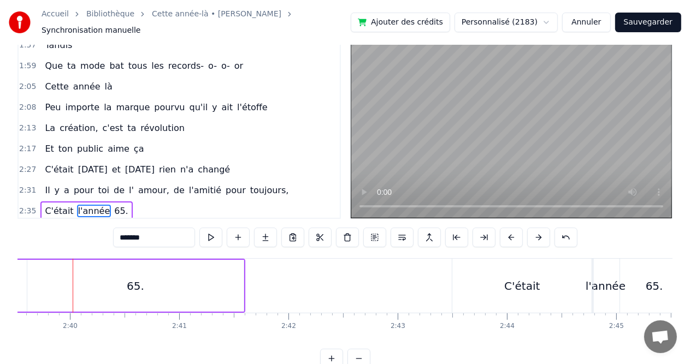
click at [127, 277] on div "65." at bounding box center [135, 286] width 216 height 52
type input "***"
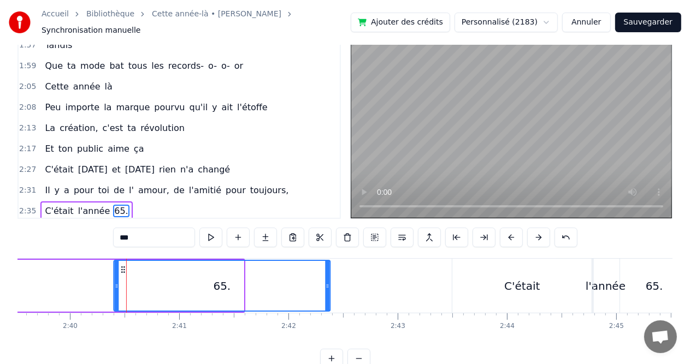
drag, startPoint x: 38, startPoint y: 263, endPoint x: 125, endPoint y: 265, distance: 86.9
click at [125, 265] on icon at bounding box center [123, 269] width 9 height 9
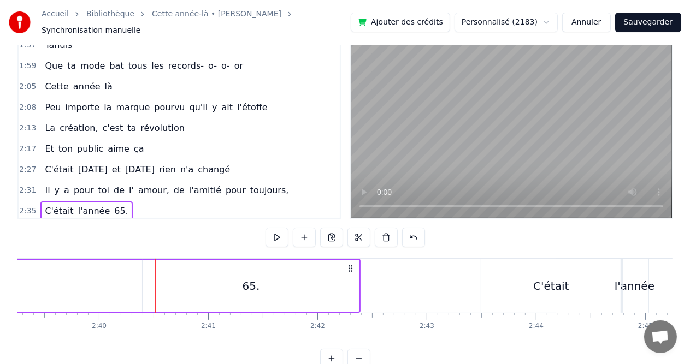
scroll to position [0, 17394]
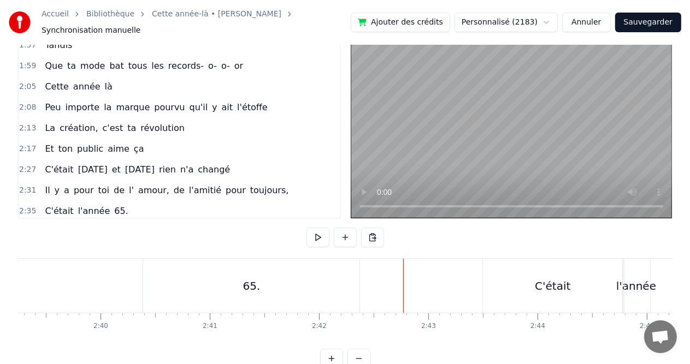
click at [653, 20] on button "Sauvegarder" at bounding box center [648, 23] width 66 height 20
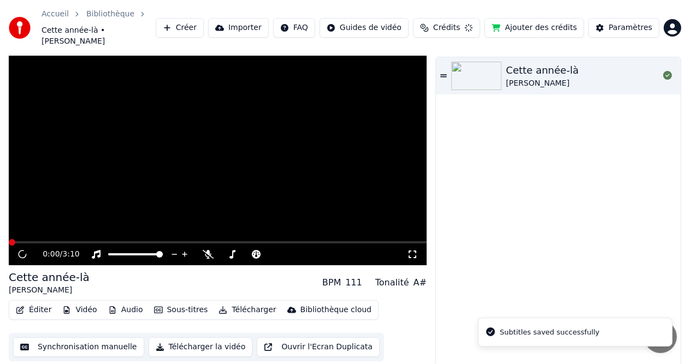
scroll to position [16, 0]
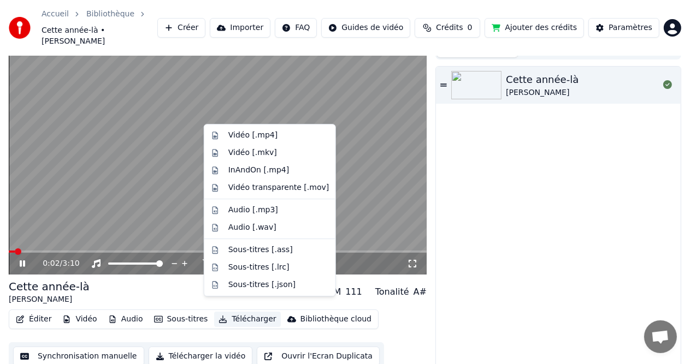
click at [256, 312] on button "Télécharger" at bounding box center [247, 319] width 66 height 15
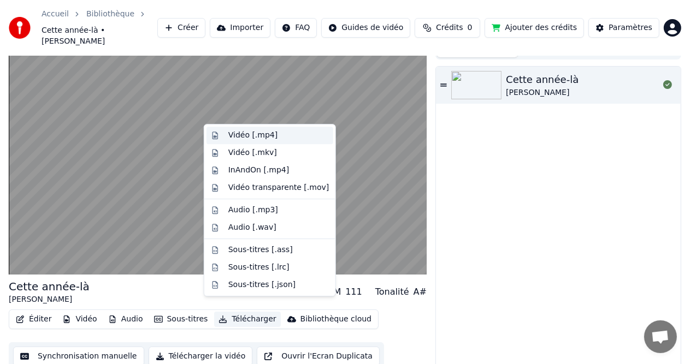
click at [256, 131] on div "Vidéo [.mp4]" at bounding box center [252, 135] width 49 height 11
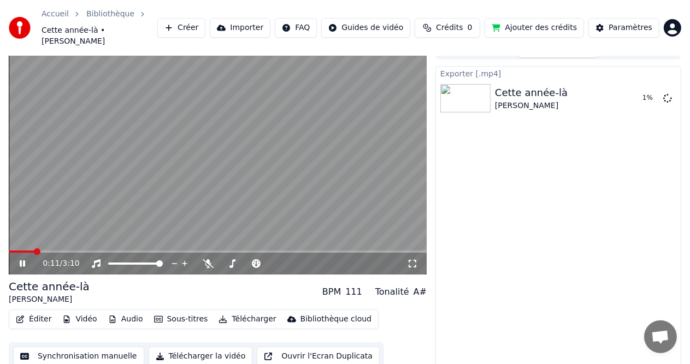
click at [19, 259] on icon at bounding box center [29, 263] width 25 height 9
click at [638, 93] on button "Afficher" at bounding box center [635, 98] width 48 height 20
click at [526, 182] on div "Exporter [.mp4] Cette année-là Claude François Afficher" at bounding box center [558, 221] width 246 height 310
